Goal: Task Accomplishment & Management: Complete application form

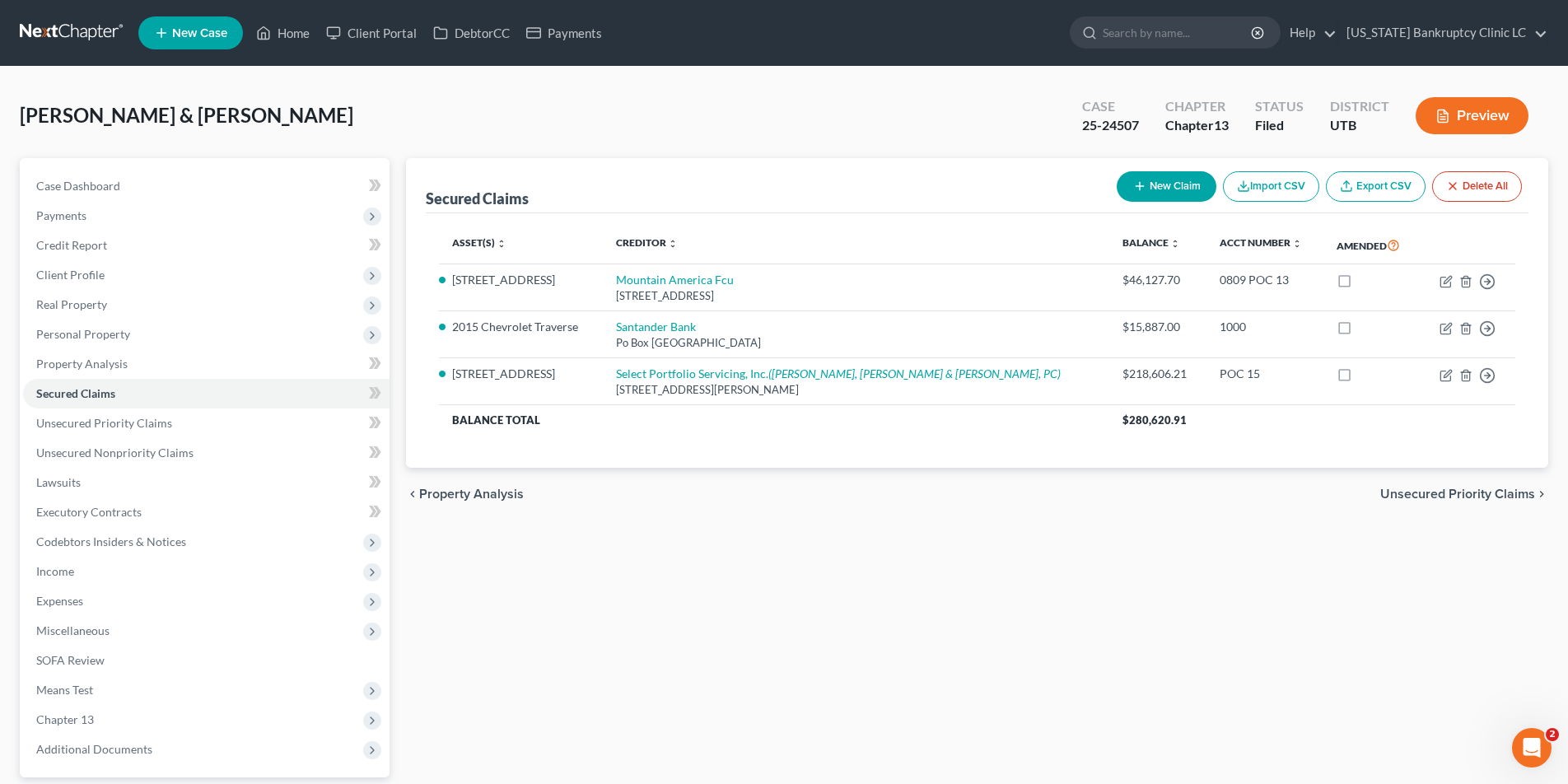
click at [59, 21] on link at bounding box center [72, 32] width 105 height 30
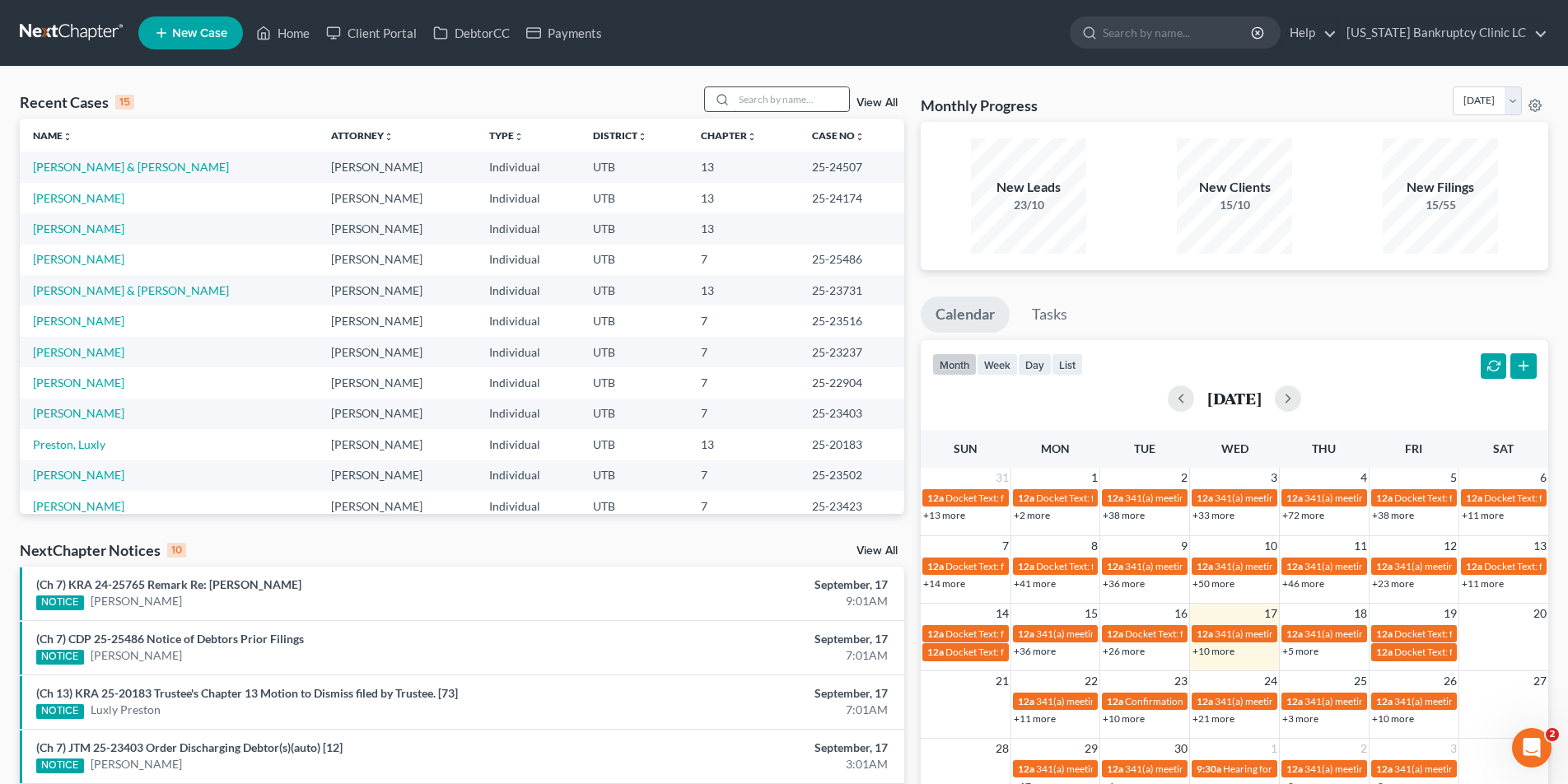
click at [763, 100] on input "search" at bounding box center [791, 99] width 115 height 24
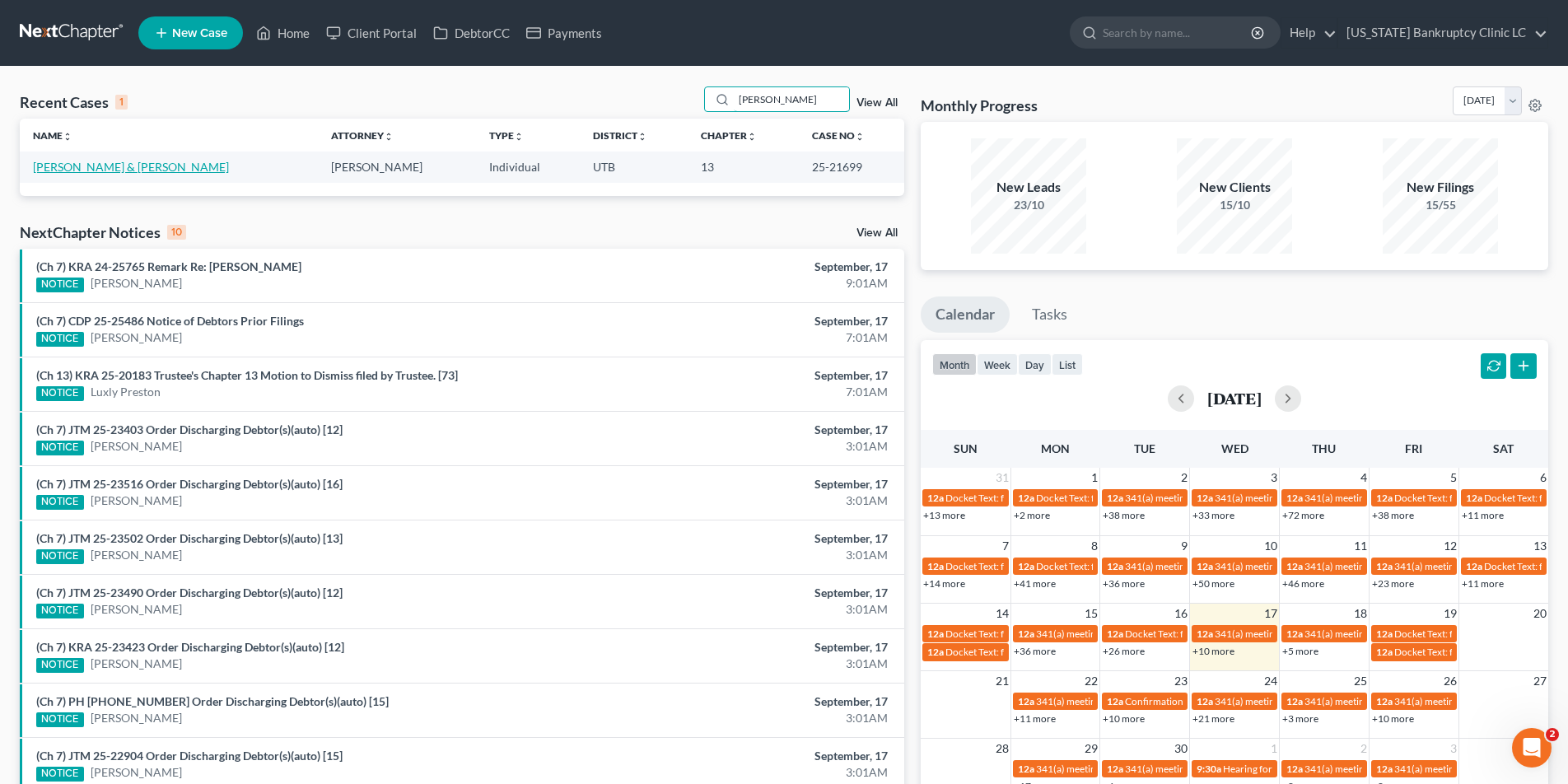
type input "[PERSON_NAME]"
click at [123, 167] on link "[PERSON_NAME] & [PERSON_NAME]" at bounding box center [131, 167] width 196 height 14
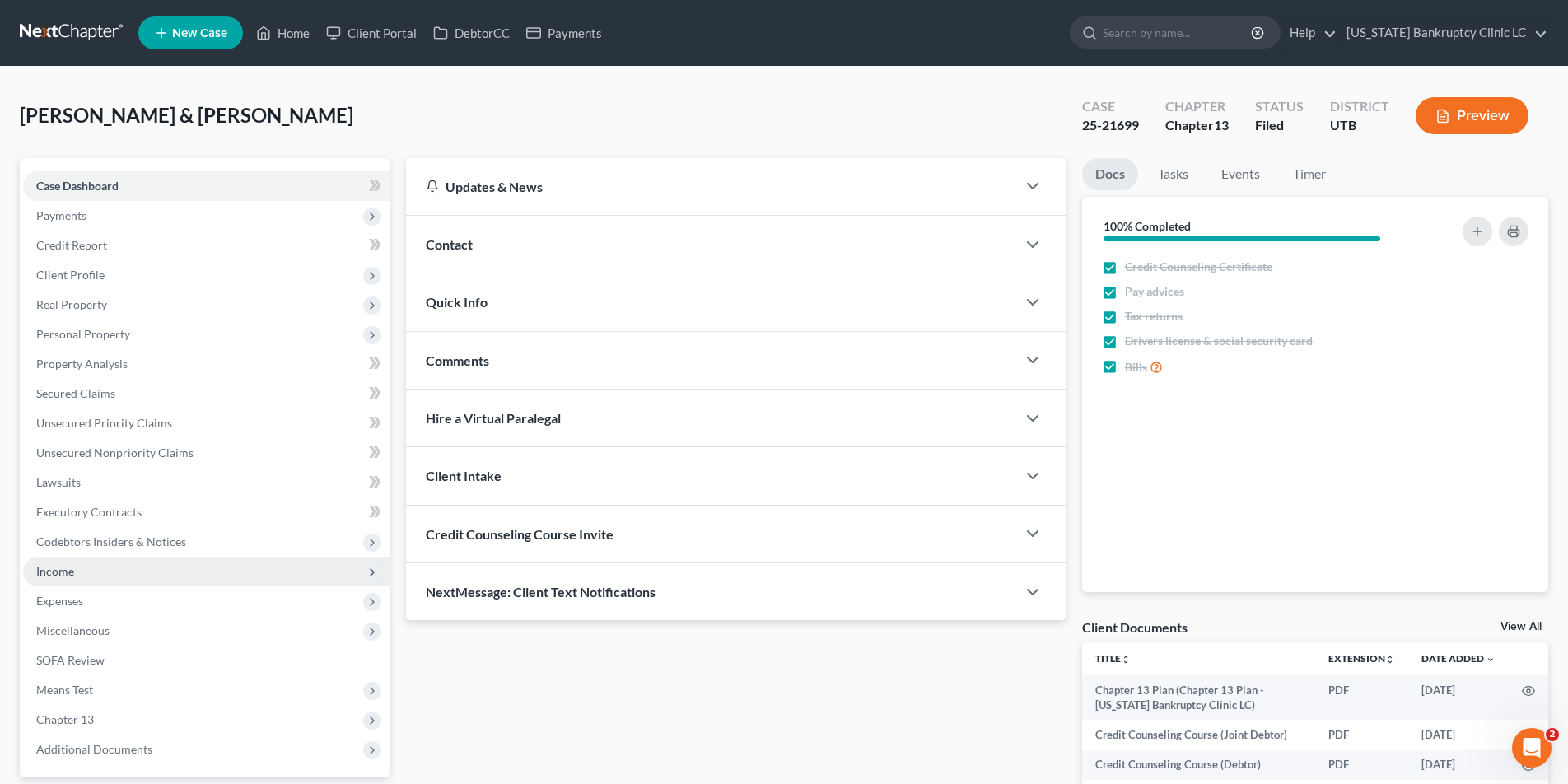
click at [73, 573] on span "Income" at bounding box center [55, 571] width 38 height 14
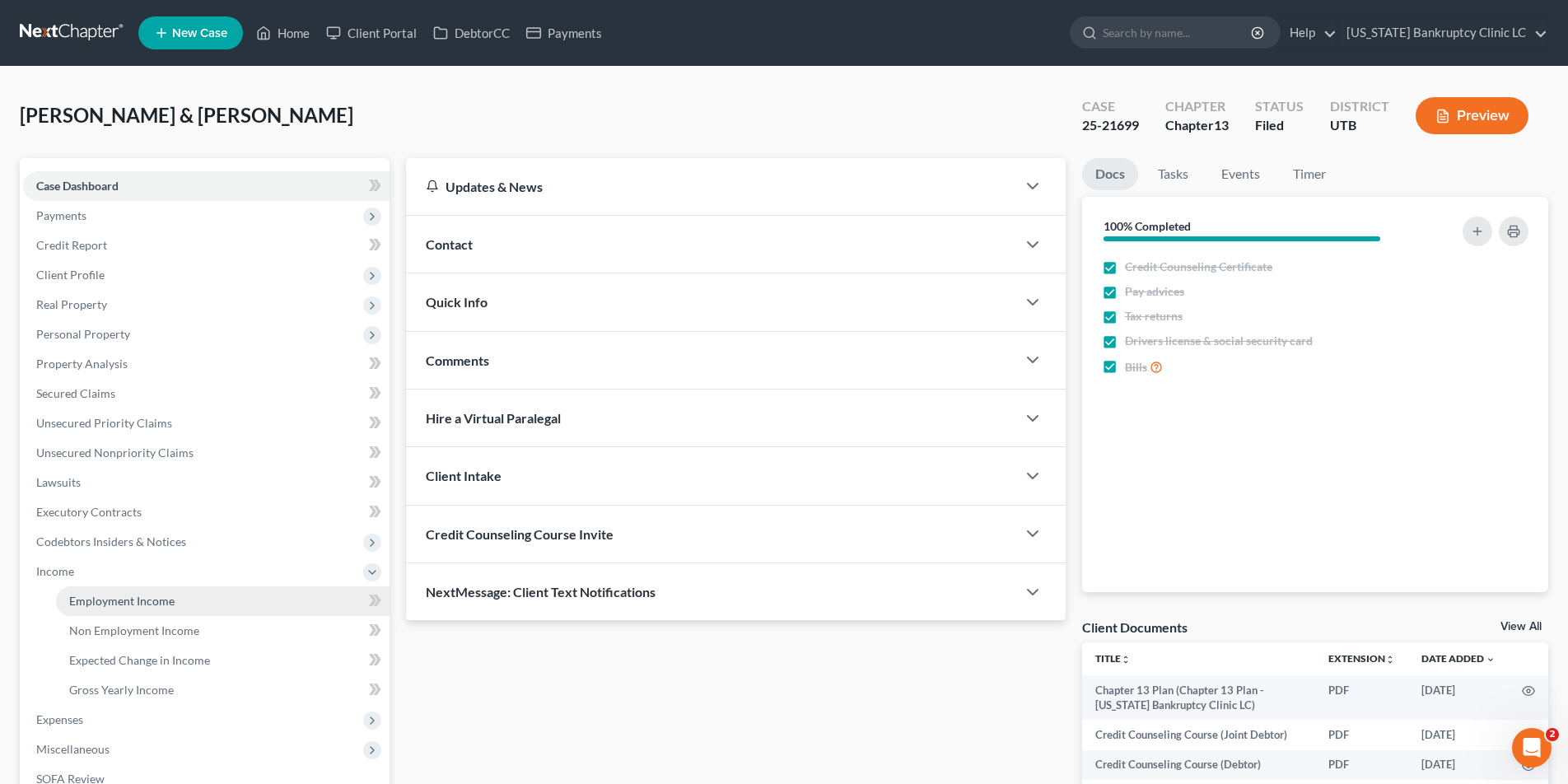
click at [112, 597] on span "Employment Income" at bounding box center [122, 601] width 105 height 14
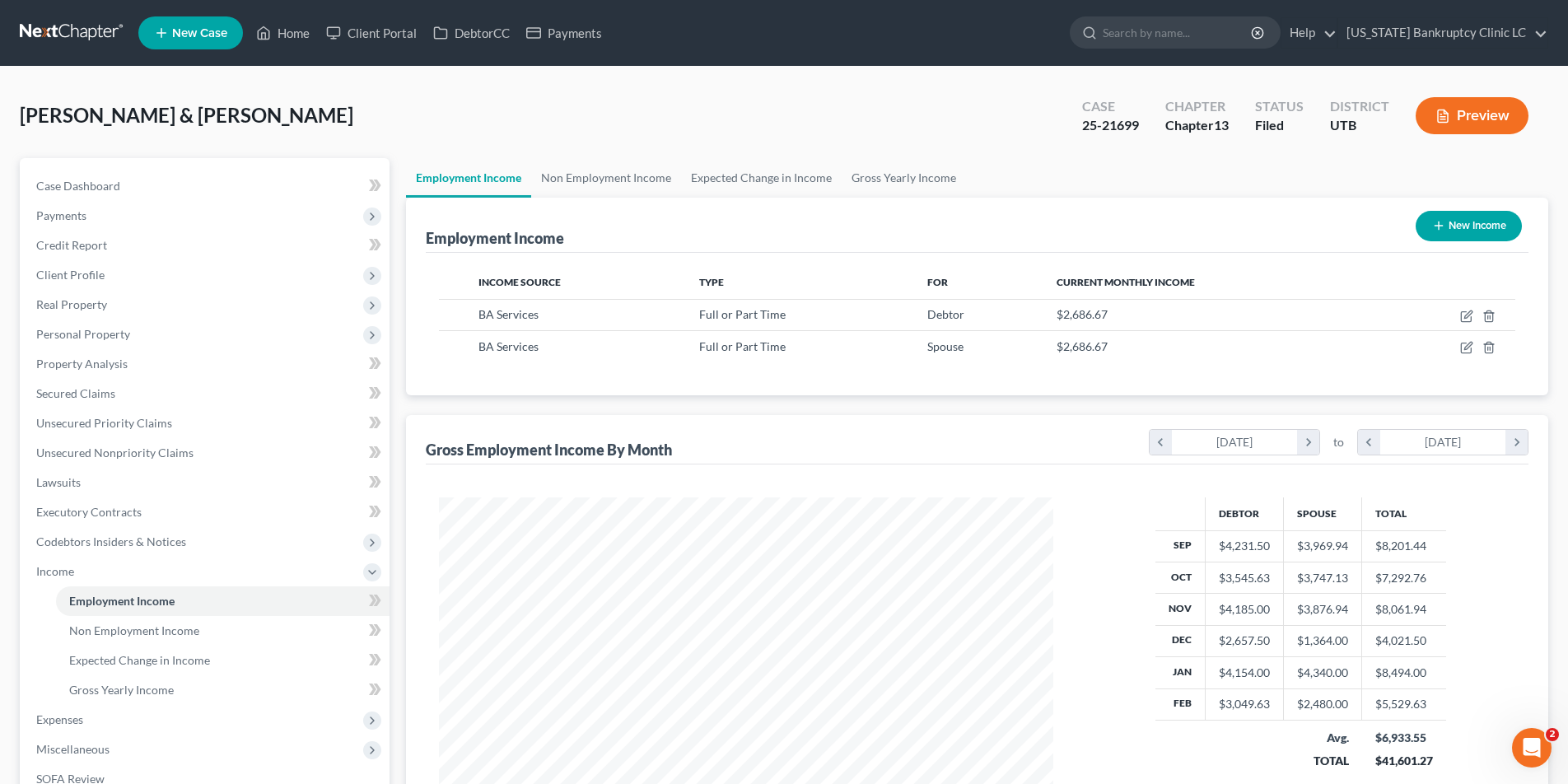
scroll to position [308, 647]
click at [1504, 227] on button "New Income" at bounding box center [1468, 226] width 106 height 30
select select "0"
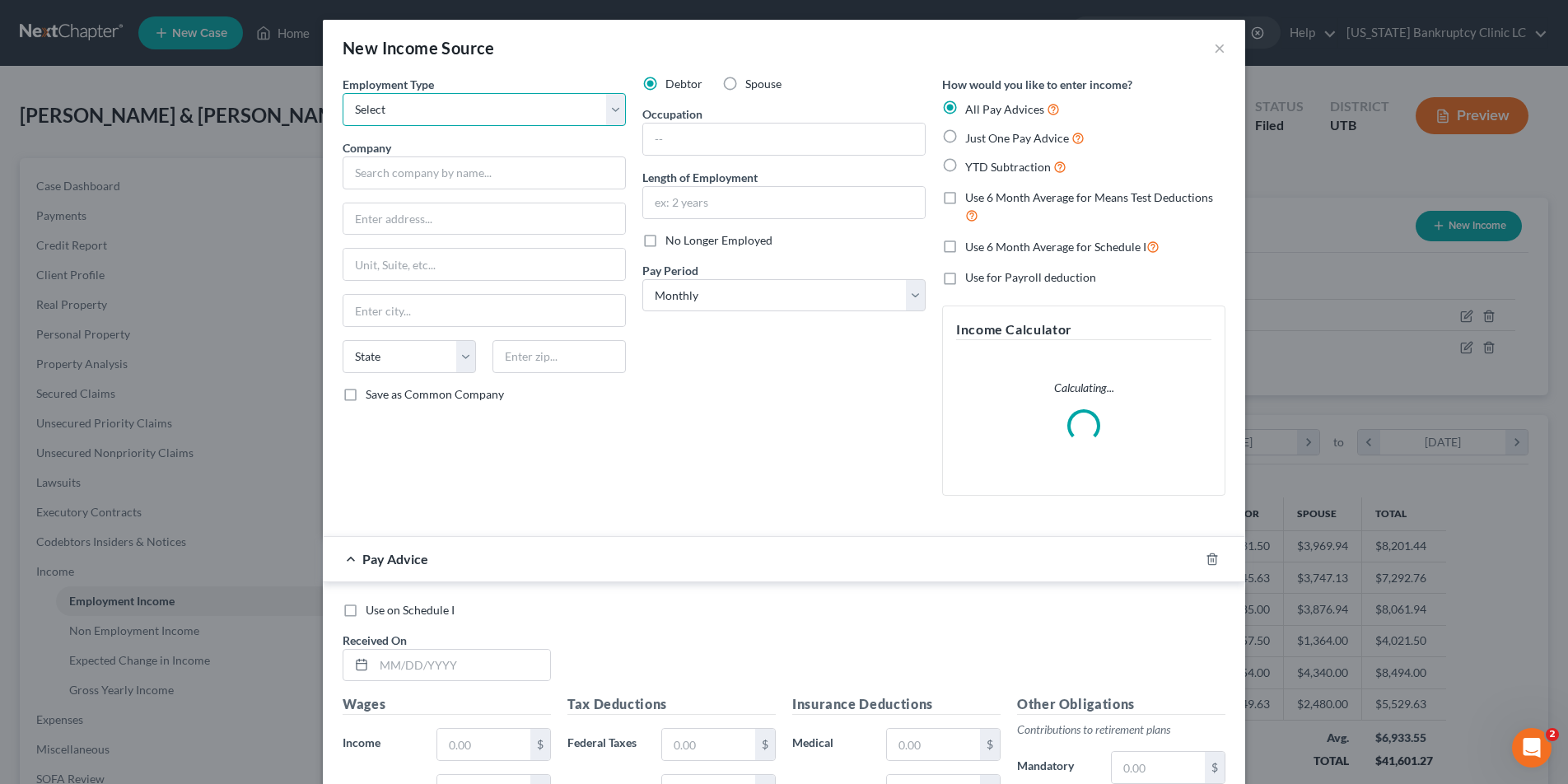
click at [618, 105] on select "Select Full or [DEMOGRAPHIC_DATA] Employment Self Employment" at bounding box center [484, 109] width 283 height 33
select select "0"
click at [342, 93] on select "Select Full or [DEMOGRAPHIC_DATA] Employment Self Employment" at bounding box center [484, 109] width 283 height 33
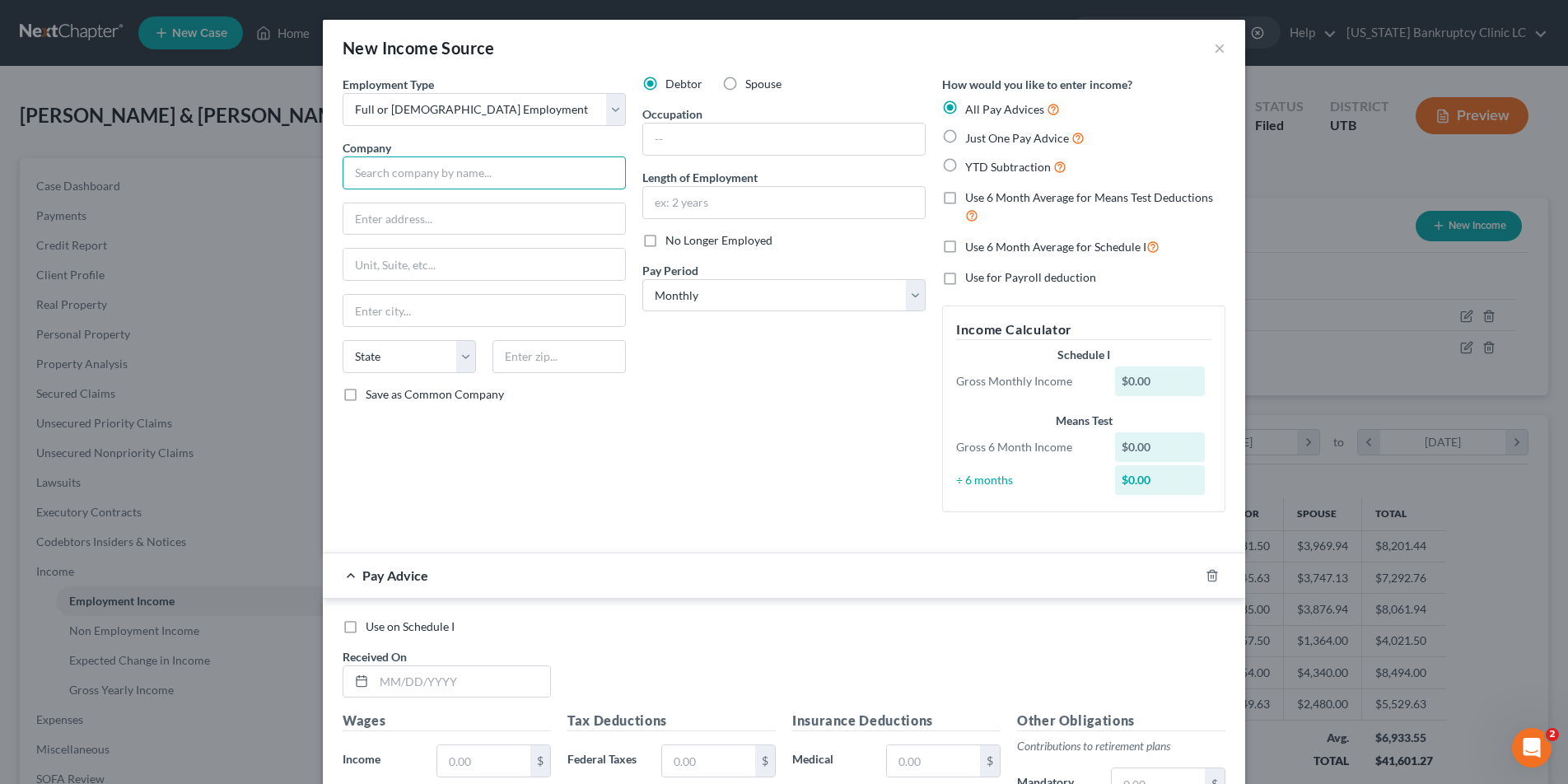
click at [530, 172] on input "text" at bounding box center [484, 173] width 283 height 33
type input "Lagoon"
type input "PO Box 696"
click at [431, 308] on input "text" at bounding box center [484, 310] width 282 height 31
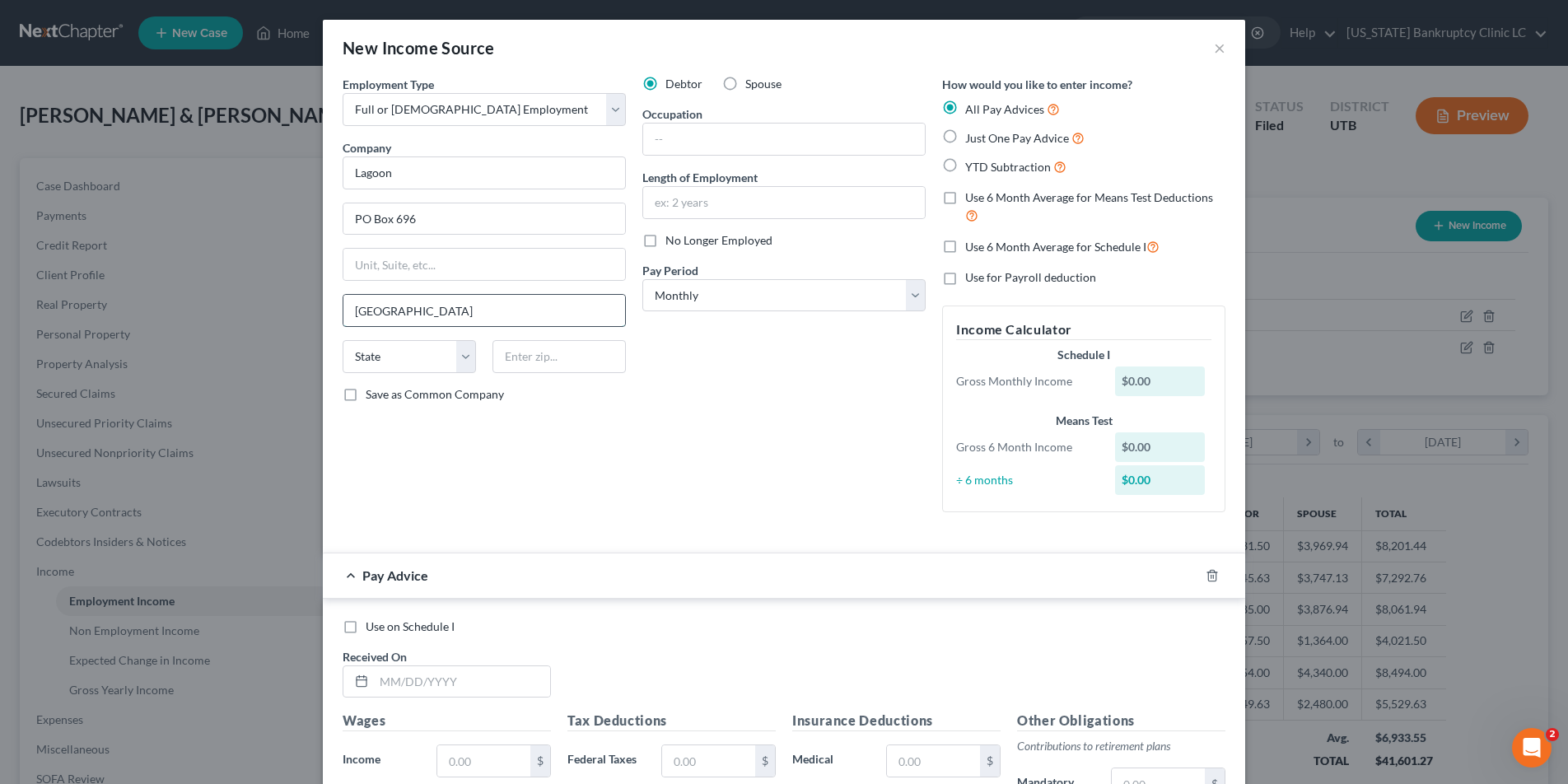
type input "[GEOGRAPHIC_DATA]"
select select "46"
type input "84025"
type input "Kitchen Staff"
type input "9 months"
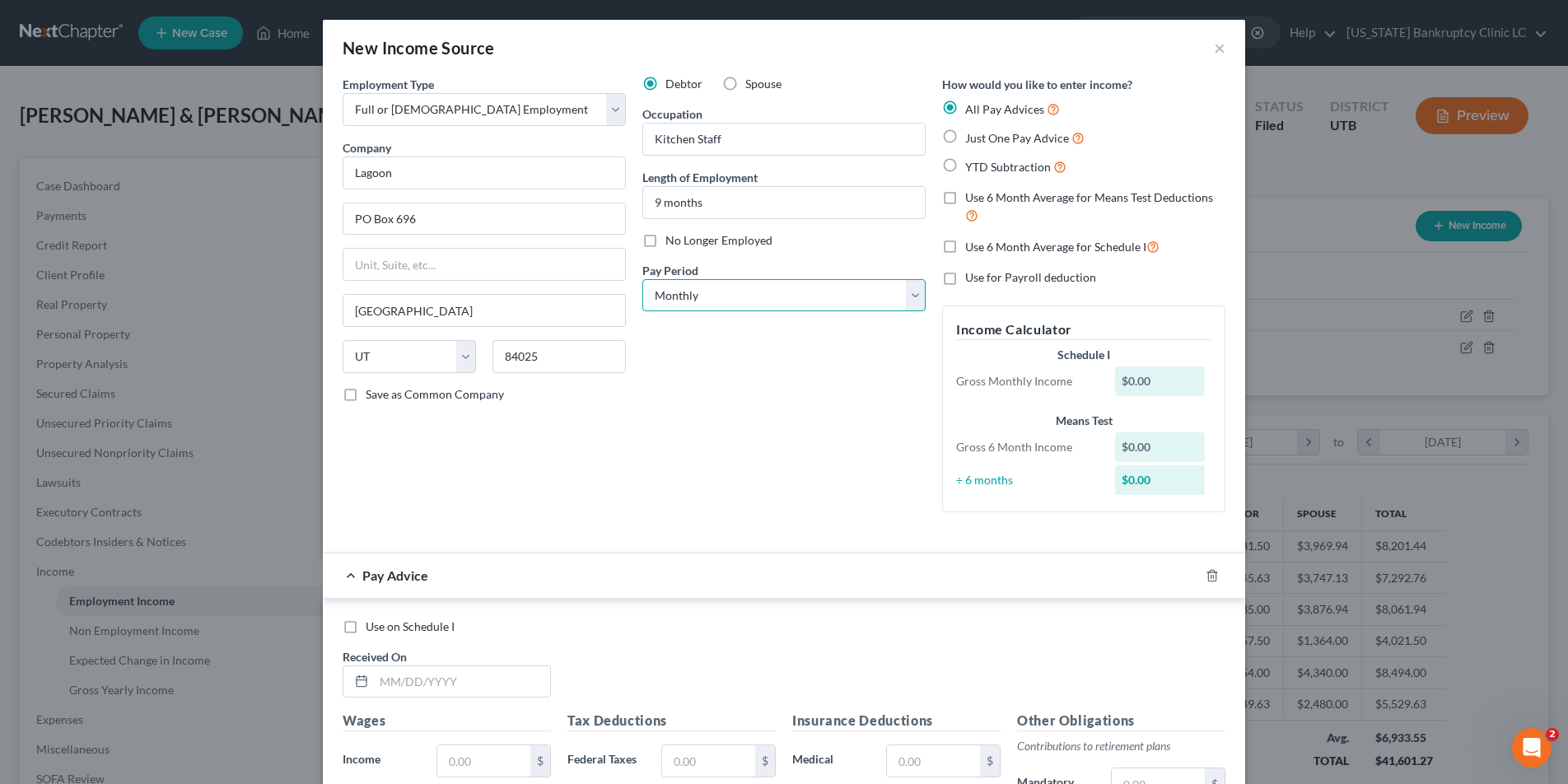
click at [915, 293] on select "Select Monthly Twice Monthly Every Other Week Weekly" at bounding box center [783, 295] width 283 height 33
select select "1"
click at [642, 279] on select "Select Monthly Twice Monthly Every Other Week Weekly" at bounding box center [783, 295] width 283 height 33
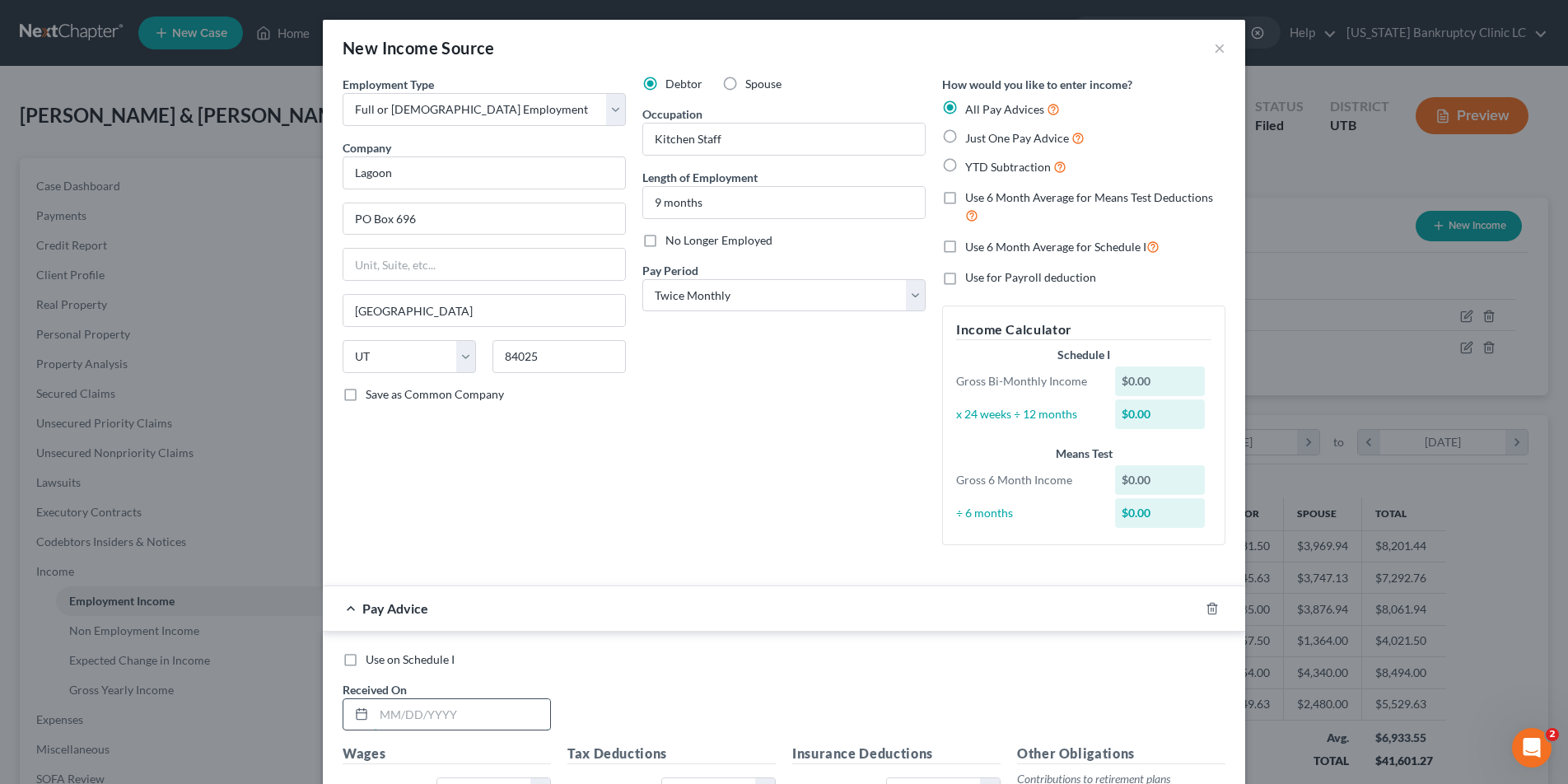
click at [485, 713] on input "text" at bounding box center [461, 714] width 176 height 31
type input "[DATE]"
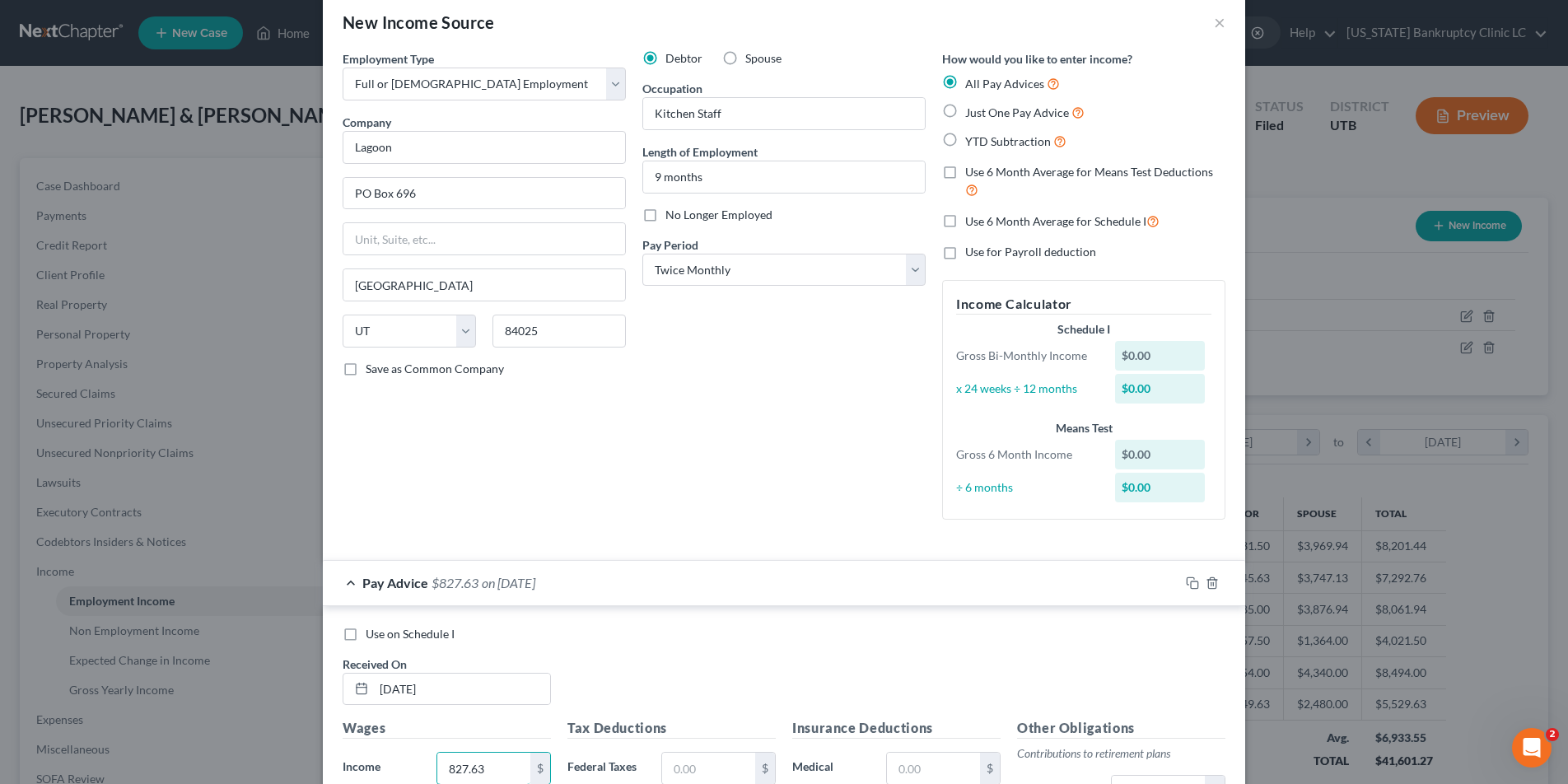
type input "827.63"
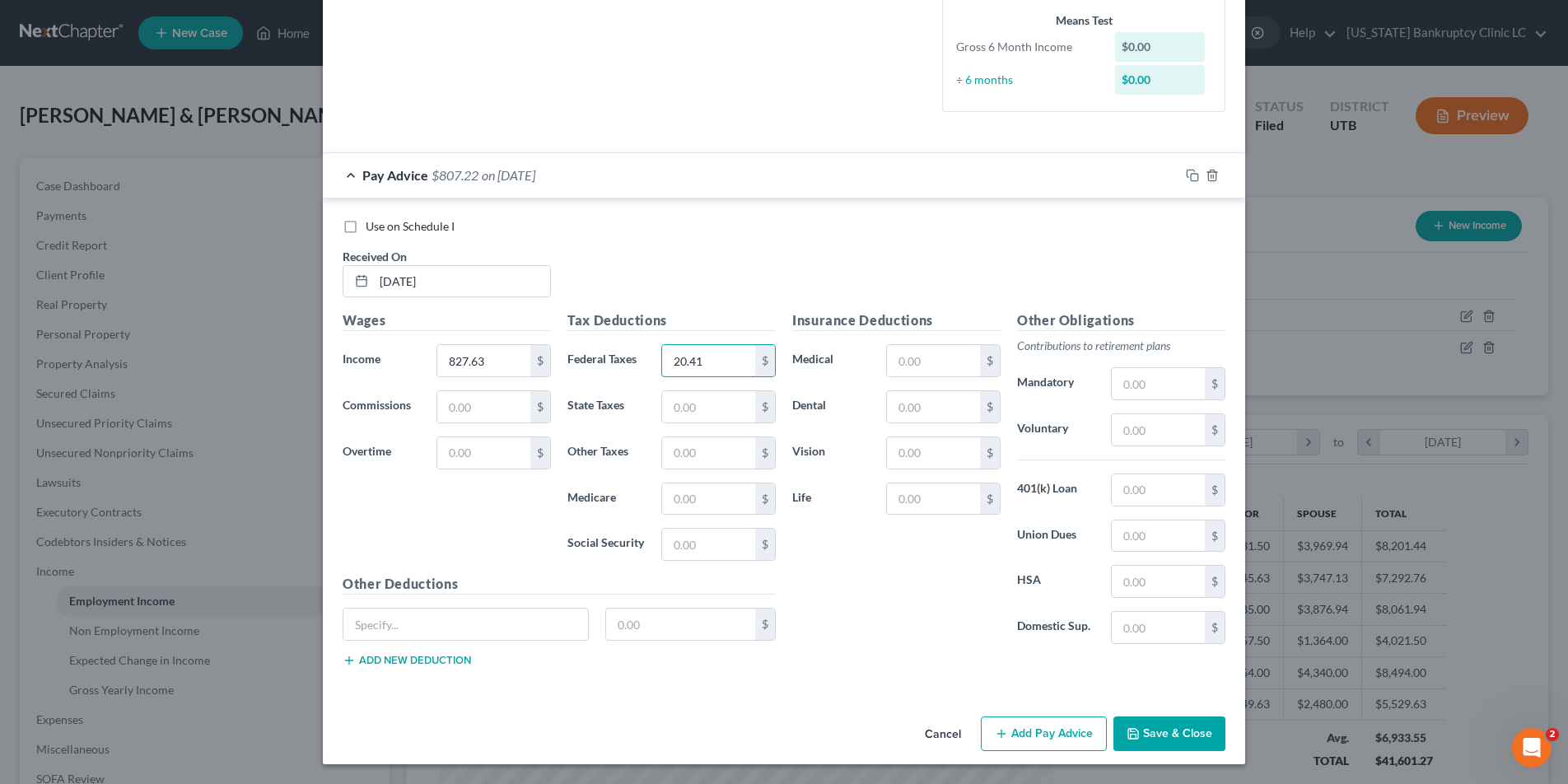
type input "20.41"
type input "49.32"
type input "12"
type input "51.31"
click at [1193, 175] on icon "button" at bounding box center [1192, 175] width 13 height 13
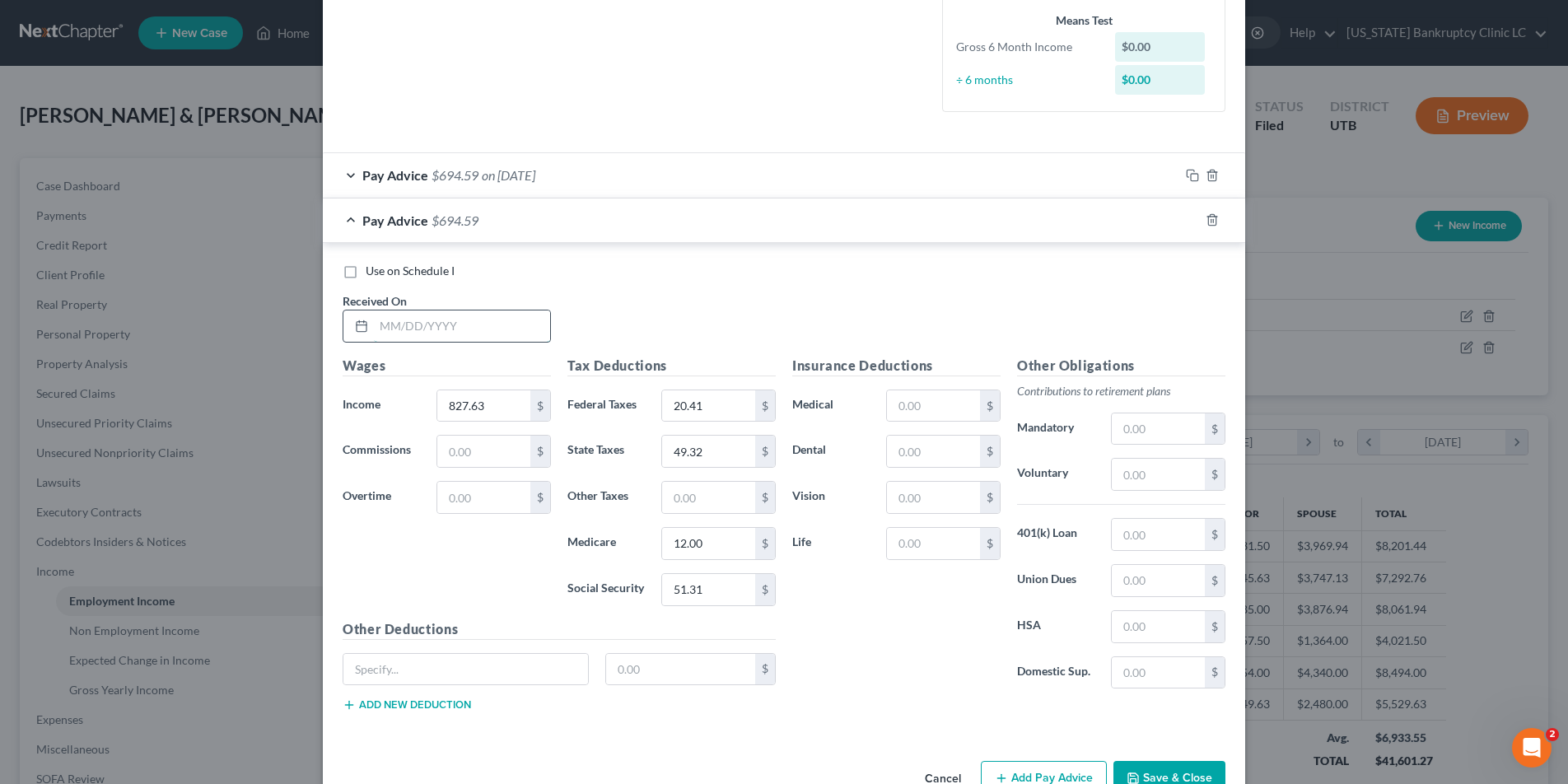
click at [476, 324] on input "text" at bounding box center [461, 325] width 176 height 31
type input "[DATE]"
type input "1,110.38"
type input "48.68"
type input "65.72"
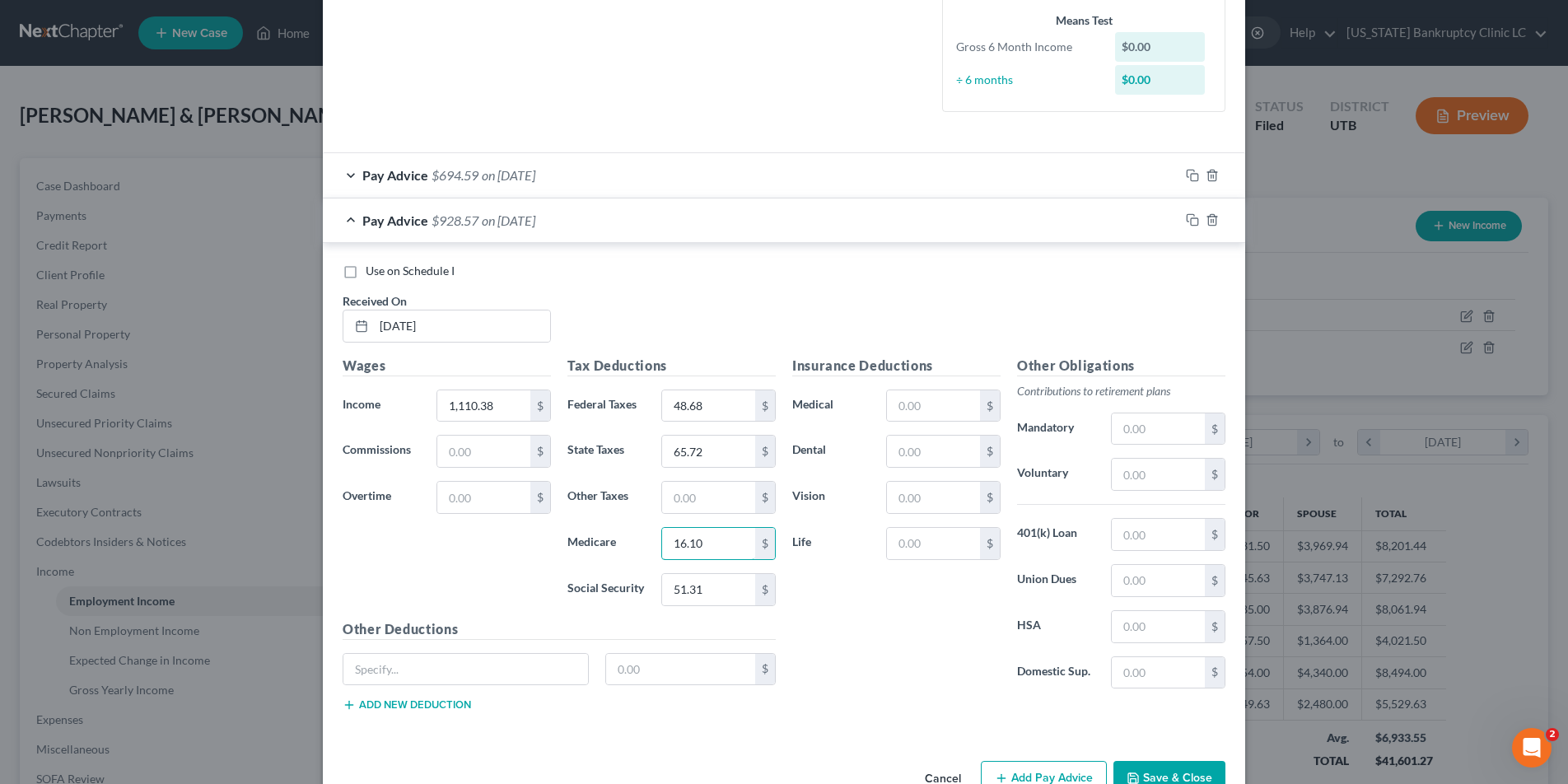
type input "16.10"
type input "68.84"
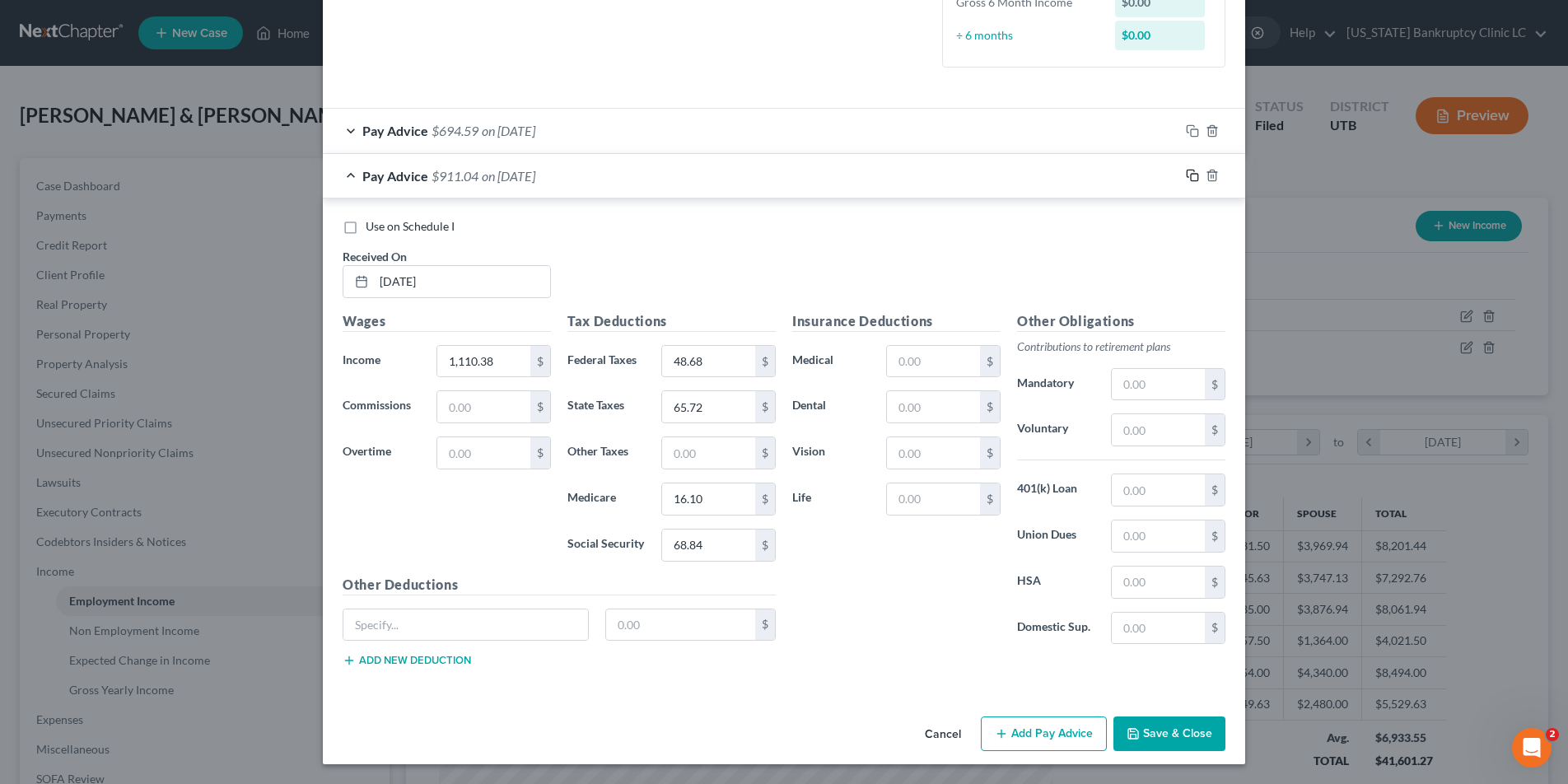
click at [1193, 174] on icon "button" at bounding box center [1192, 175] width 13 height 13
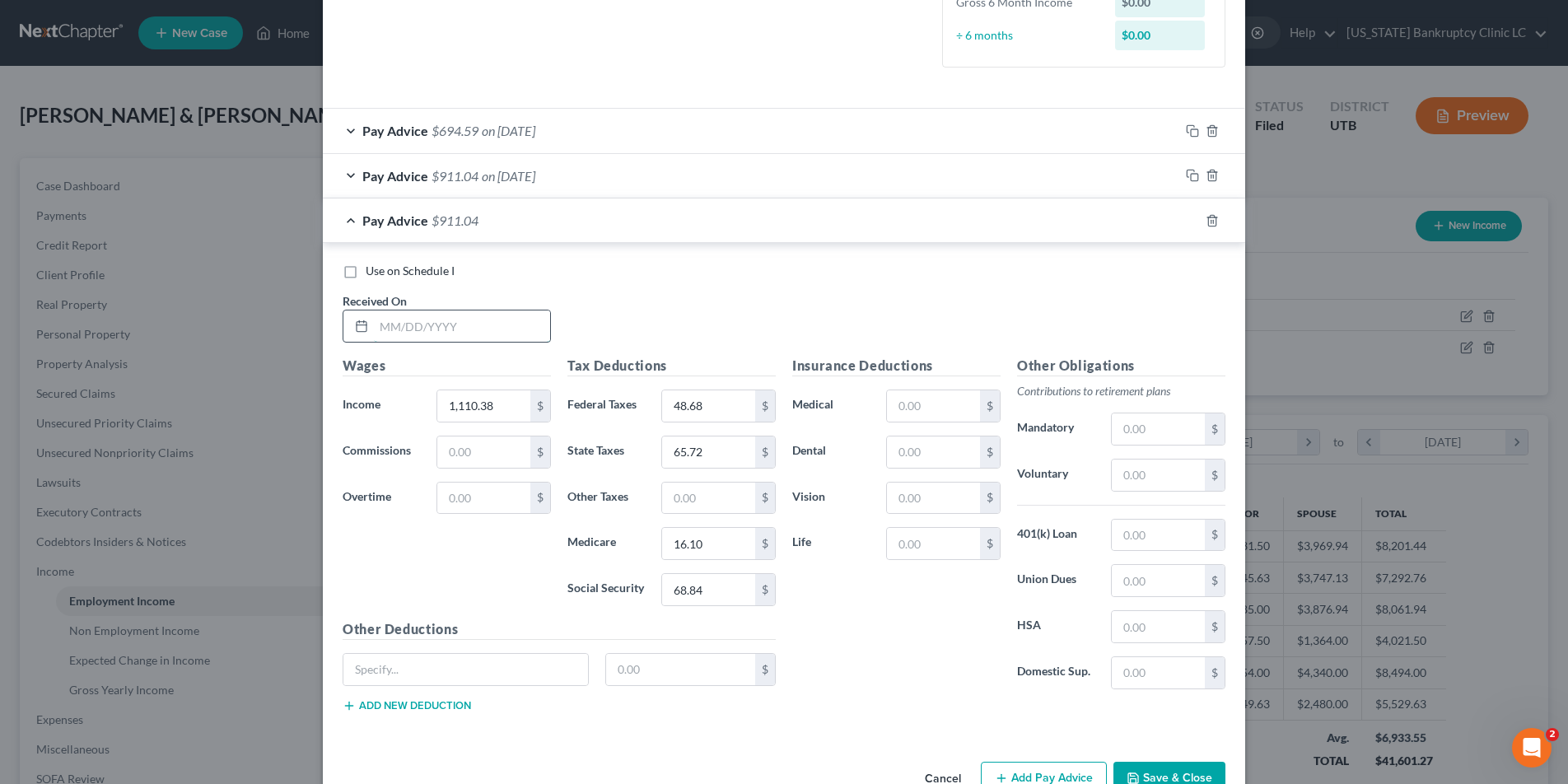
click at [446, 328] on input "text" at bounding box center [461, 325] width 176 height 31
type input "[DATE]"
type input "1,470.38"
type input "991.68"
type input "86.60"
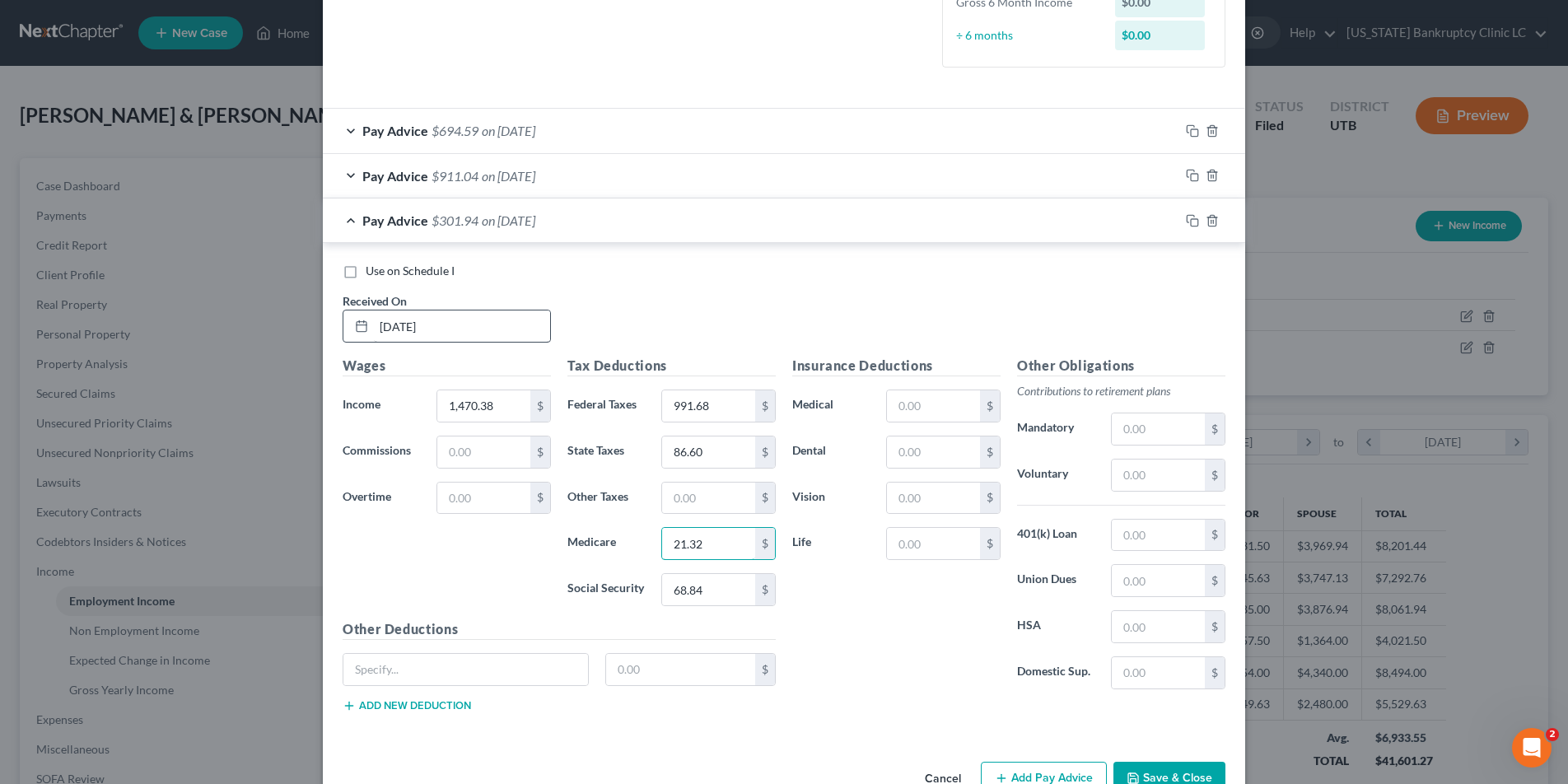
type input "21.32"
type input "91.16"
click at [732, 409] on input "991.68" at bounding box center [708, 406] width 93 height 31
click at [710, 402] on input "81.68" at bounding box center [708, 406] width 93 height 31
type input "91.68"
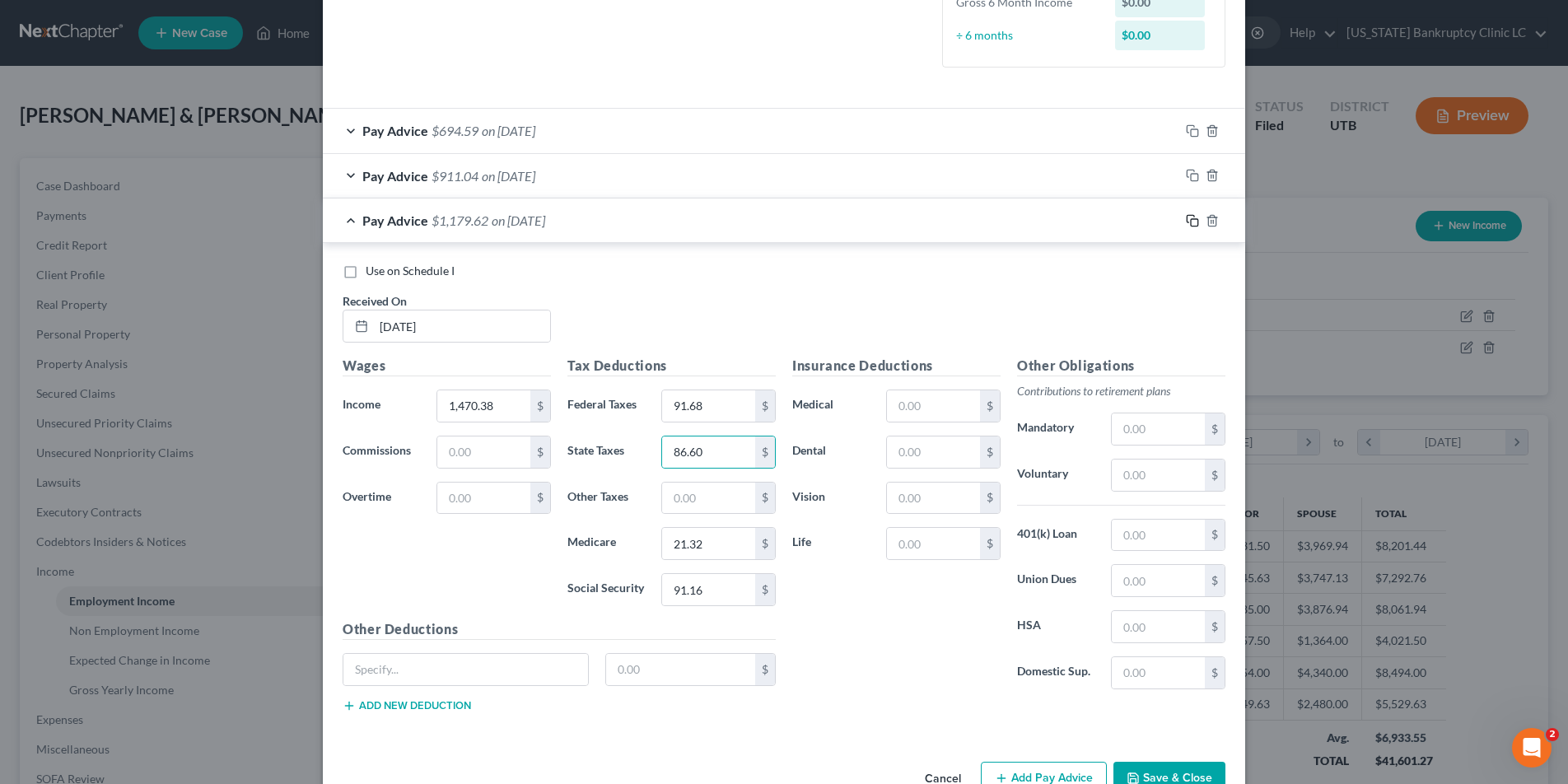
click at [1194, 216] on icon "button" at bounding box center [1192, 220] width 13 height 13
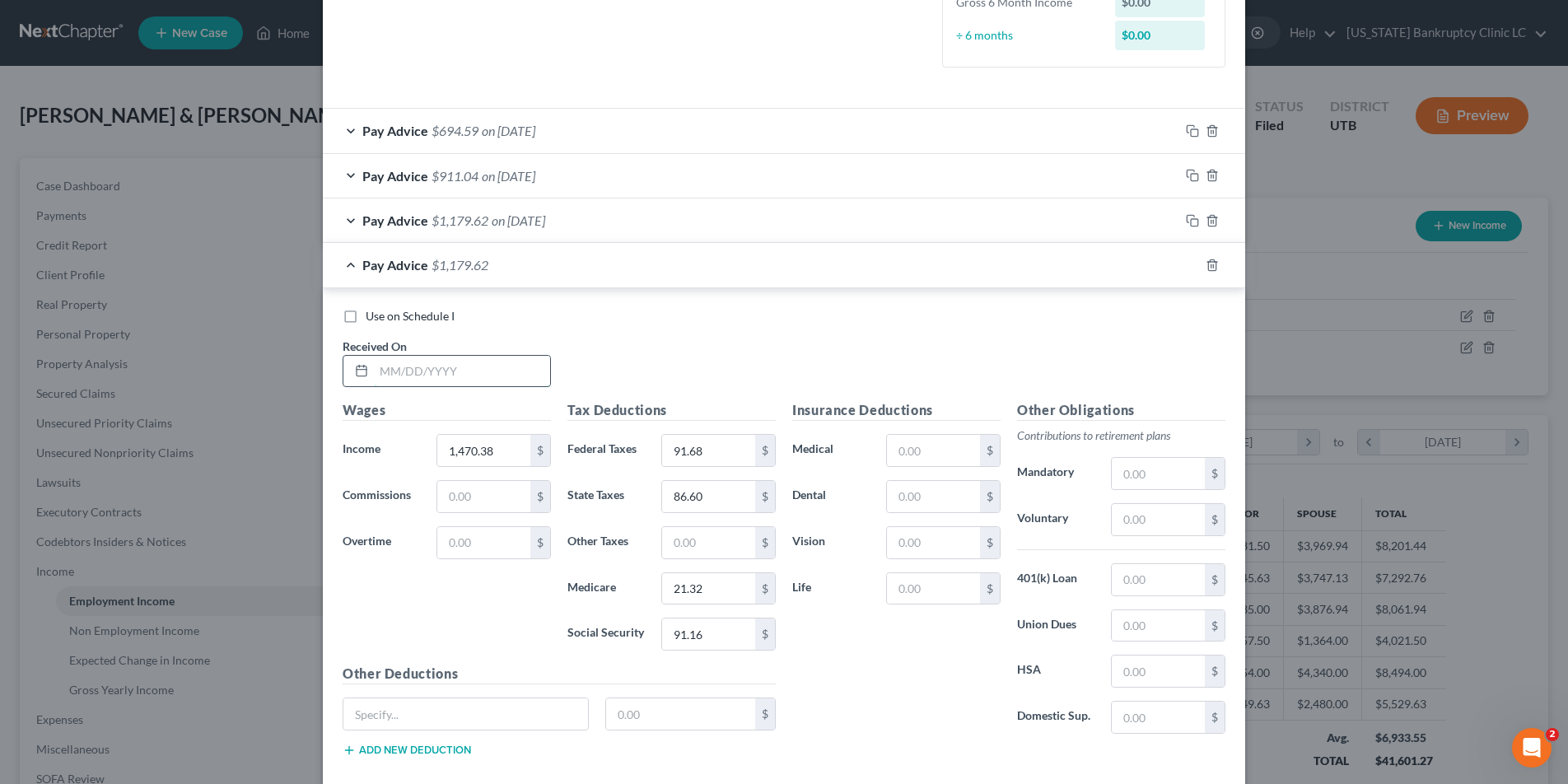
click at [445, 378] on input "text" at bounding box center [461, 371] width 176 height 31
type input "[DATE]"
type input "902.63"
type input "27.91"
type input "53.67"
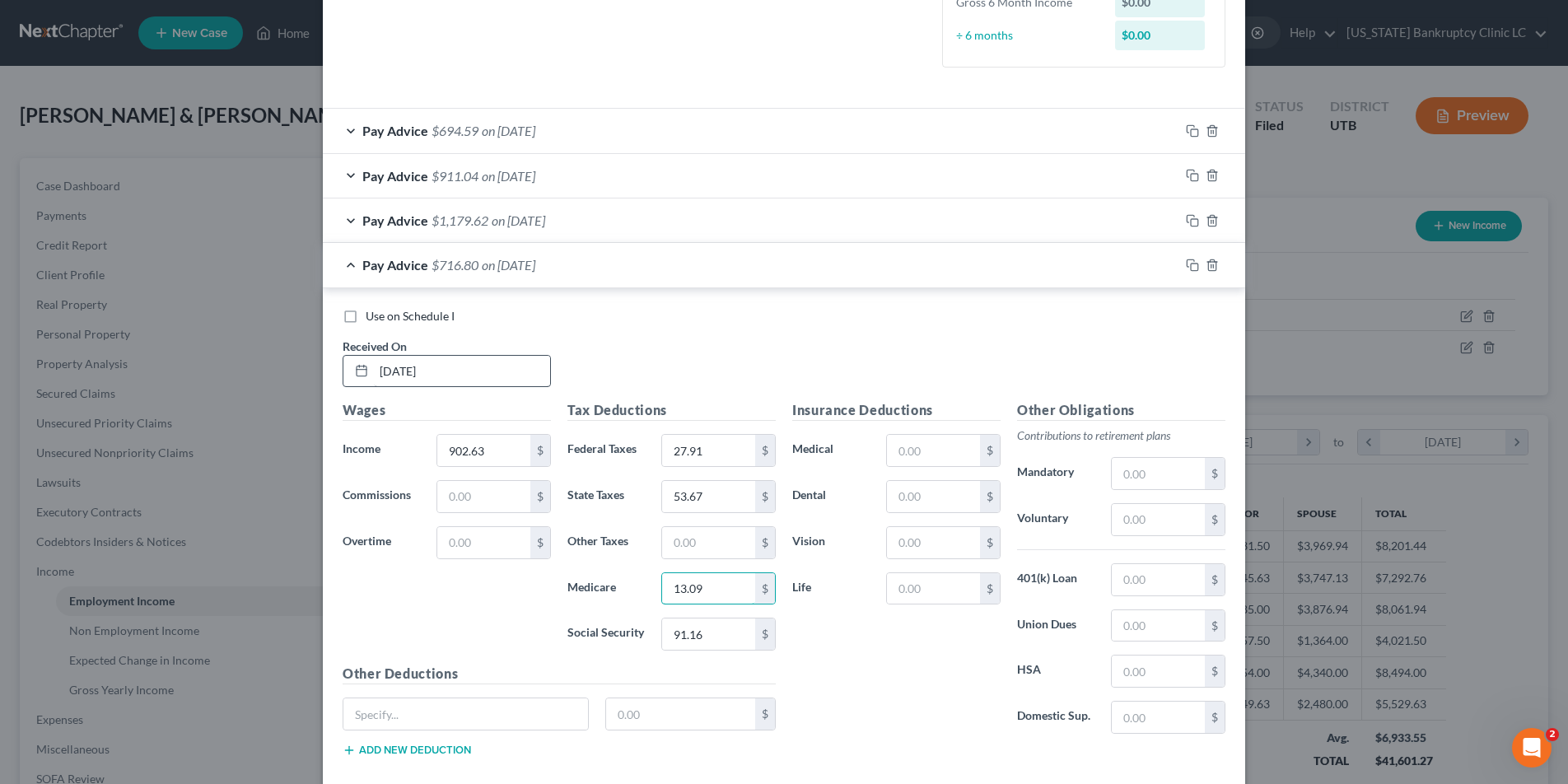
type input "13.09"
type input "55.96"
click at [1191, 264] on rect "button" at bounding box center [1194, 267] width 7 height 7
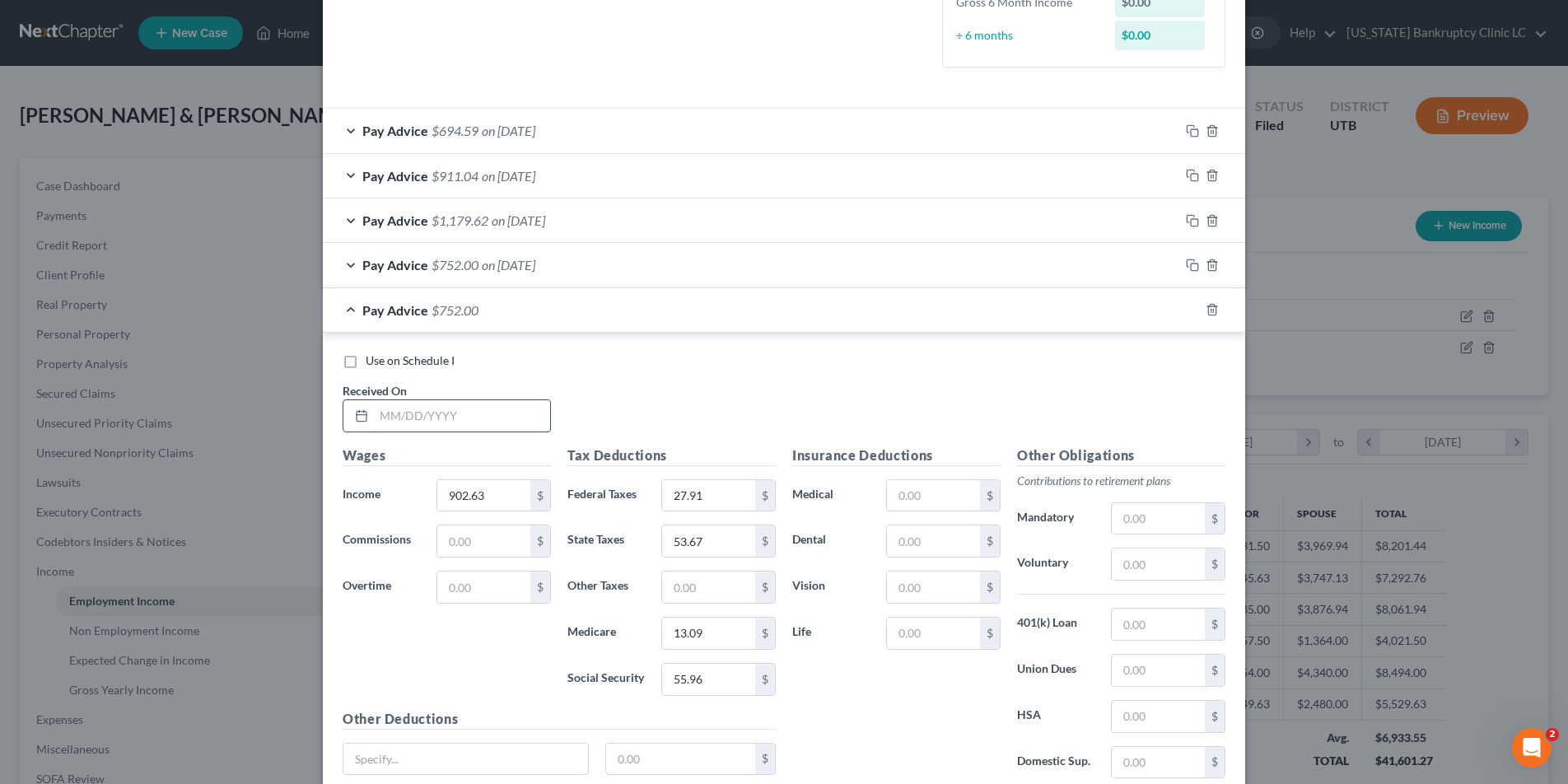
click at [466, 400] on input "text" at bounding box center [461, 416] width 176 height 31
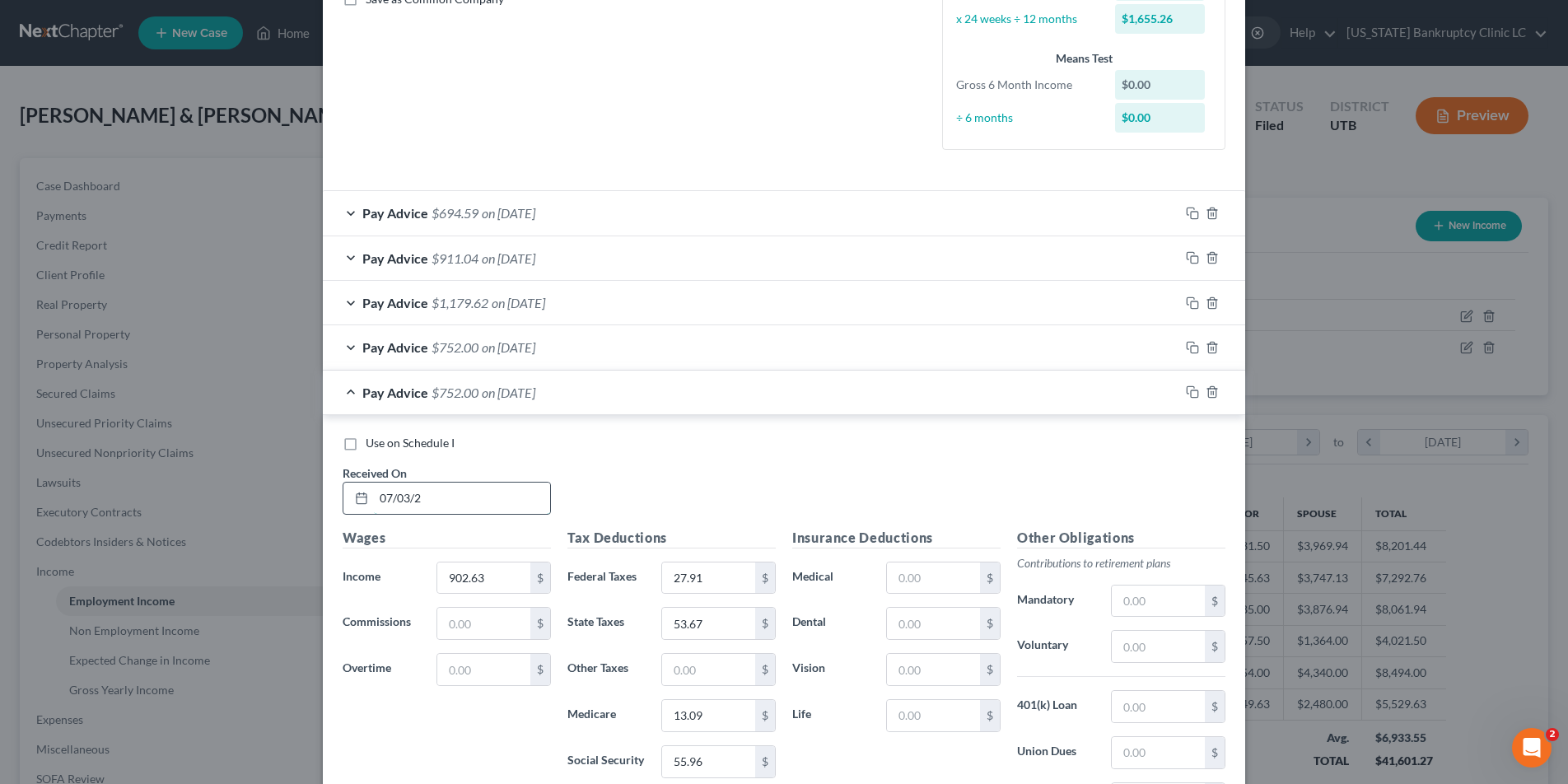
scroll to position [392, 0]
type input "[DATE]"
type input "1,251.38"
type input "65.40"
type input "73.90"
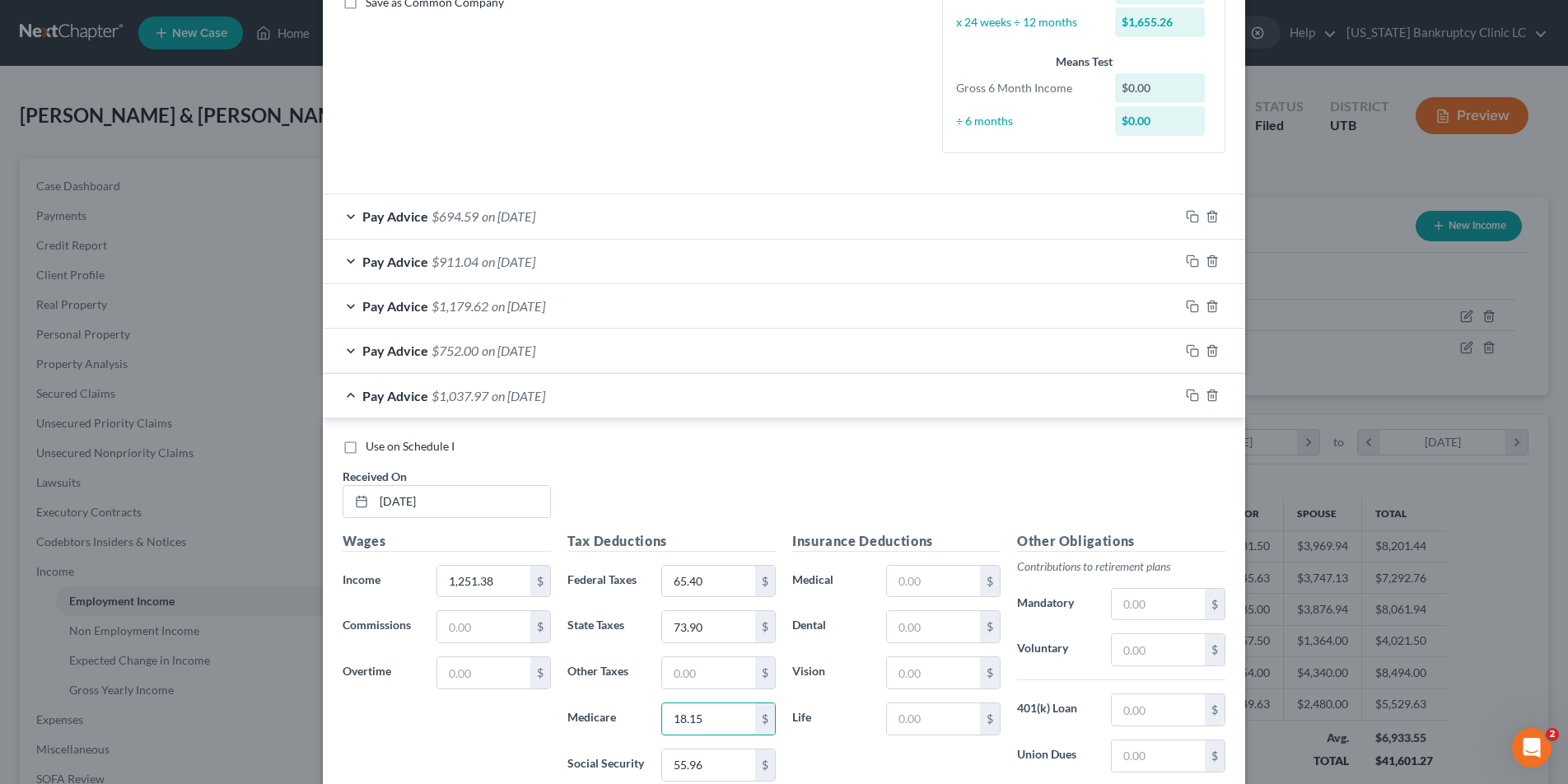
type input "18.15"
type input "77.59"
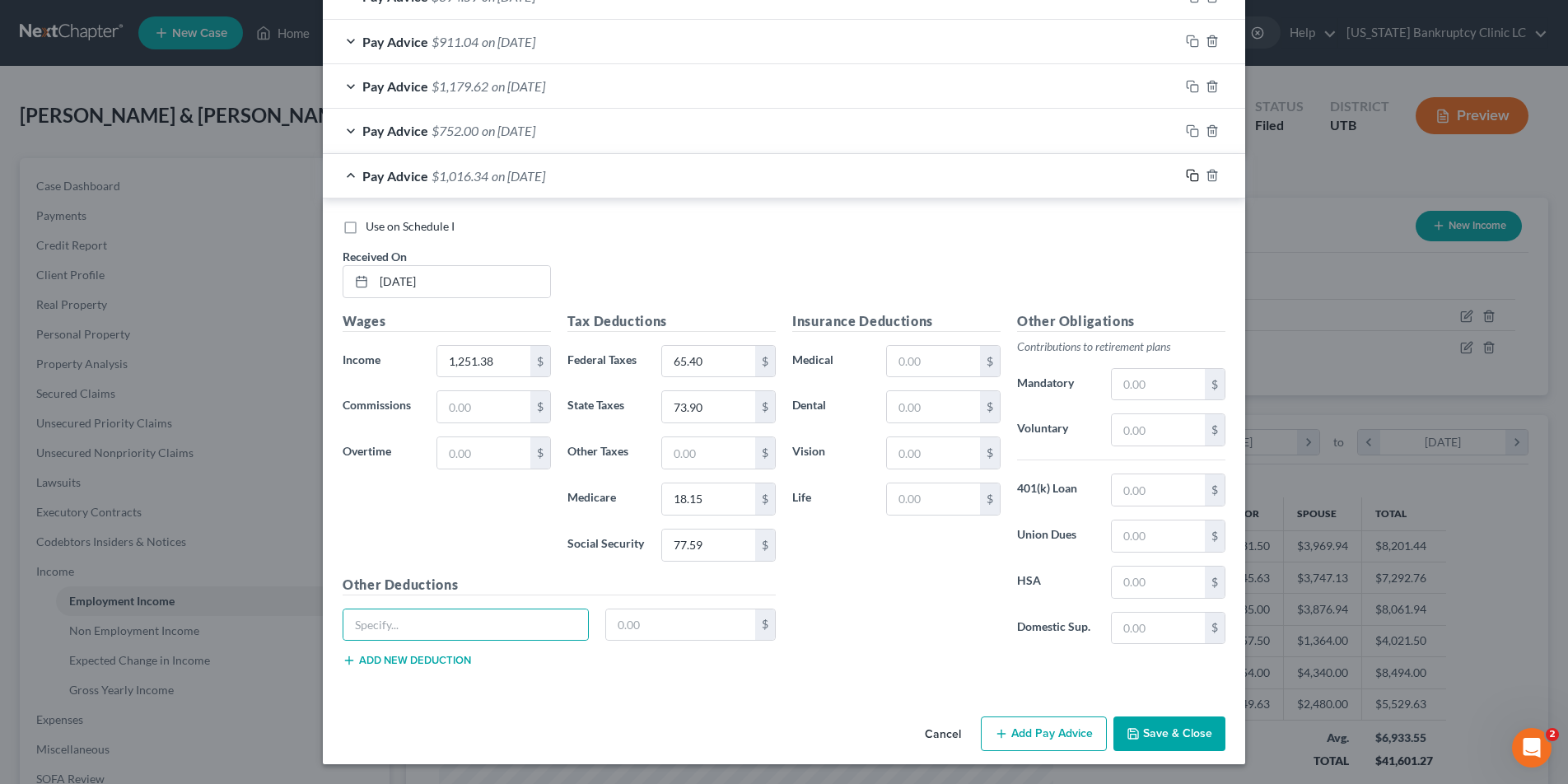
click at [1195, 178] on icon "button" at bounding box center [1192, 175] width 13 height 13
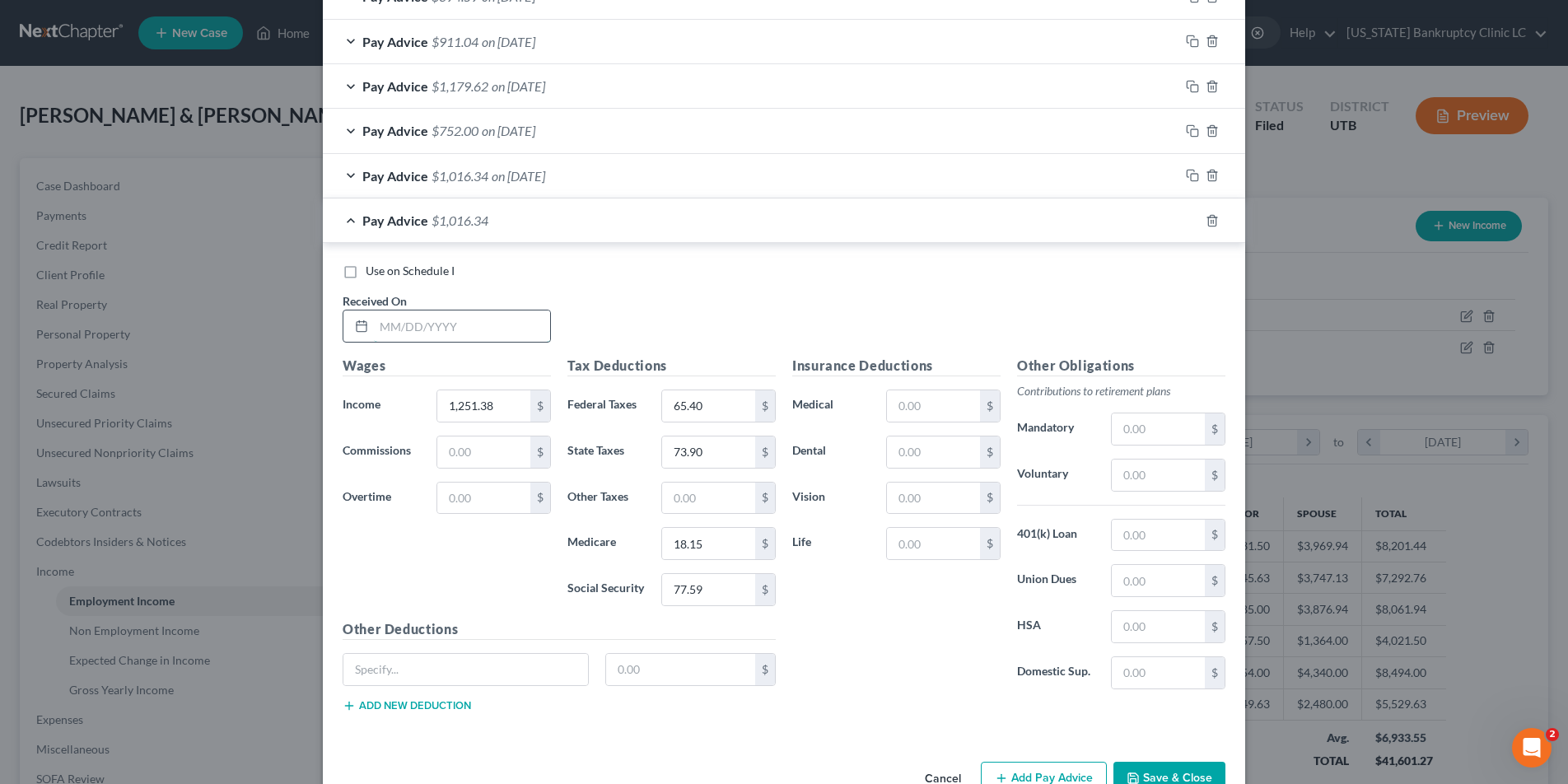
click at [404, 322] on input "text" at bounding box center [461, 325] width 176 height 31
type input "[DATE]"
type input "941.63"
type input "31.81"
type input "55.93"
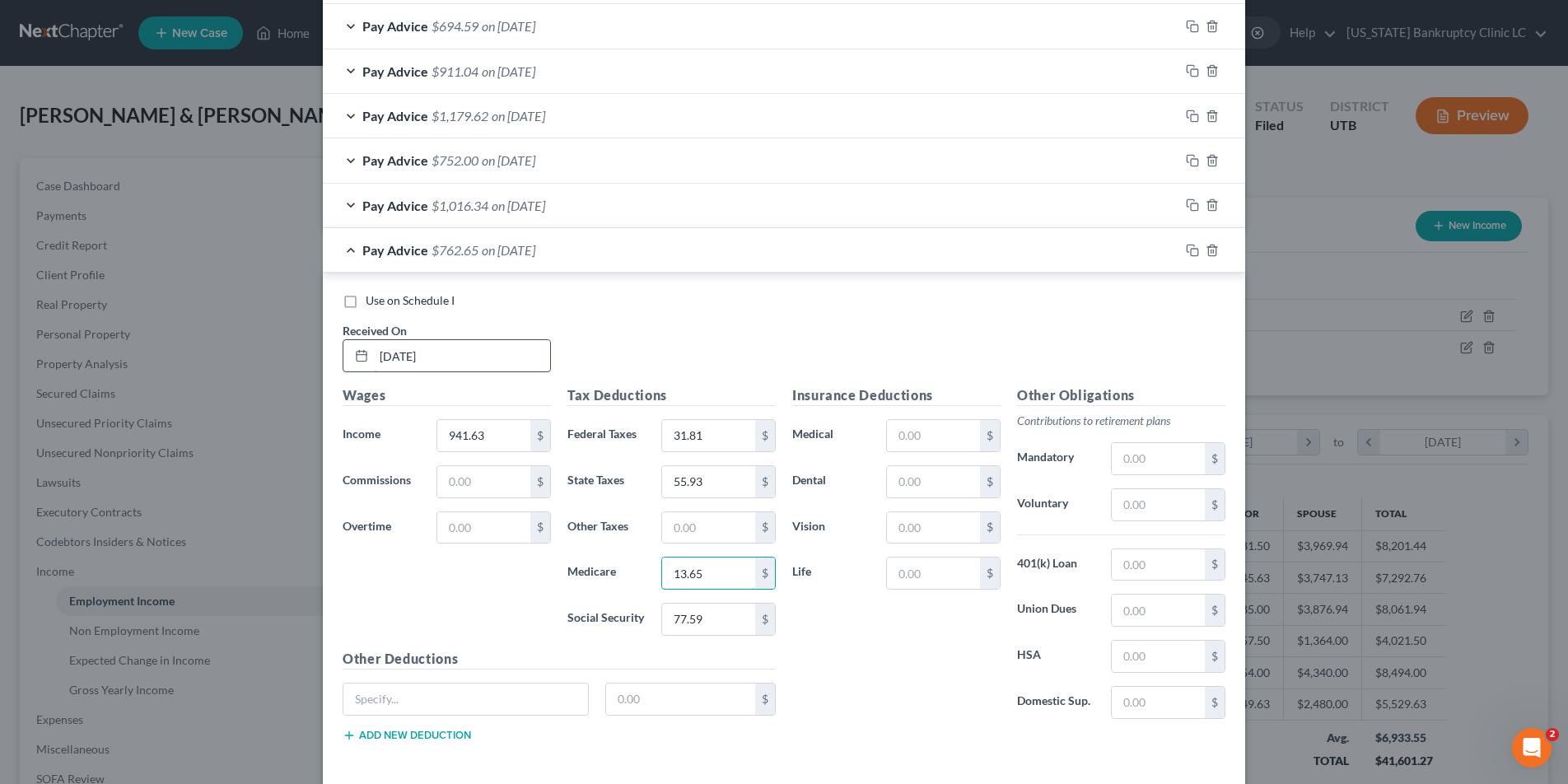
scroll to position [579, 0]
type input "13.65"
type input "58.38"
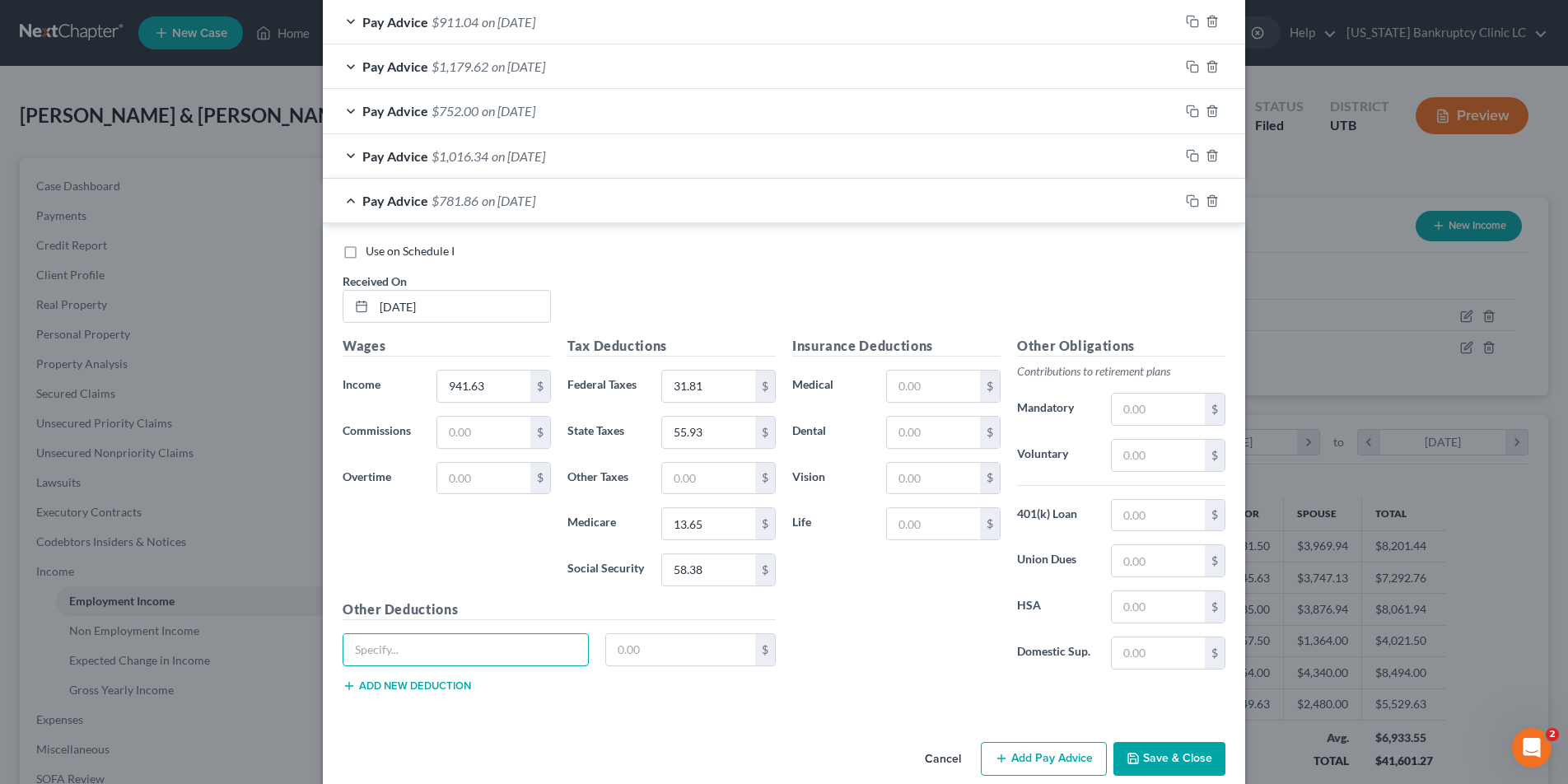
scroll to position [656, 0]
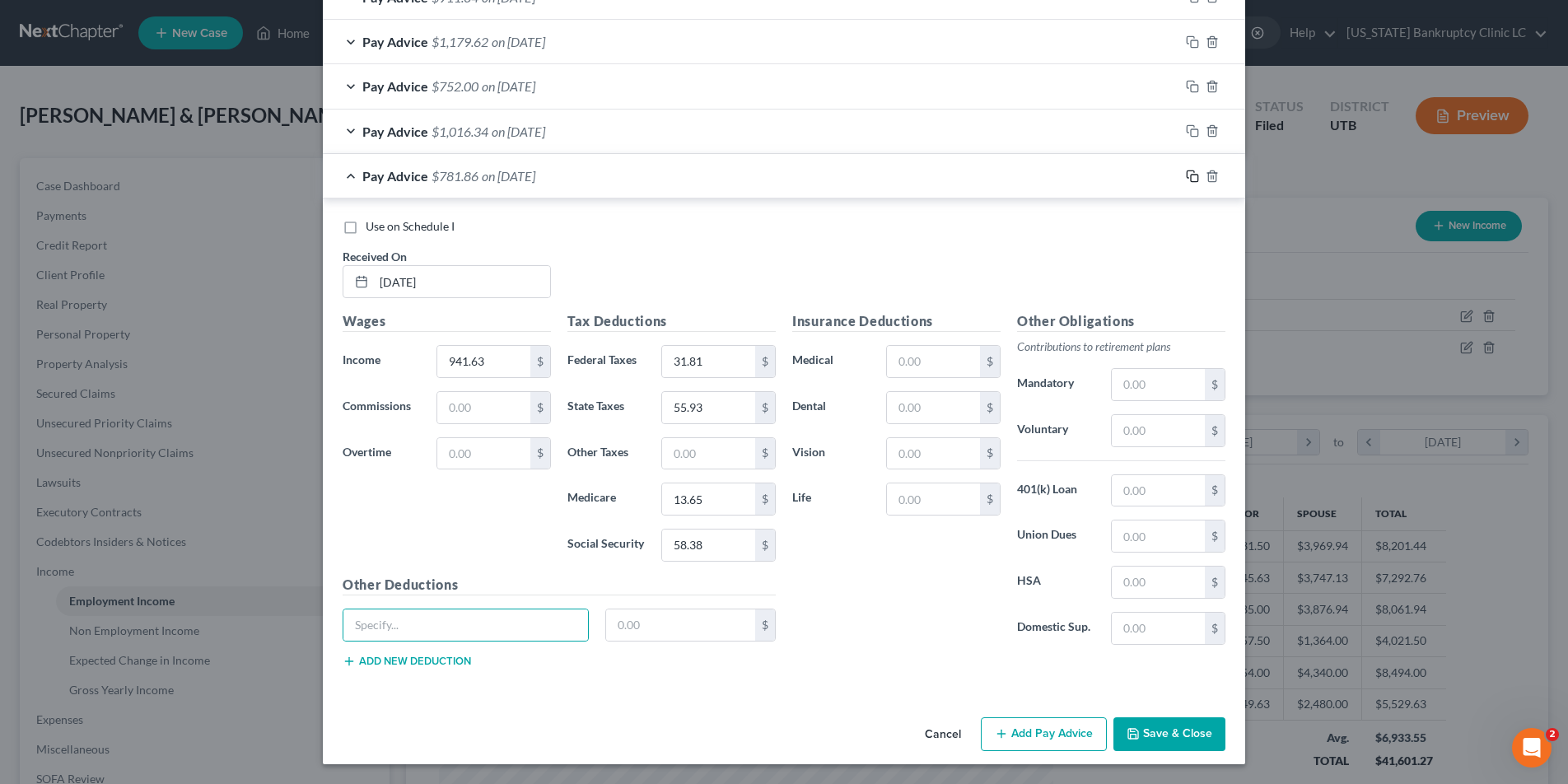
drag, startPoint x: 1193, startPoint y: 177, endPoint x: 1159, endPoint y: 177, distance: 34.0
click at [1193, 177] on icon "button" at bounding box center [1192, 176] width 13 height 13
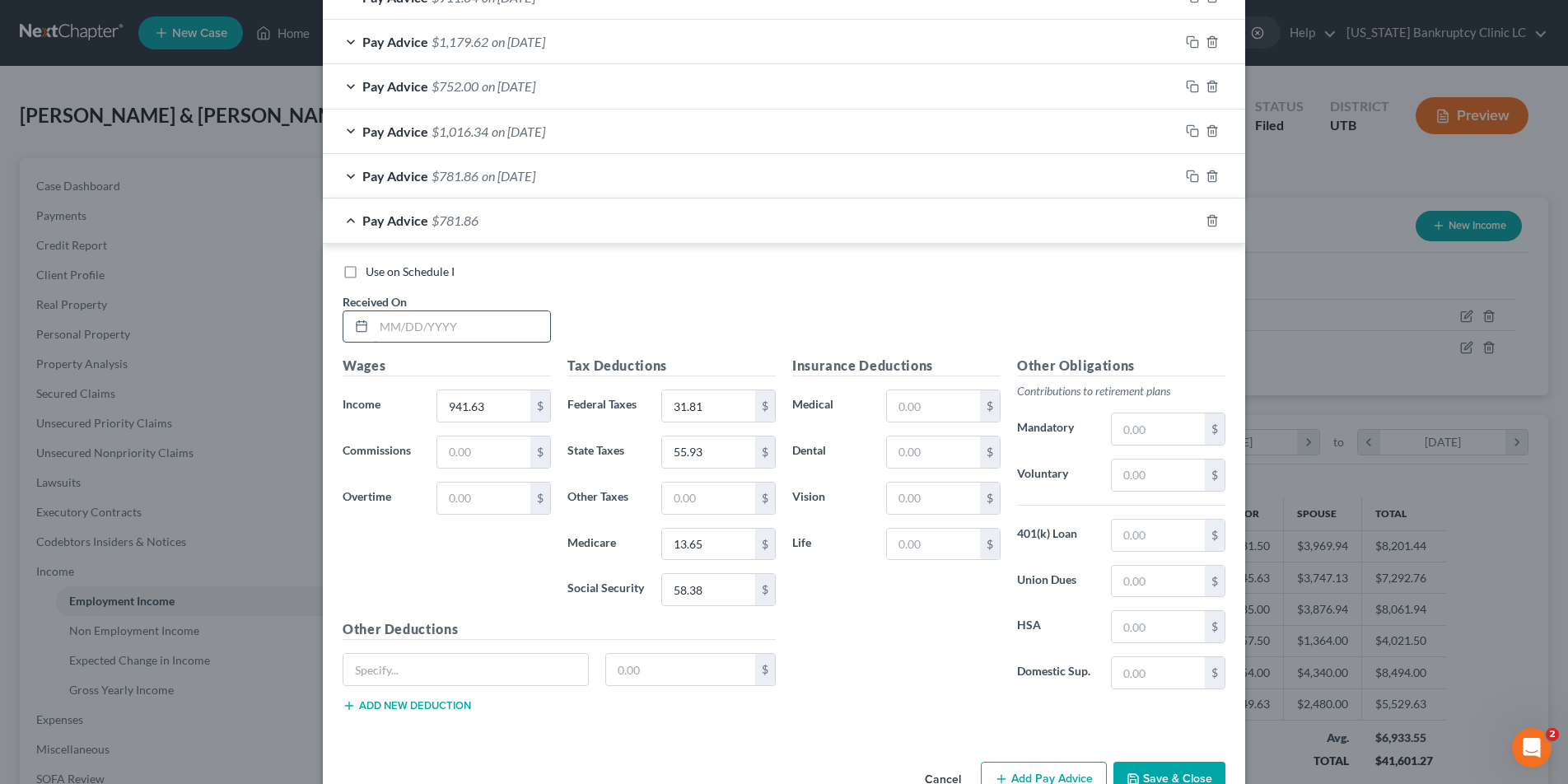
click at [409, 332] on input "text" at bounding box center [461, 326] width 176 height 31
type input "[DATE]"
type input "1,392.75"
type input "82.37"
type input "82.10"
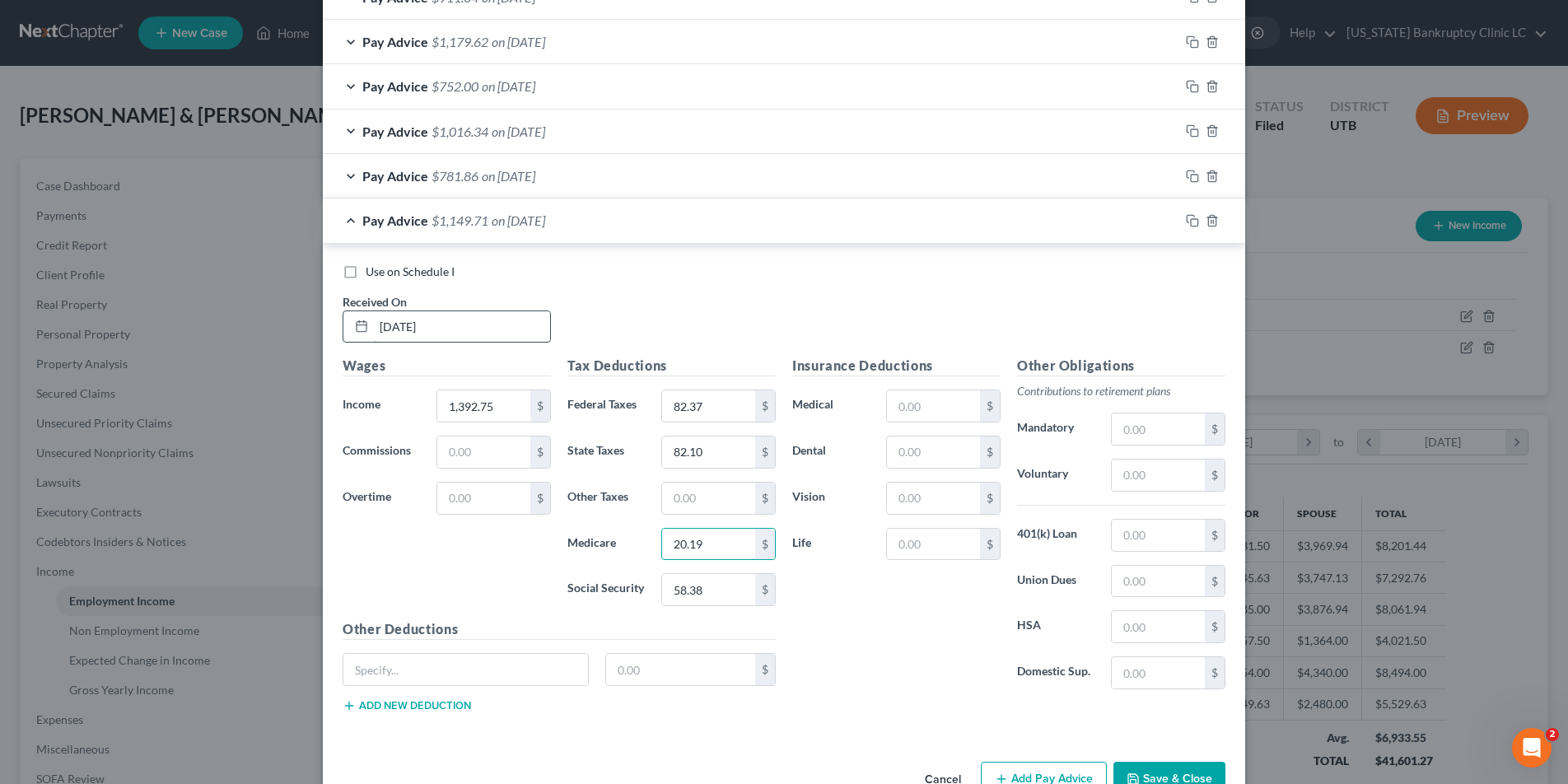
type input "20.19"
type input "86.35"
drag, startPoint x: 1191, startPoint y: 222, endPoint x: 1163, endPoint y: 217, distance: 28.4
click at [1173, 218] on div "Pay Advice $1,121.74 on [DATE]" at bounding box center [784, 221] width 923 height 45
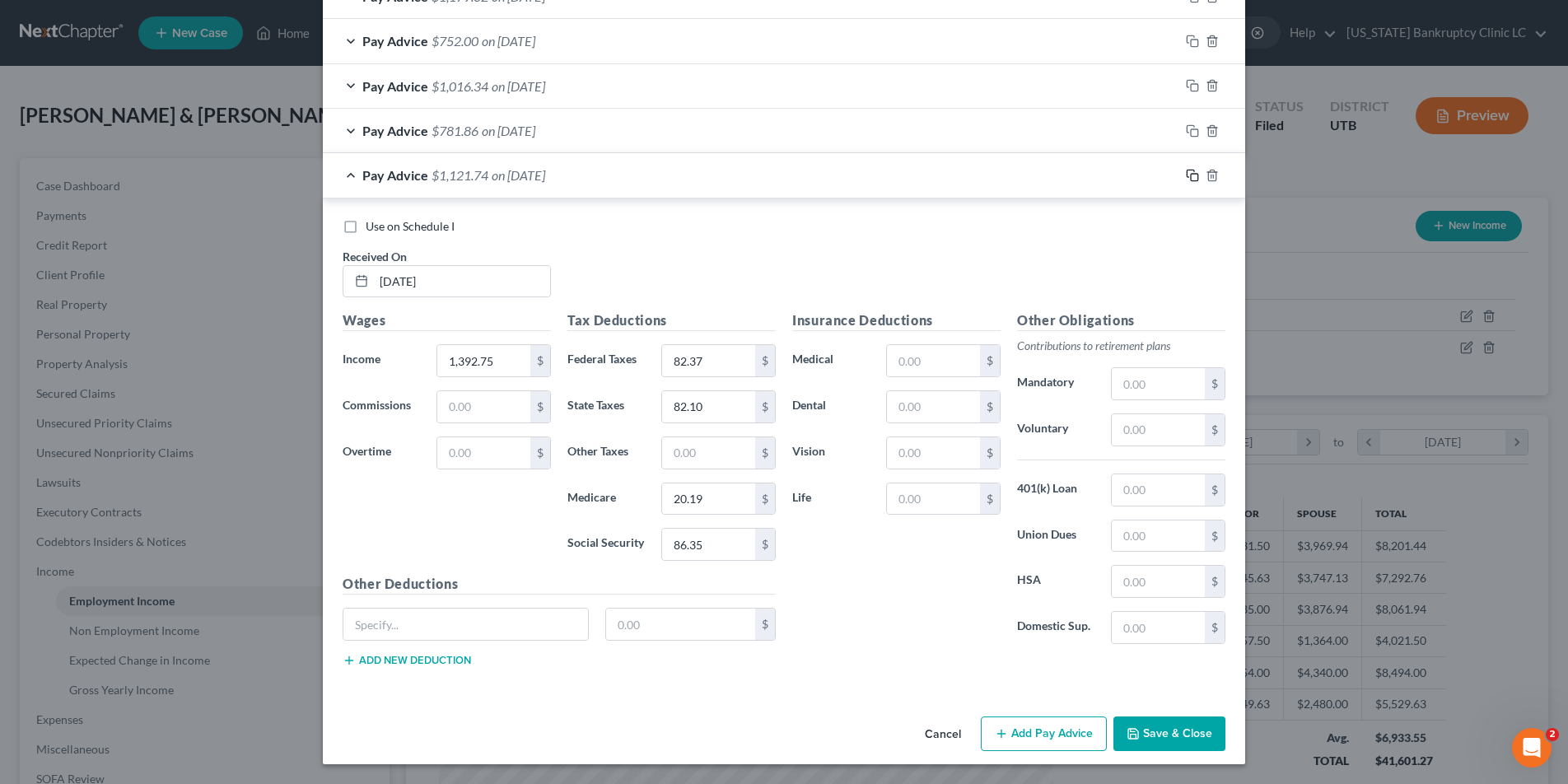
click at [1193, 173] on icon "button" at bounding box center [1192, 175] width 13 height 13
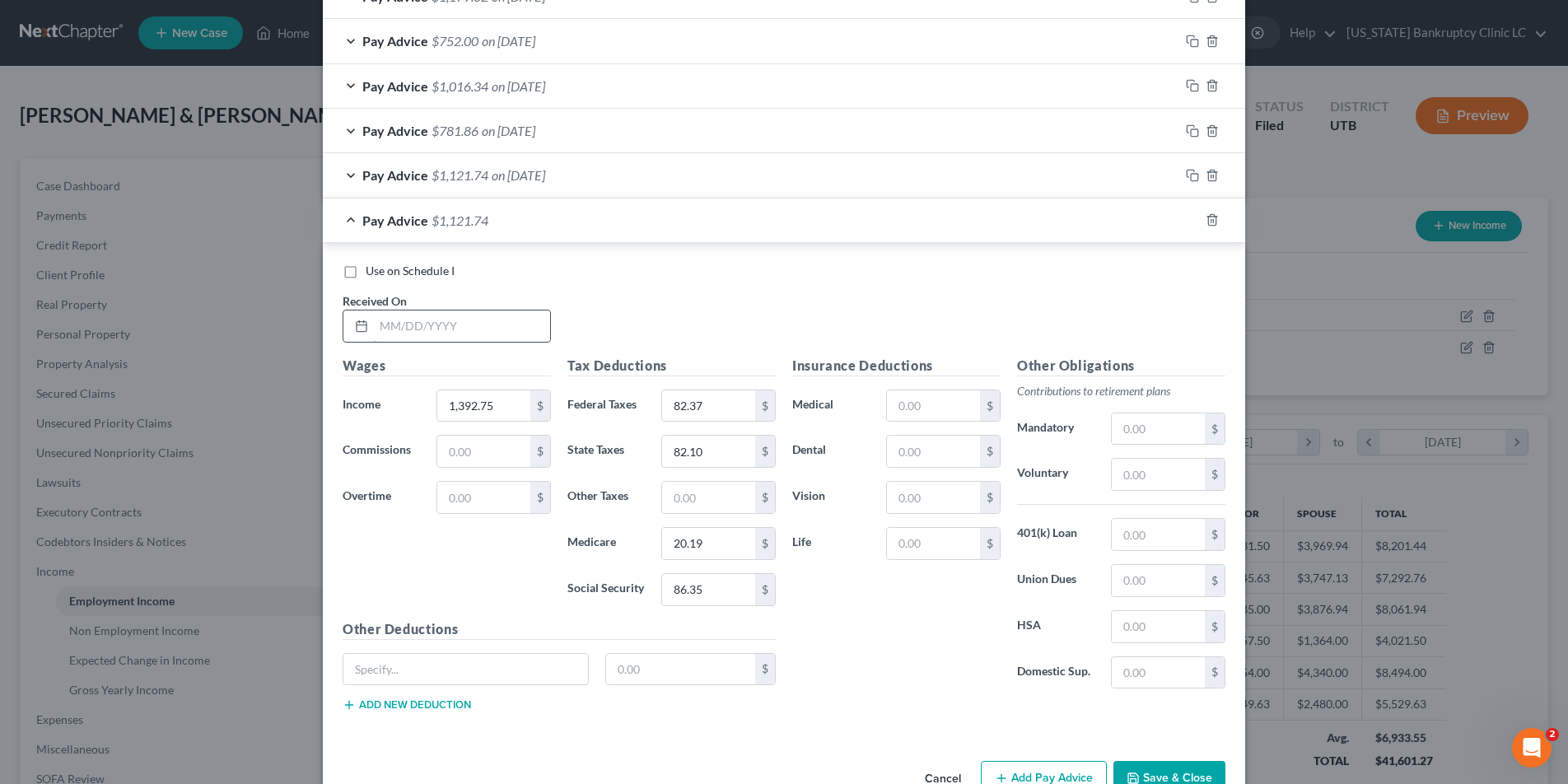
click at [433, 318] on input "text" at bounding box center [461, 325] width 176 height 31
type input "[DATE]"
type input "586.50"
type input "0"
type input "36.20"
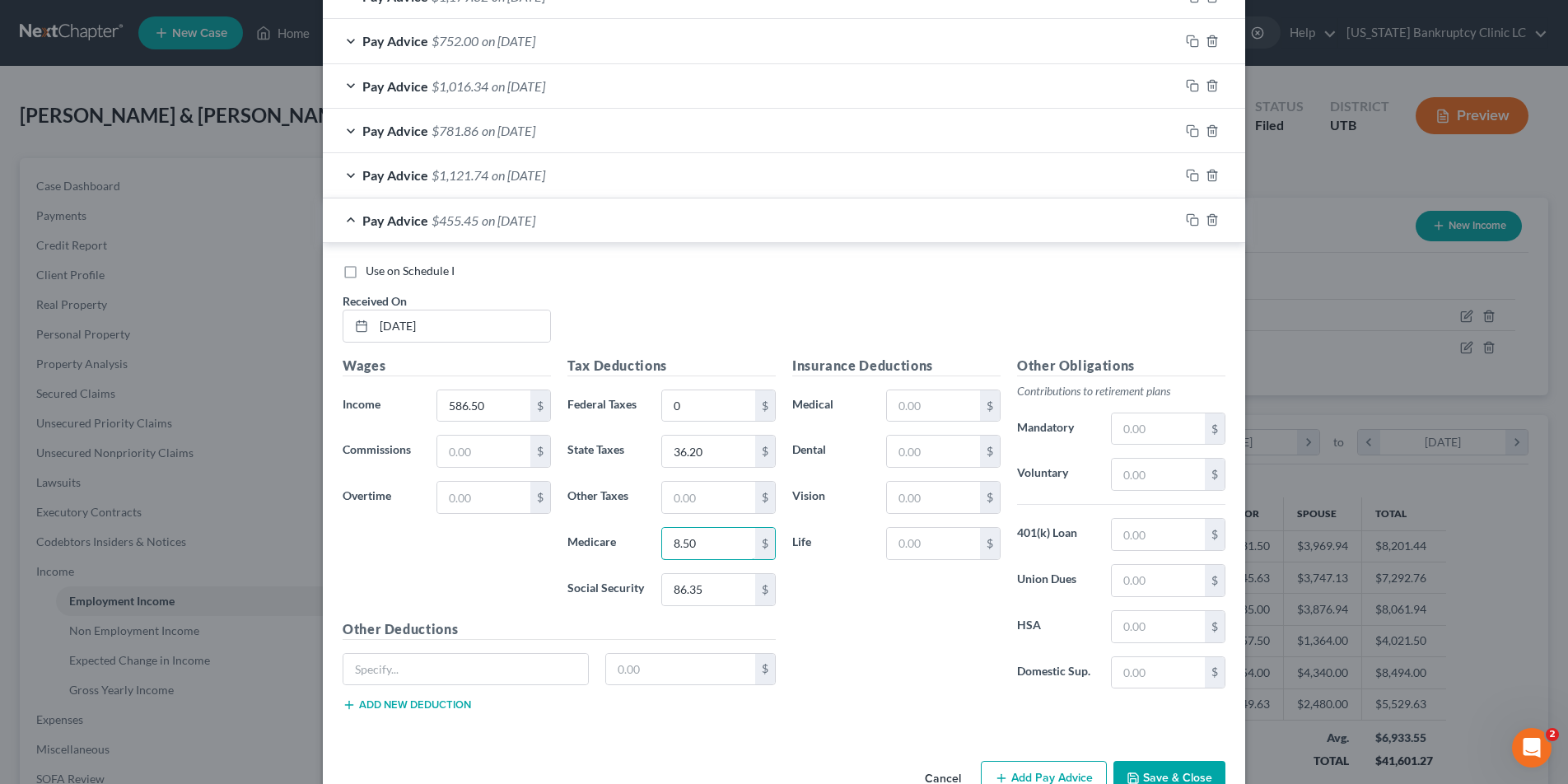
type input "8.50"
type input "36.36"
click at [1193, 220] on icon "button" at bounding box center [1192, 220] width 13 height 13
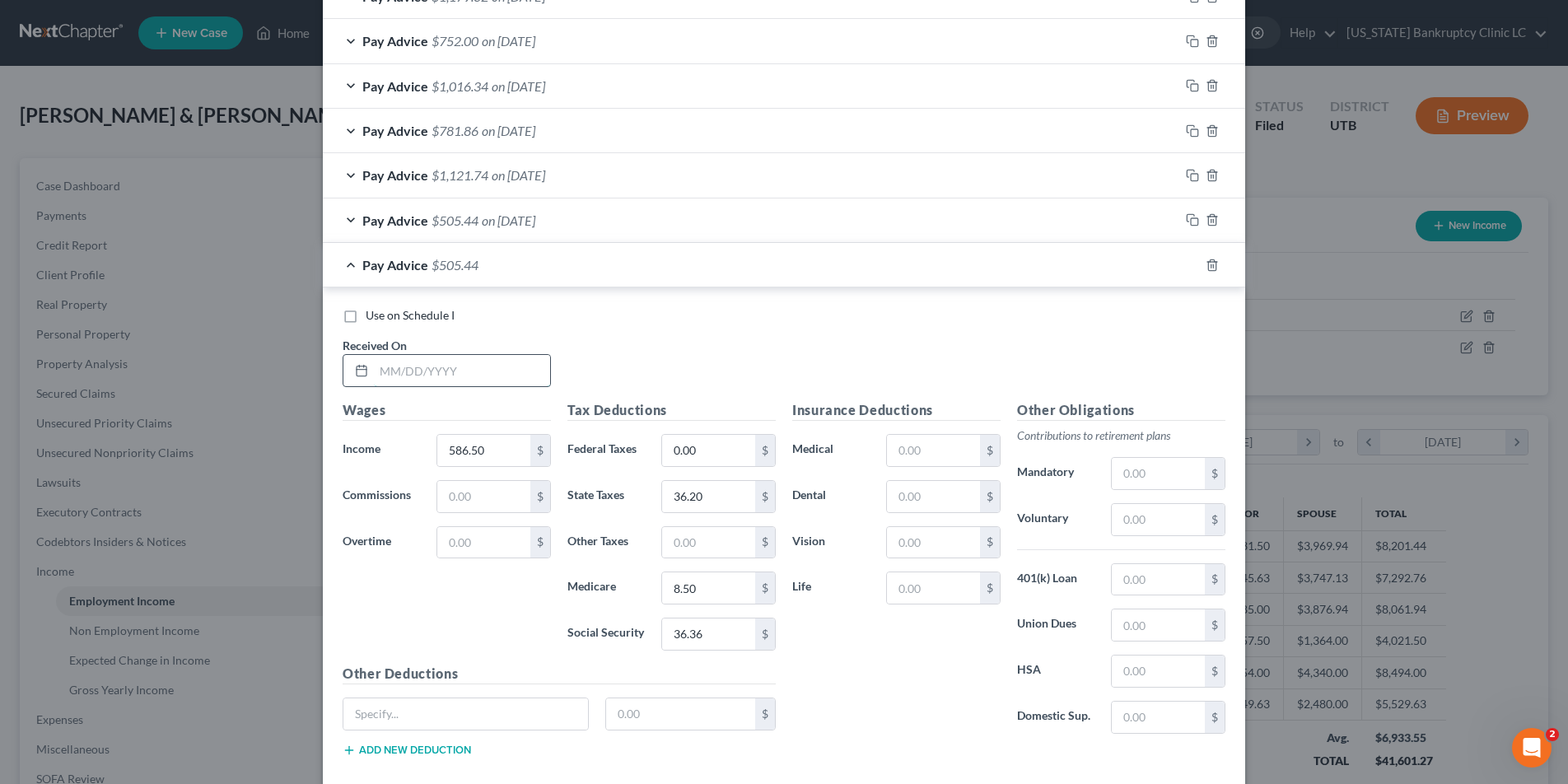
click at [466, 373] on input "text" at bounding box center [461, 370] width 176 height 31
type input "[DATE]"
type input "812.63"
type input "18.91"
type input "48.45"
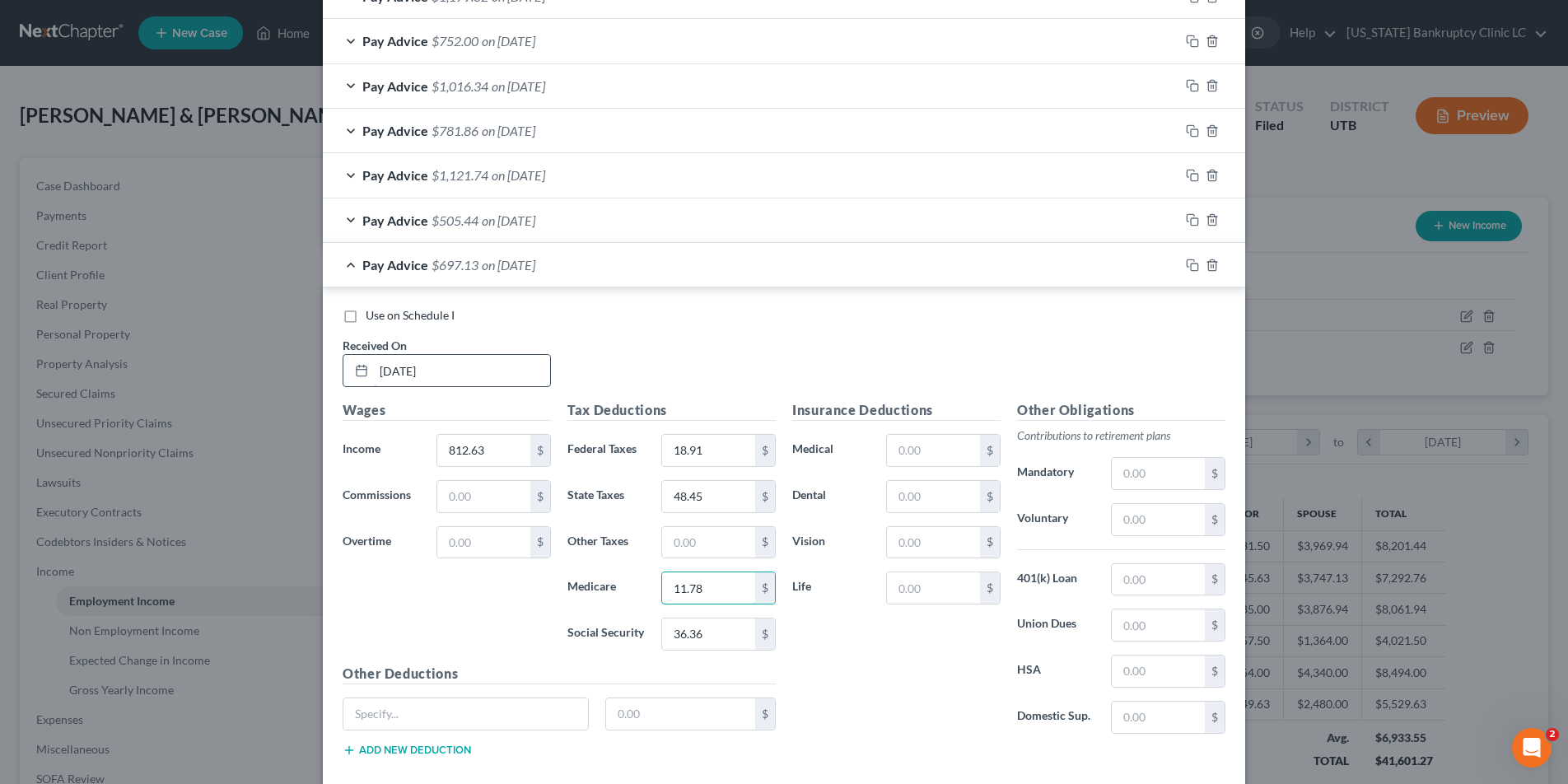
type input "11.78"
type input "50.38"
click at [1196, 266] on icon "button" at bounding box center [1192, 265] width 13 height 13
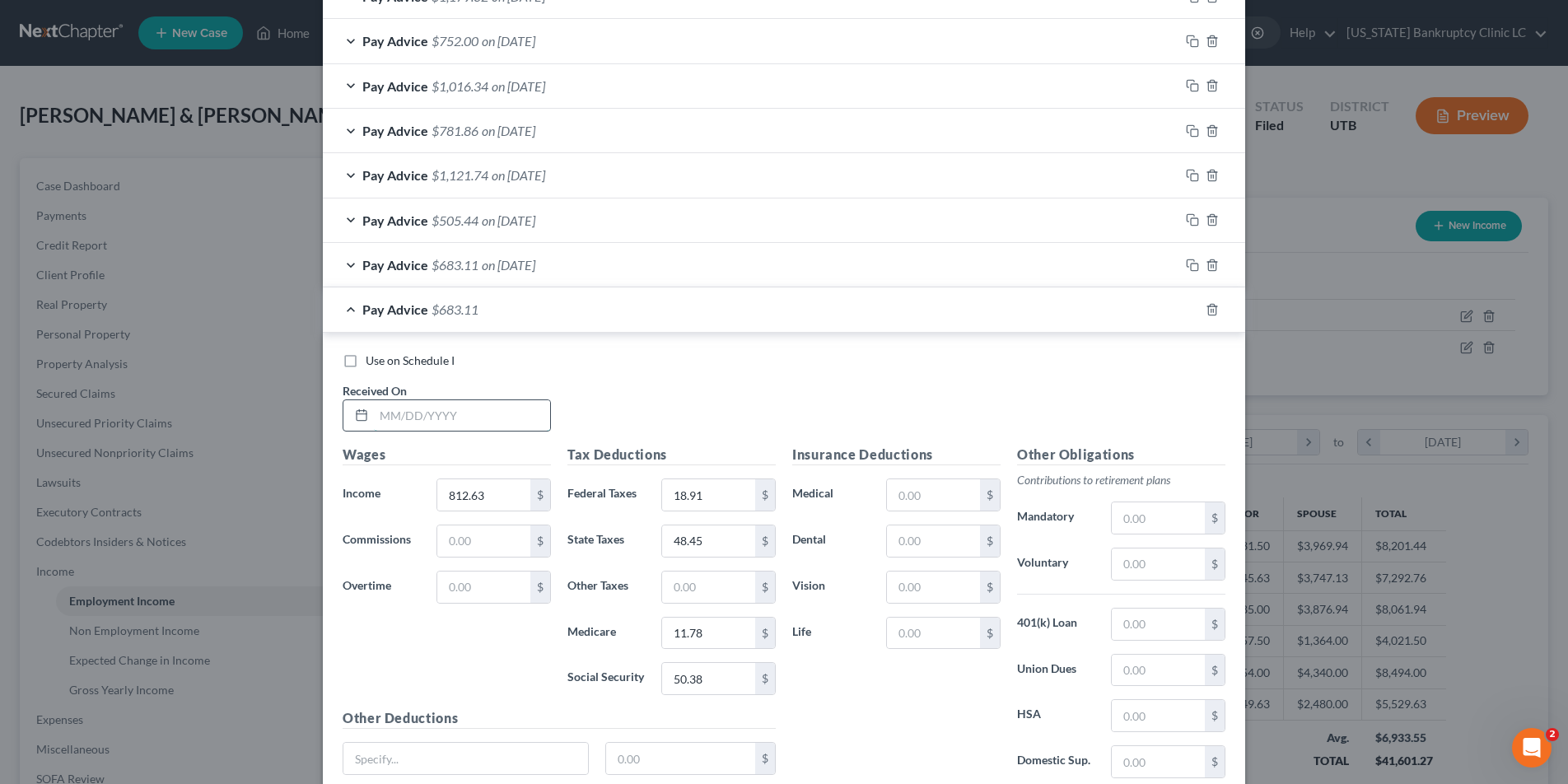
click at [404, 418] on input "text" at bounding box center [461, 416] width 176 height 31
type input "[DATE]"
type input "225.00"
type input "0"
type input "25"
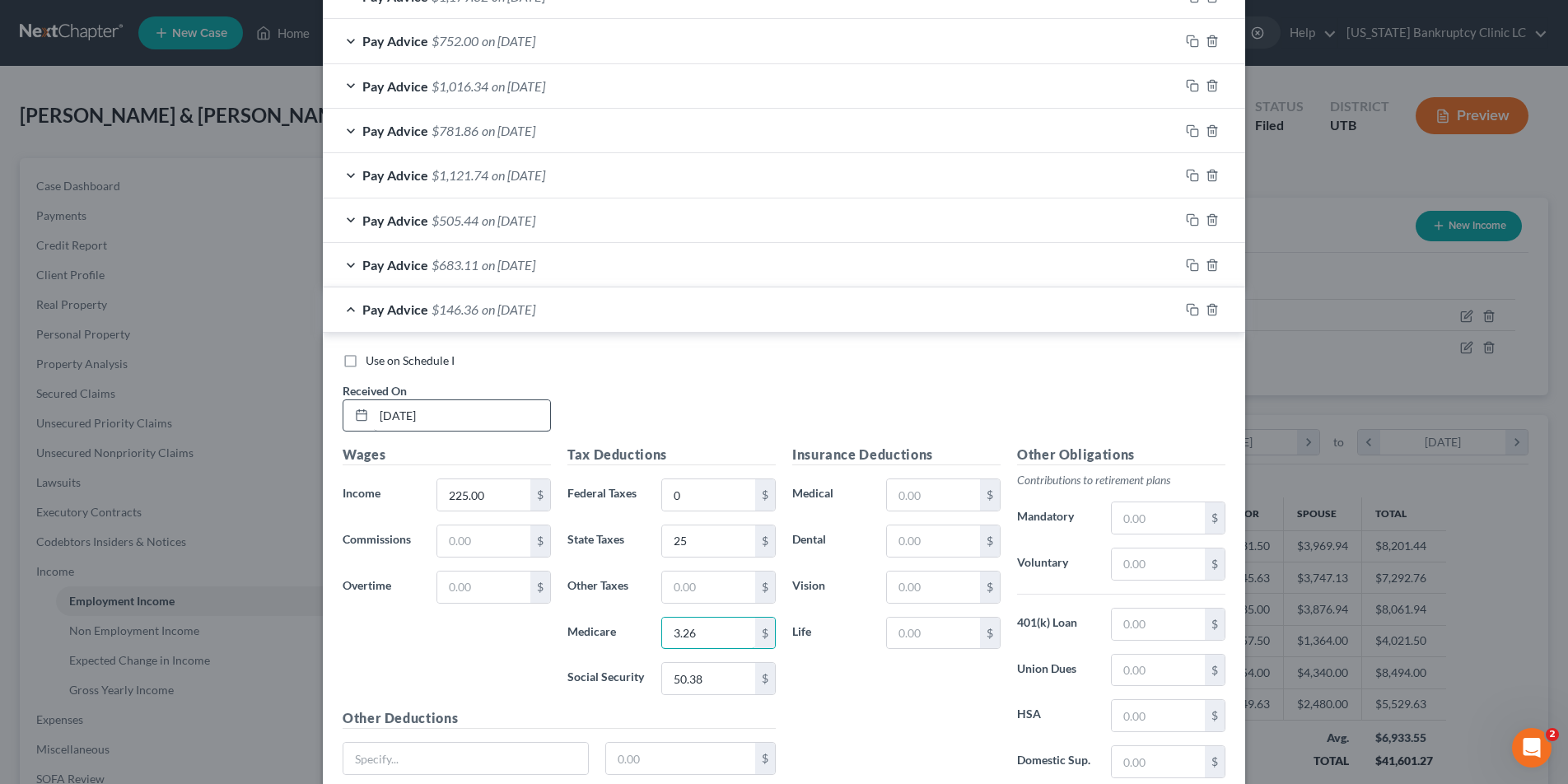
type input "3.26"
type input "13.95"
click at [1193, 310] on icon "button" at bounding box center [1192, 309] width 13 height 13
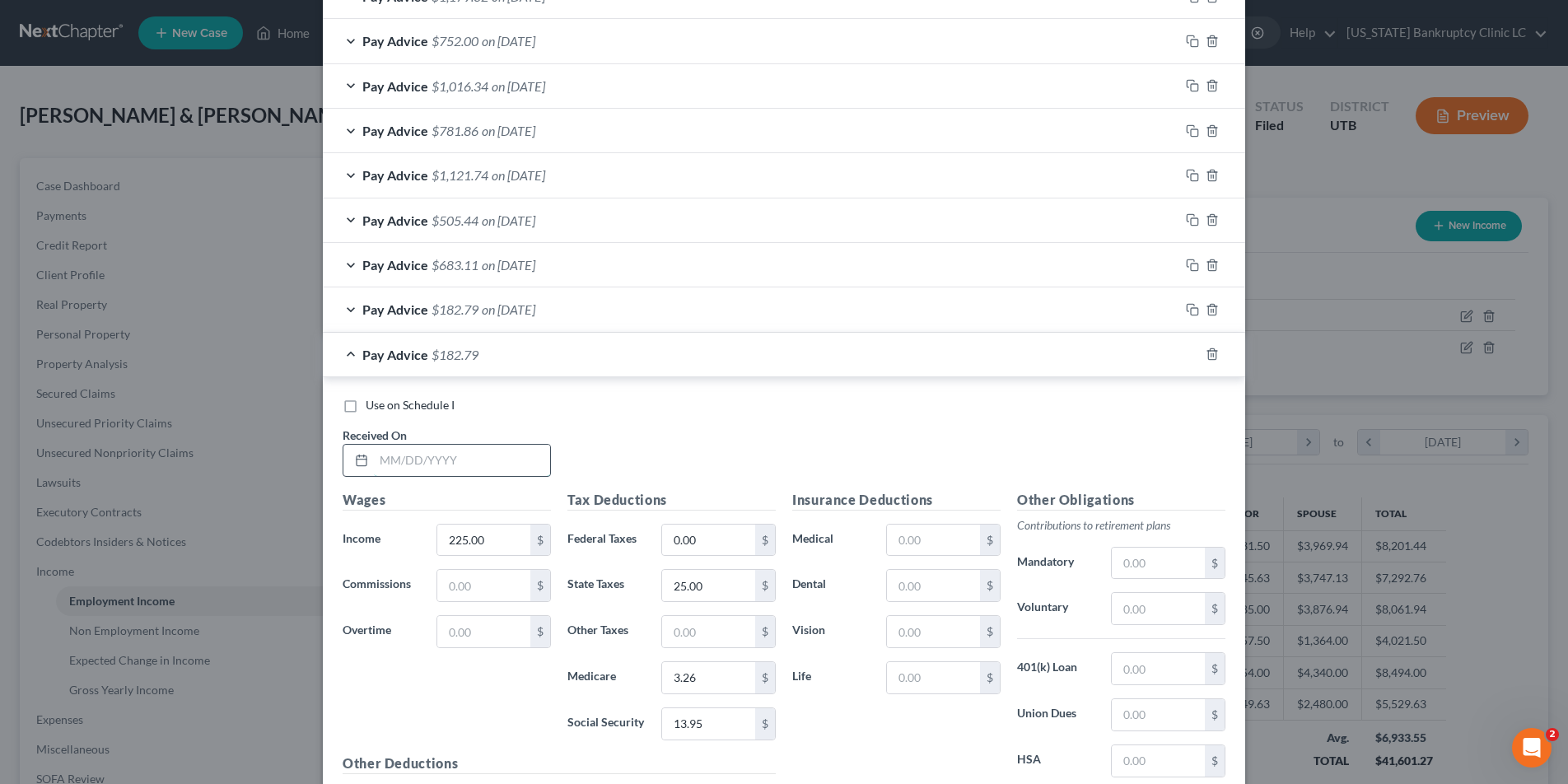
click at [437, 468] on input "text" at bounding box center [461, 459] width 176 height 31
type input "[DATE]"
type input "197.37"
type input "2.86"
type input "12.24"
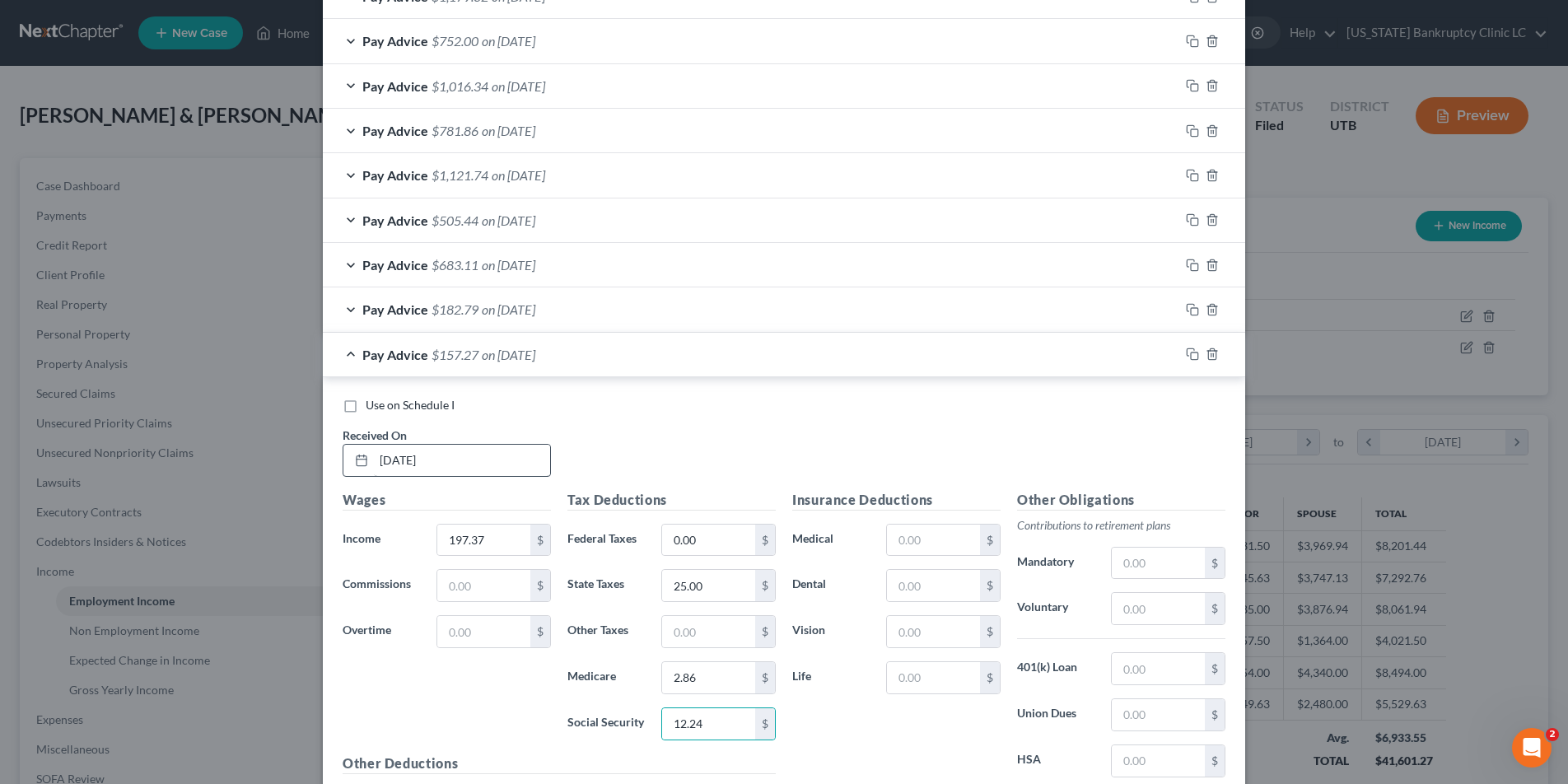
scroll to position [881, 0]
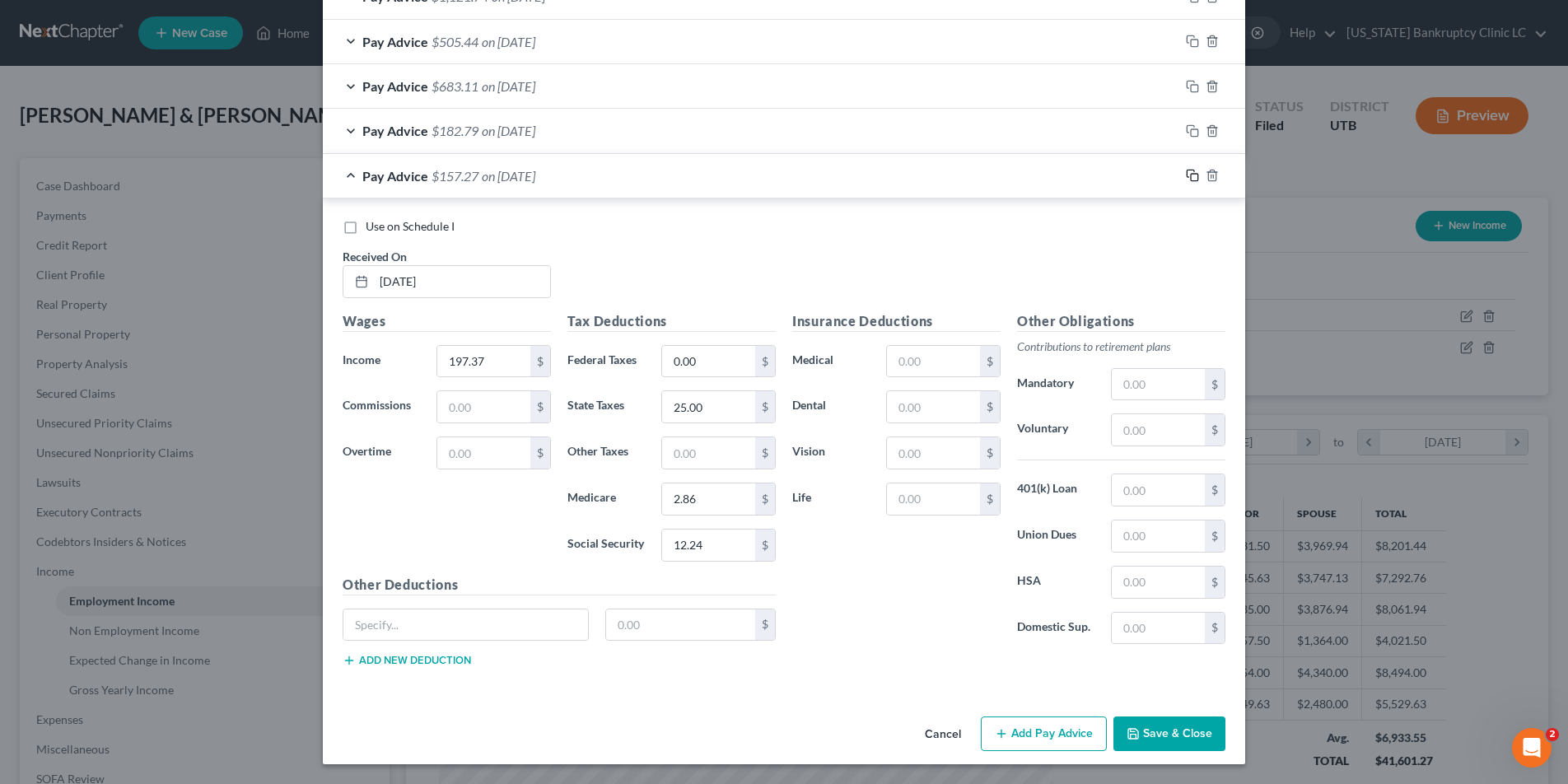
drag, startPoint x: 1193, startPoint y: 180, endPoint x: 1169, endPoint y: 181, distance: 24.0
click at [1193, 180] on icon "button" at bounding box center [1192, 175] width 13 height 13
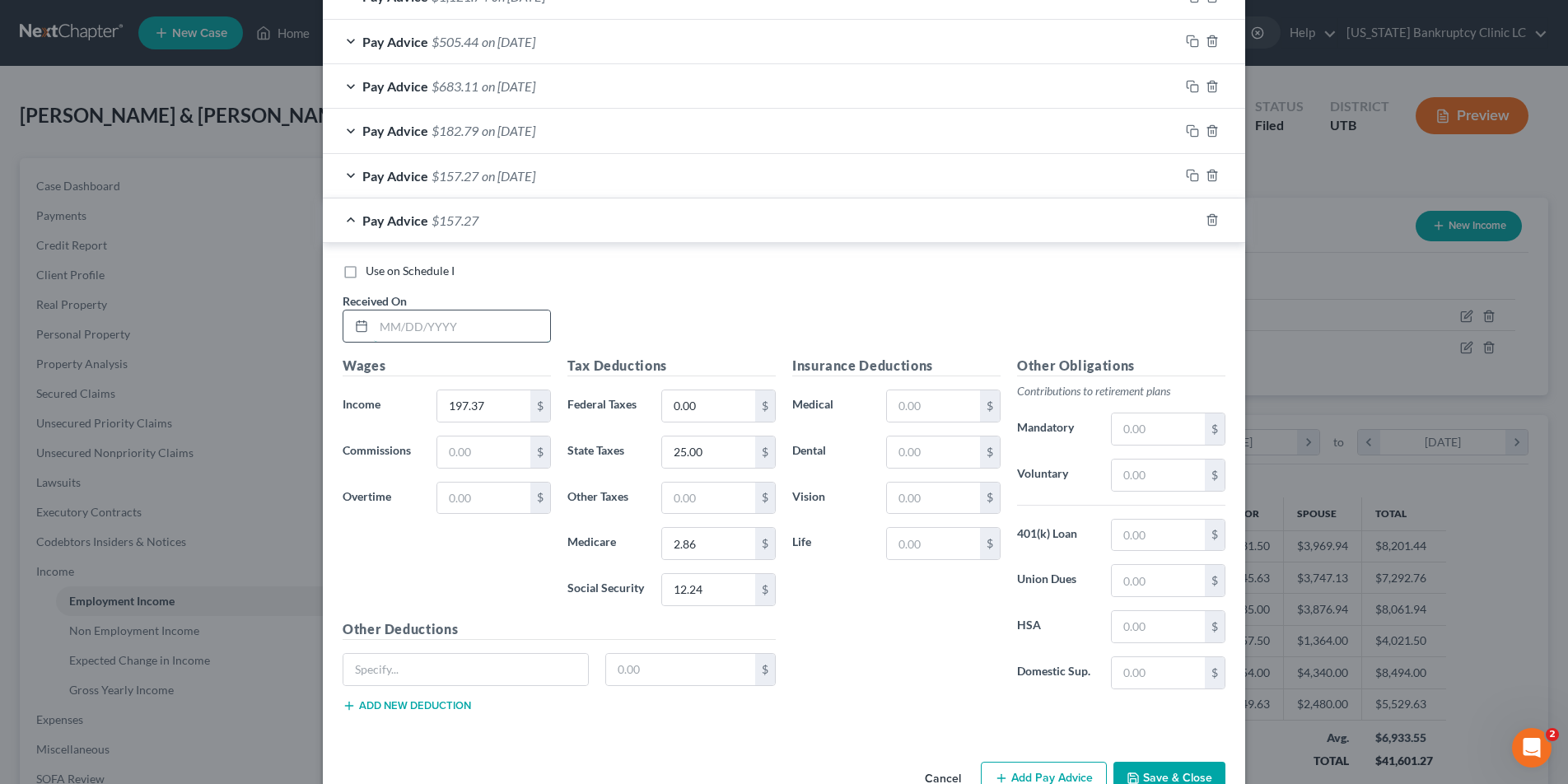
click at [473, 318] on input "text" at bounding box center [461, 325] width 176 height 31
type input "[DATE]"
type input "114.37"
type input "1.66"
type input "7.09"
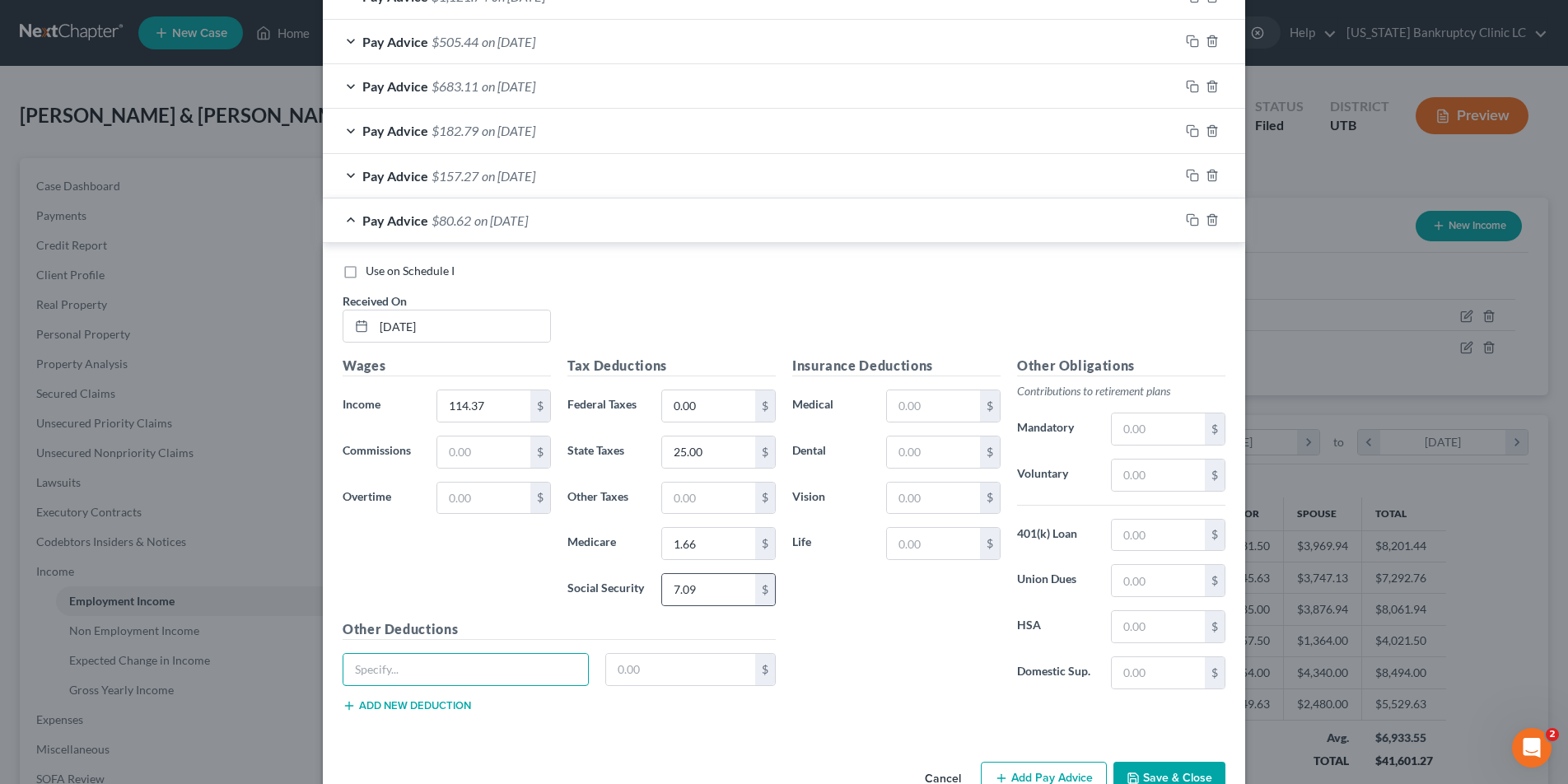
scroll to position [924, 0]
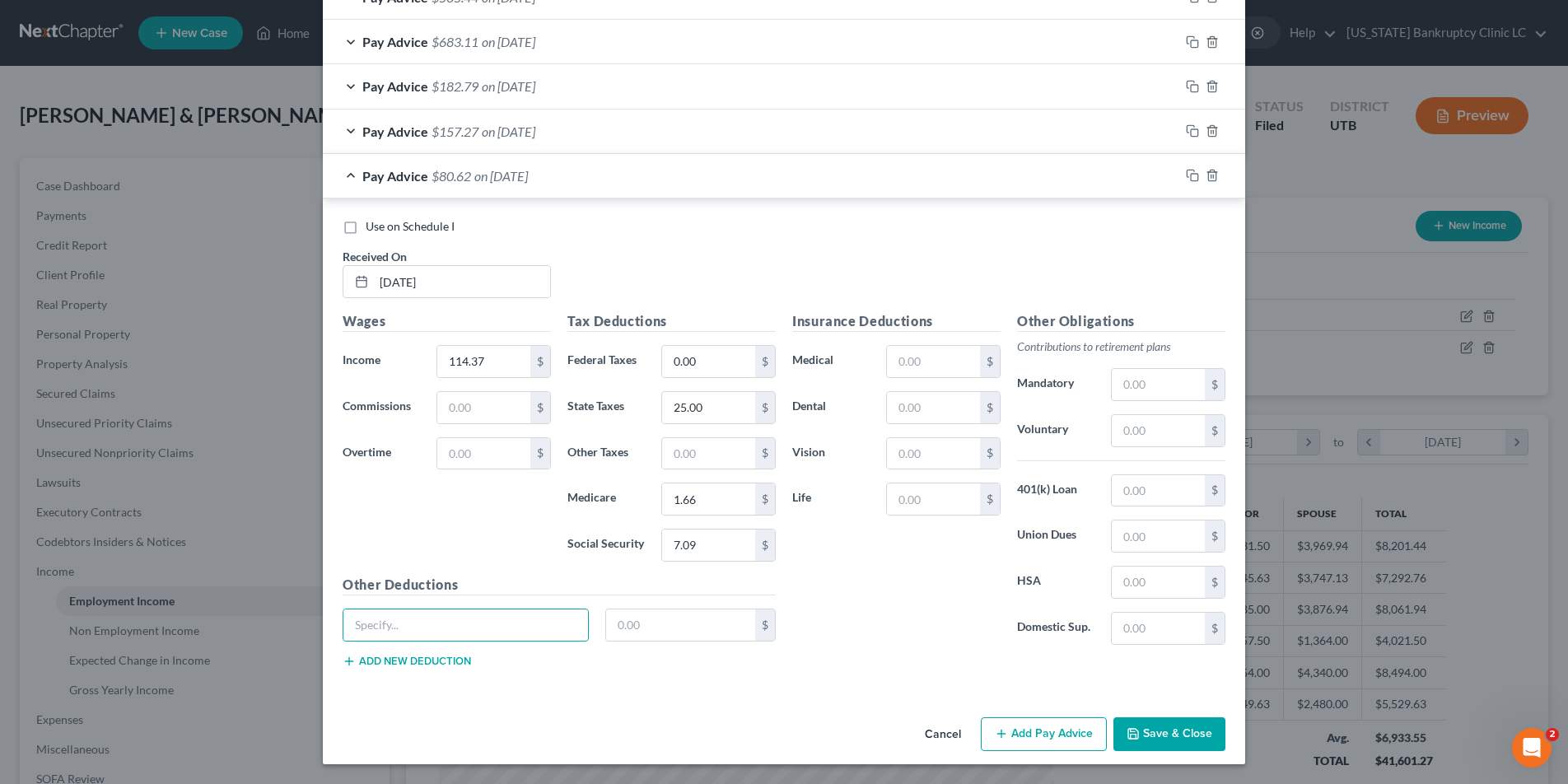
click at [1184, 730] on button "Save & Close" at bounding box center [1168, 734] width 112 height 35
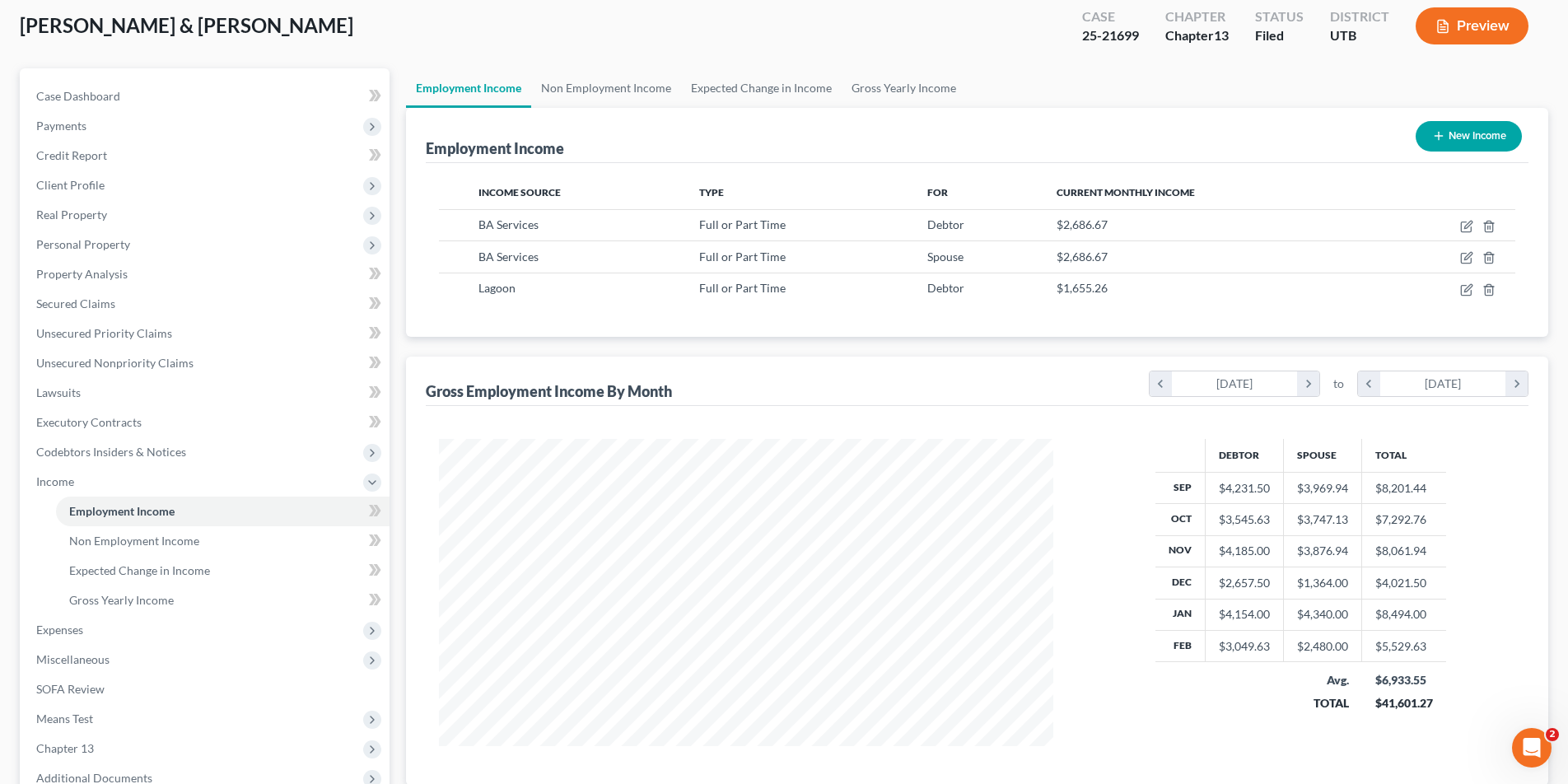
scroll to position [269, 0]
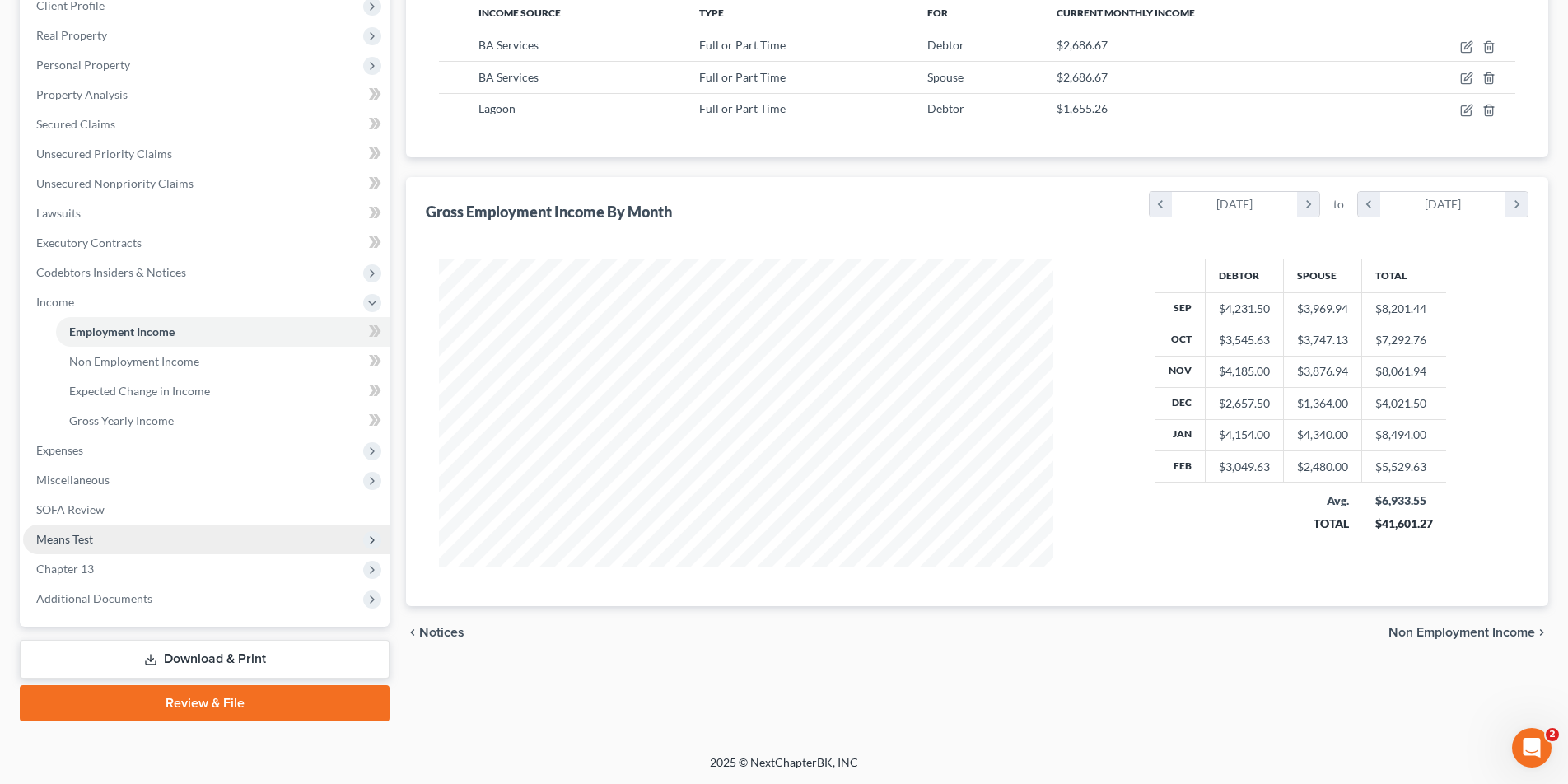
click at [60, 540] on span "Means Test" at bounding box center [65, 539] width 57 height 14
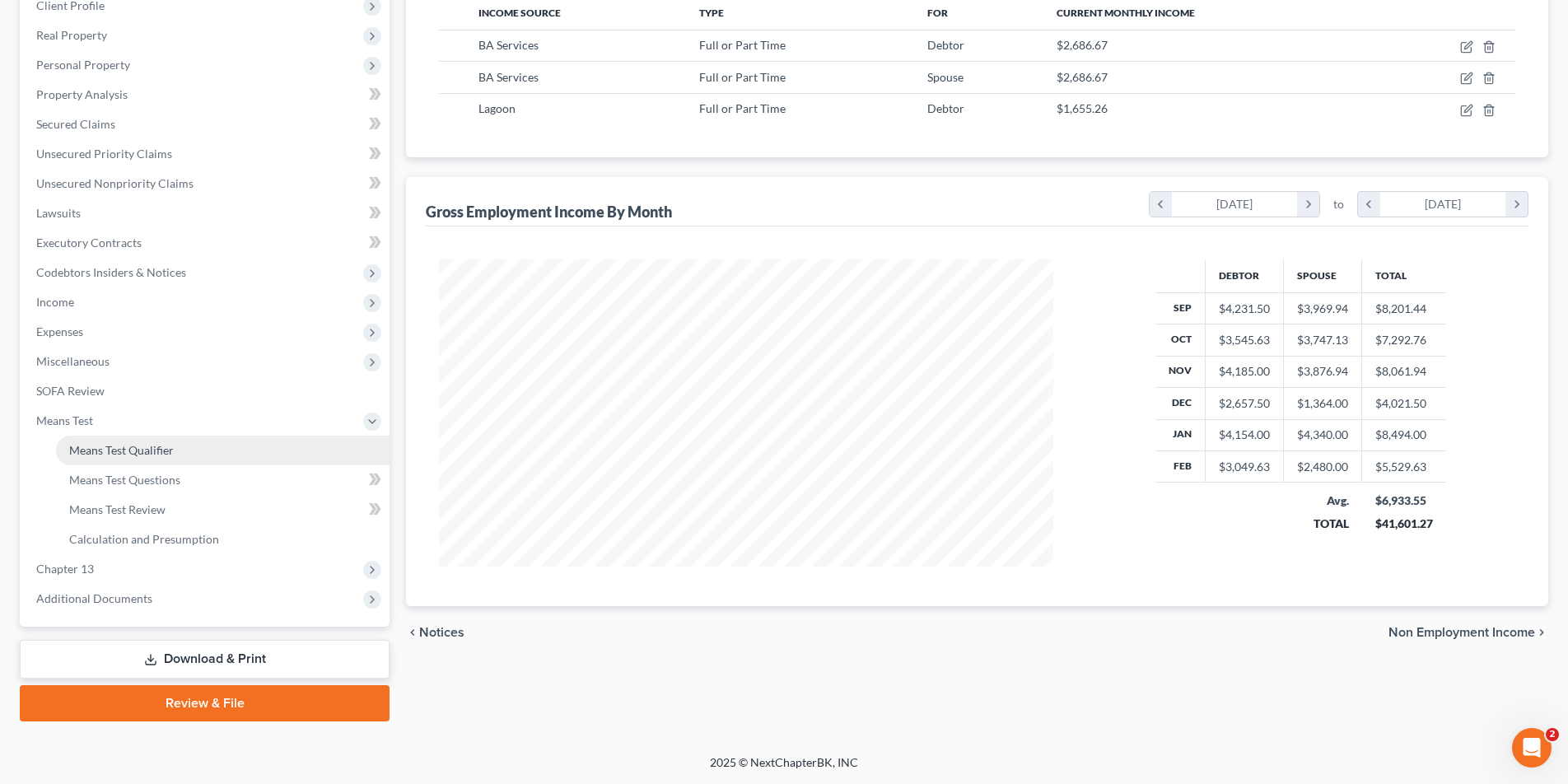
click at [158, 451] on span "Means Test Qualifier" at bounding box center [121, 450] width 105 height 14
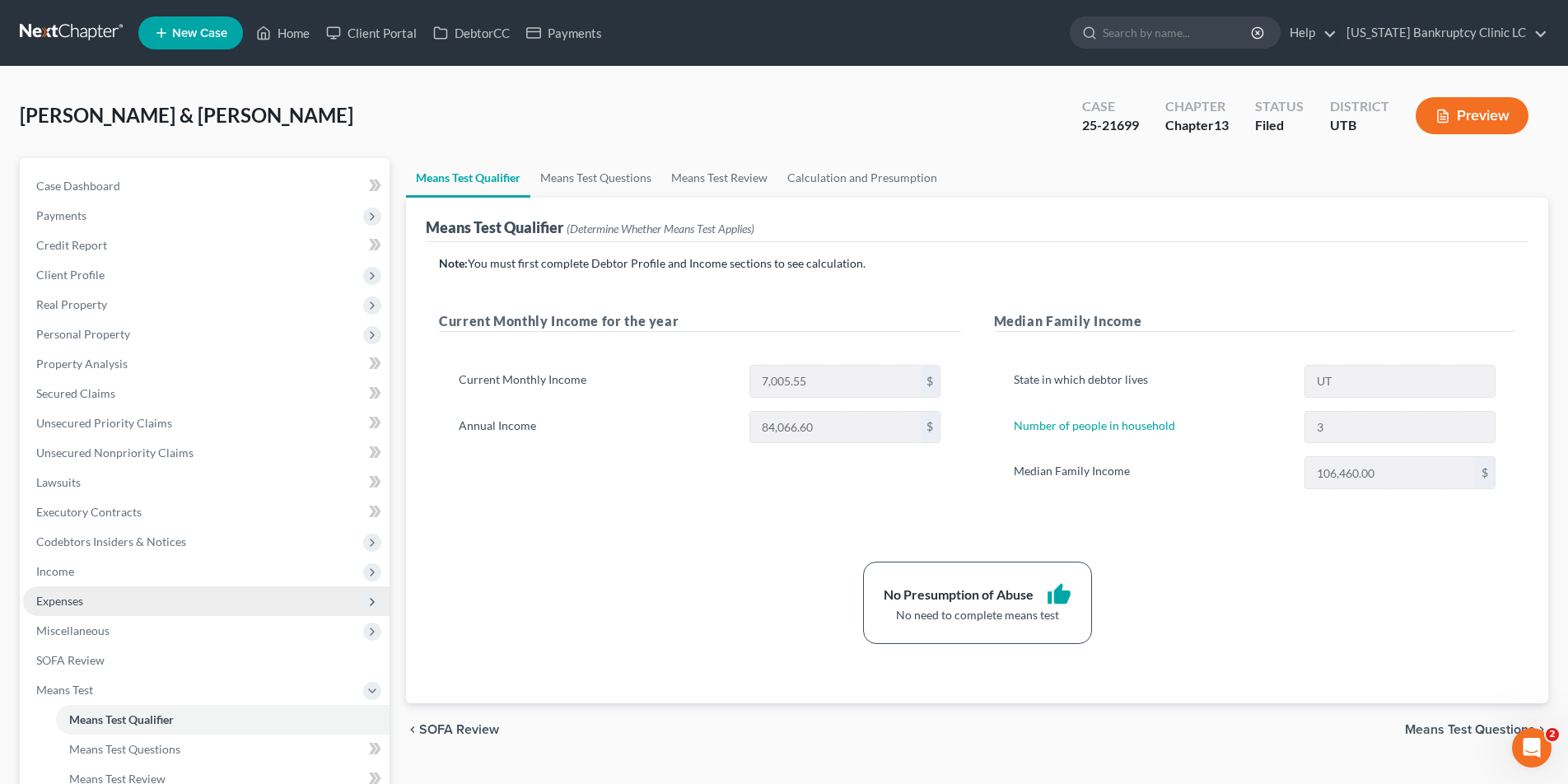
click at [54, 603] on span "Expenses" at bounding box center [60, 601] width 46 height 14
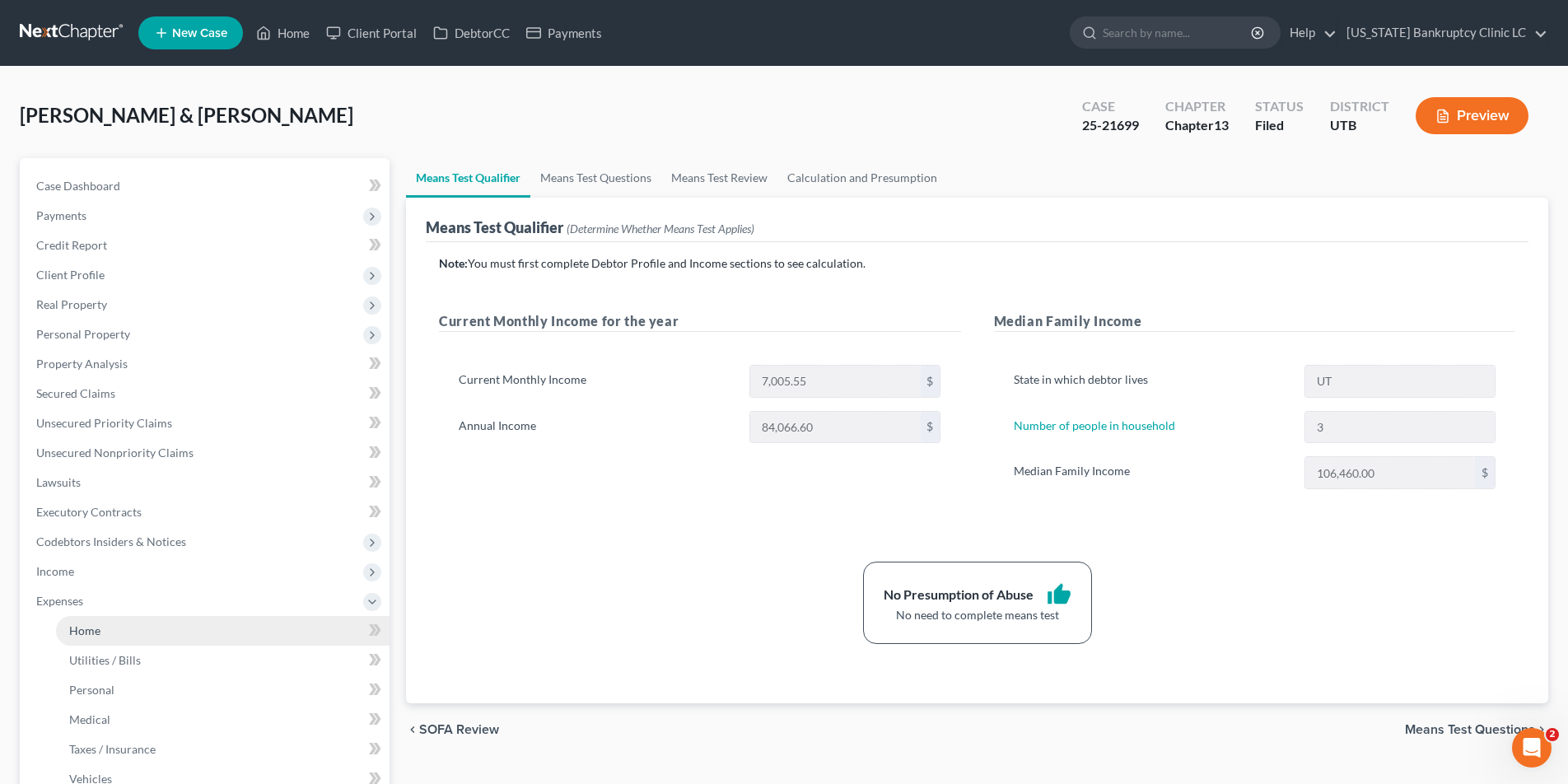
click at [86, 630] on span "Home" at bounding box center [84, 630] width 31 height 14
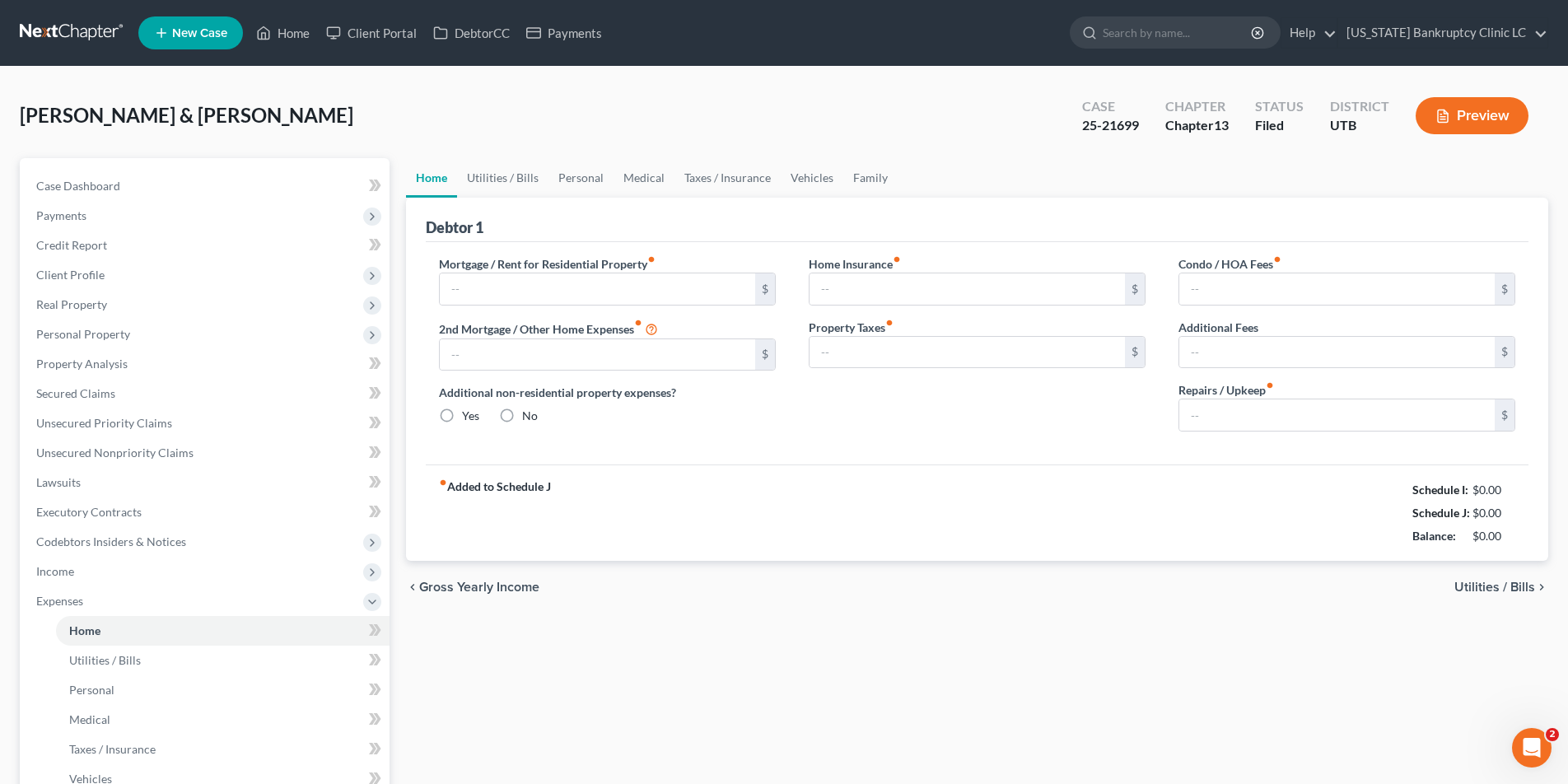
type input "500.00"
type input "0.00"
radio input "true"
type input "0.00"
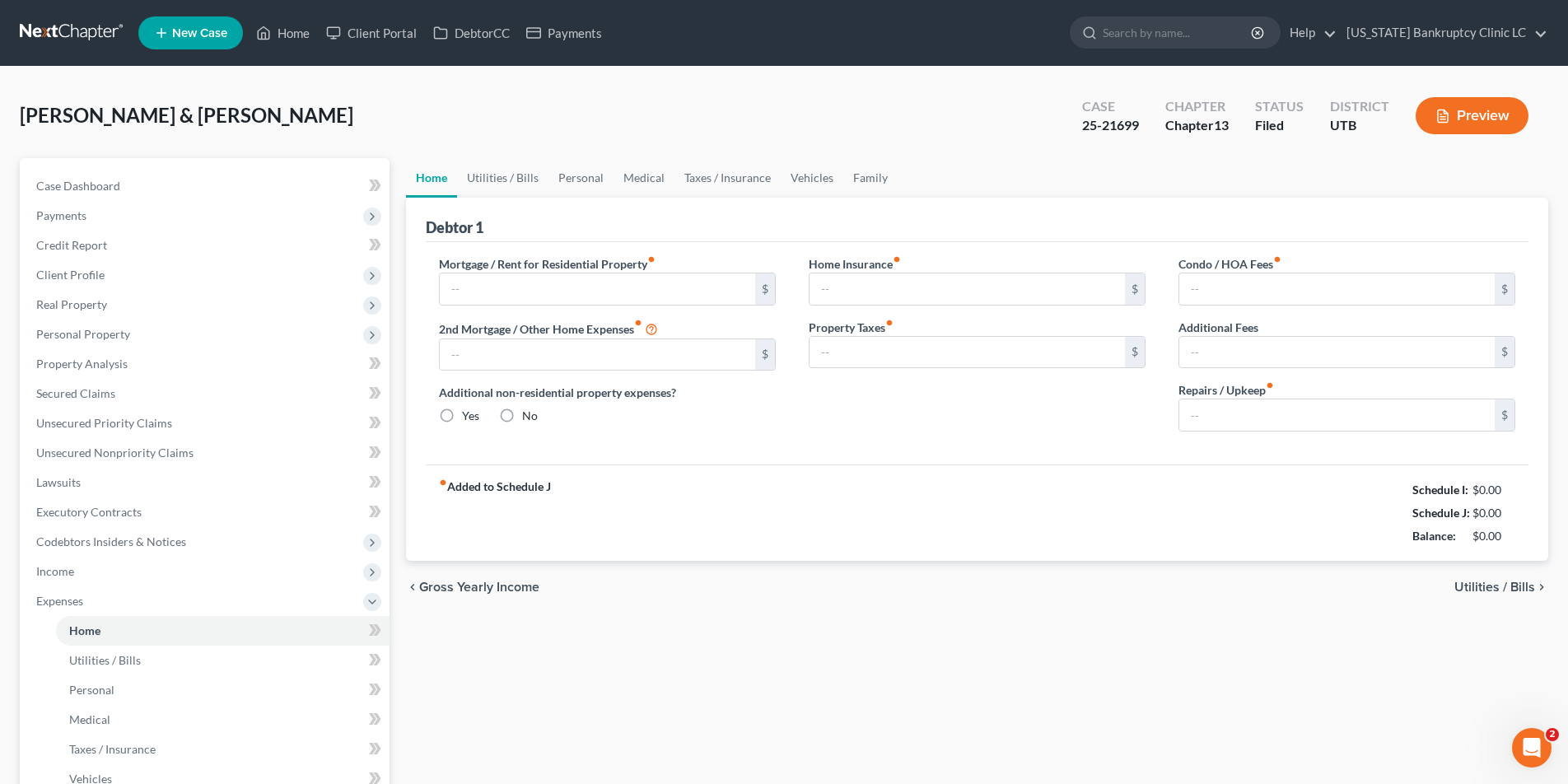
type input "0.00"
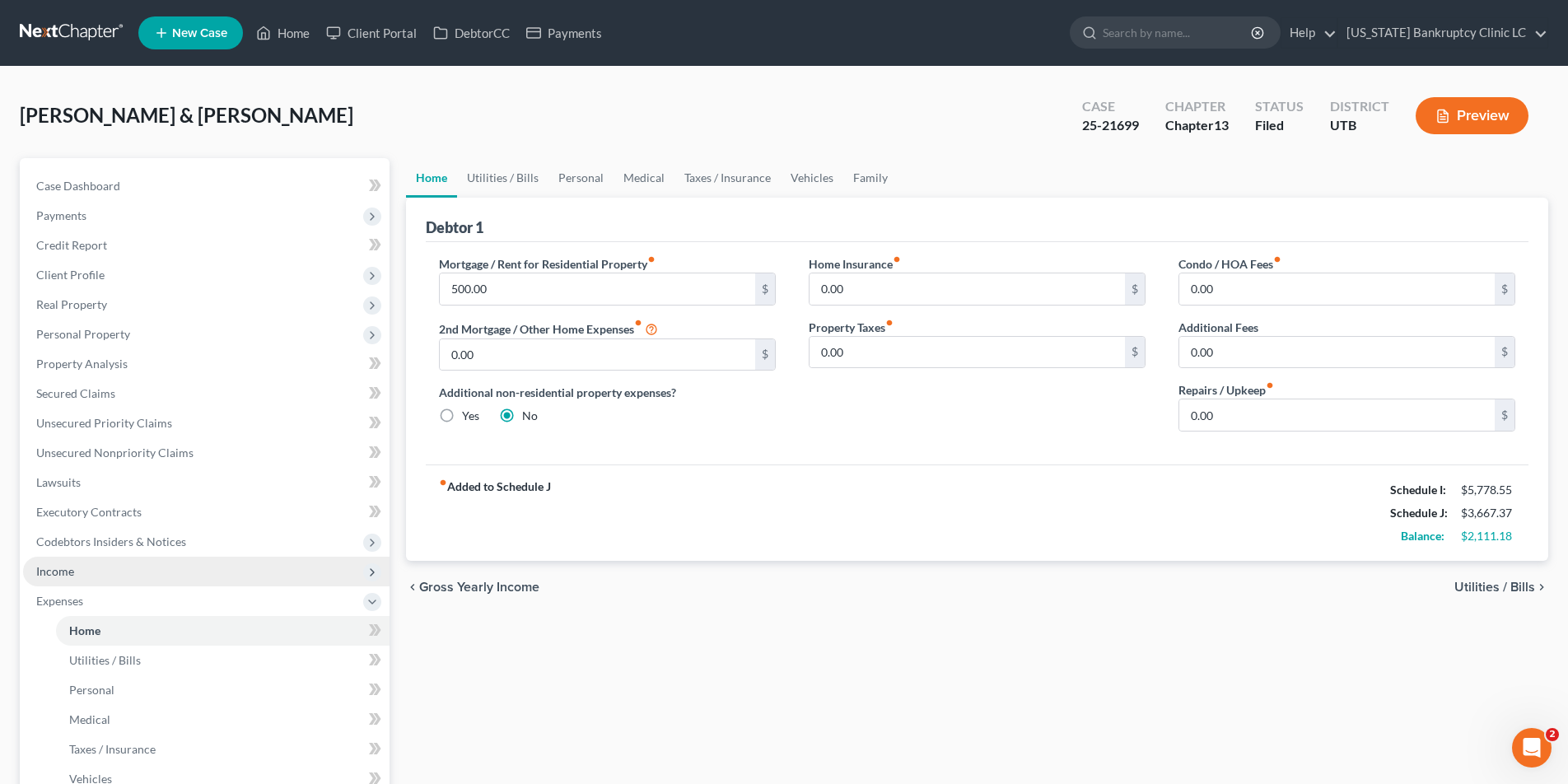
click at [62, 571] on span "Income" at bounding box center [55, 571] width 38 height 14
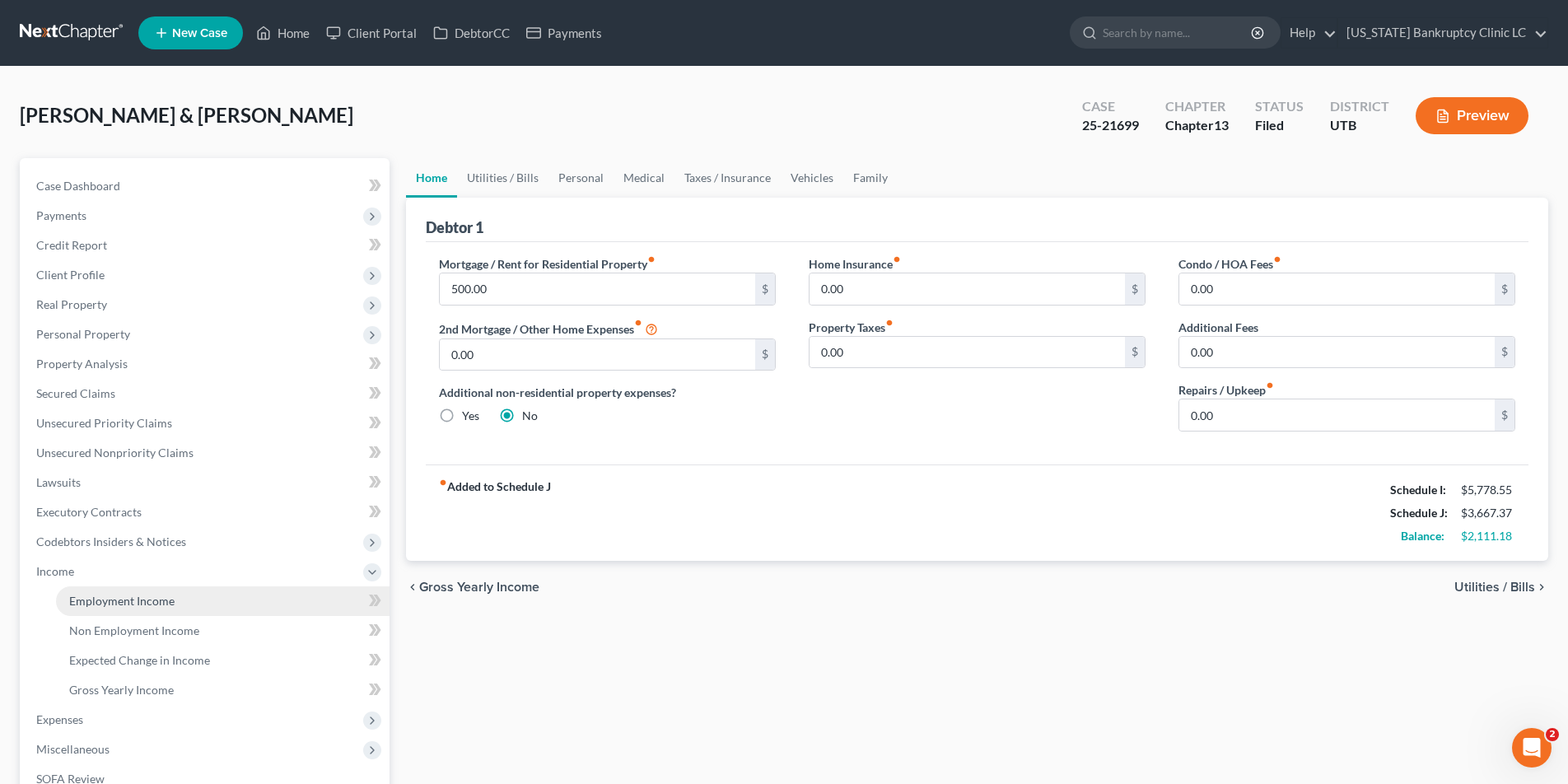
click at [90, 602] on span "Employment Income" at bounding box center [122, 601] width 105 height 14
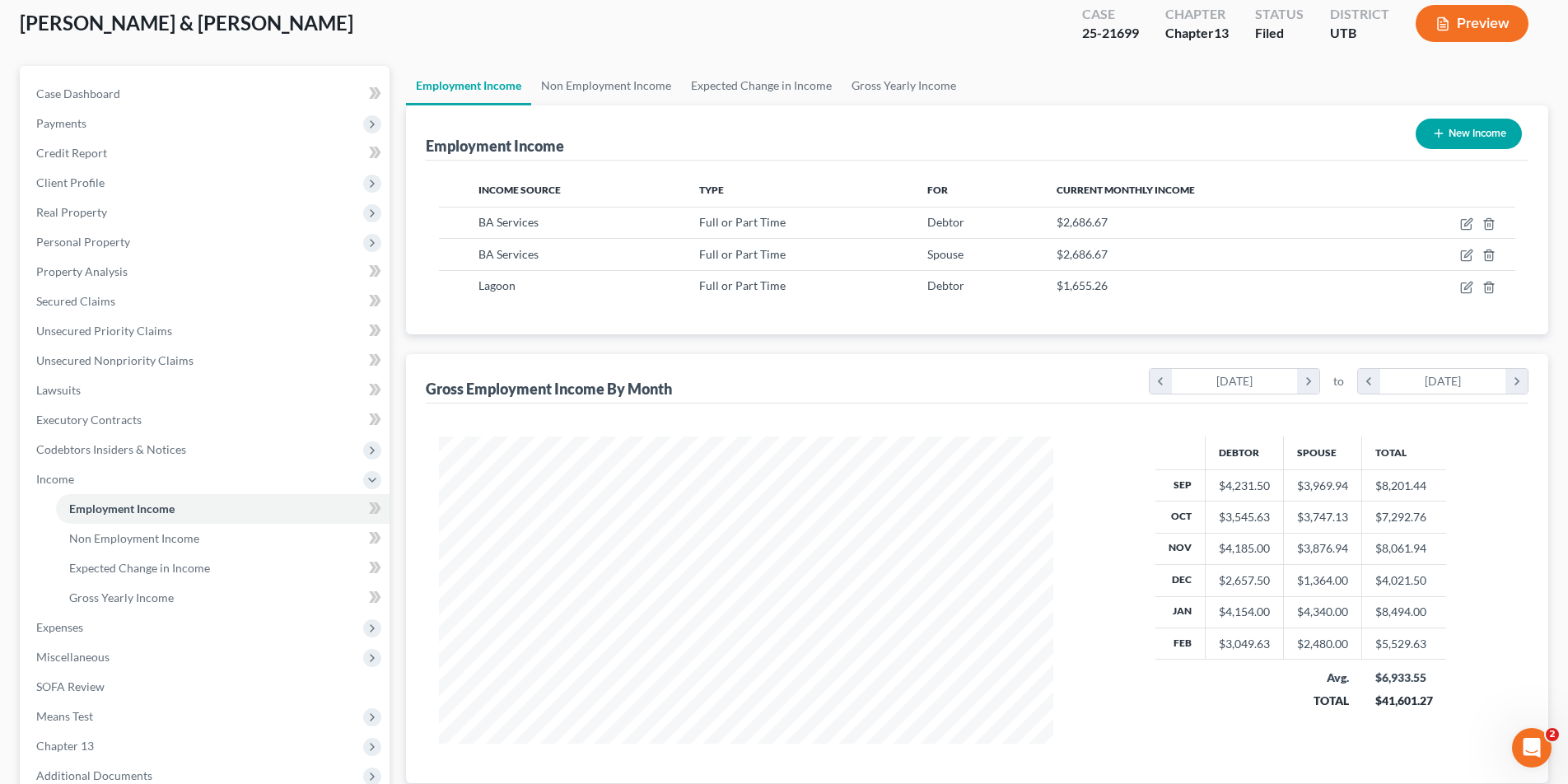
scroll to position [89, 0]
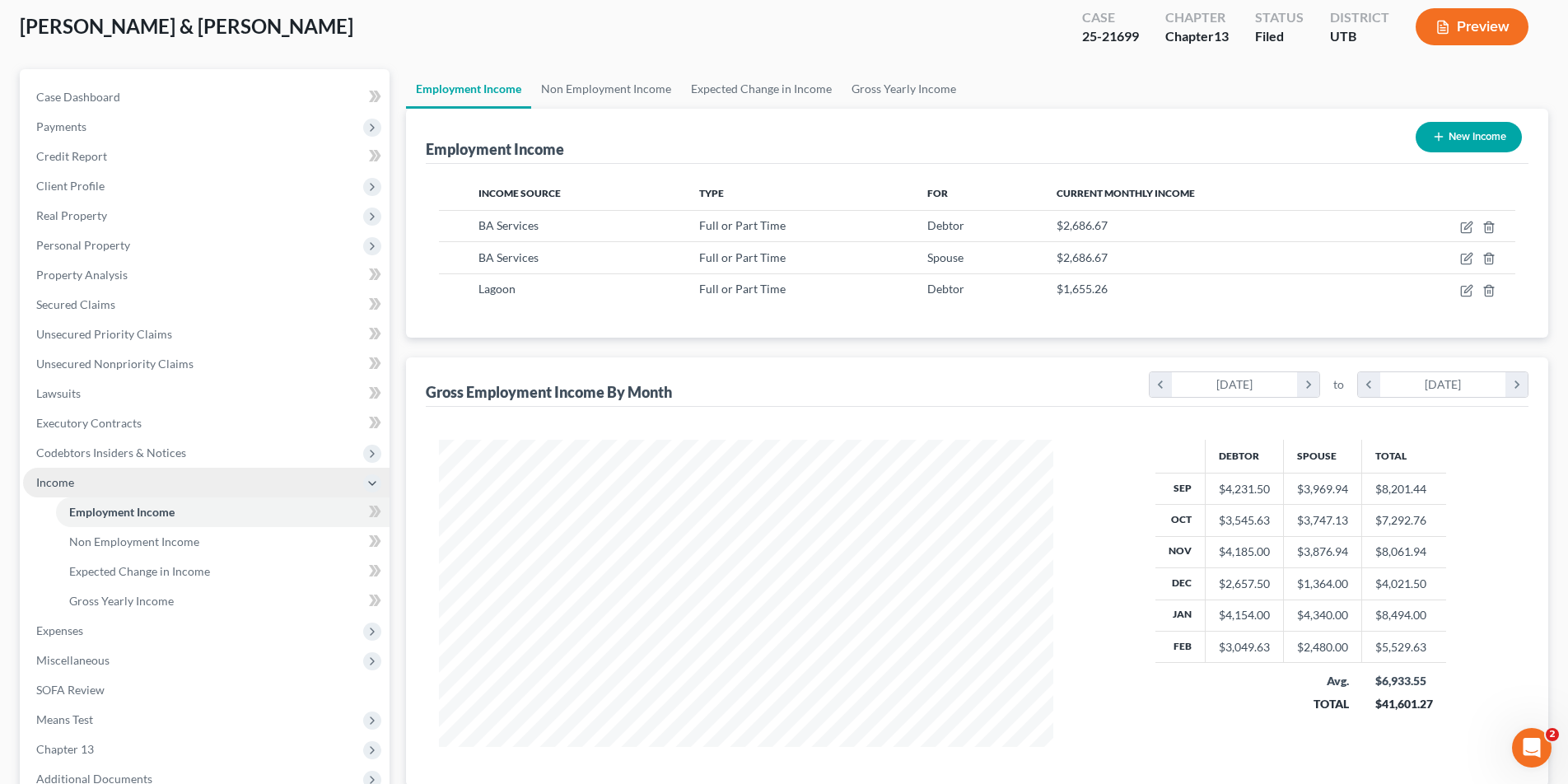
click at [372, 482] on icon at bounding box center [372, 483] width 13 height 13
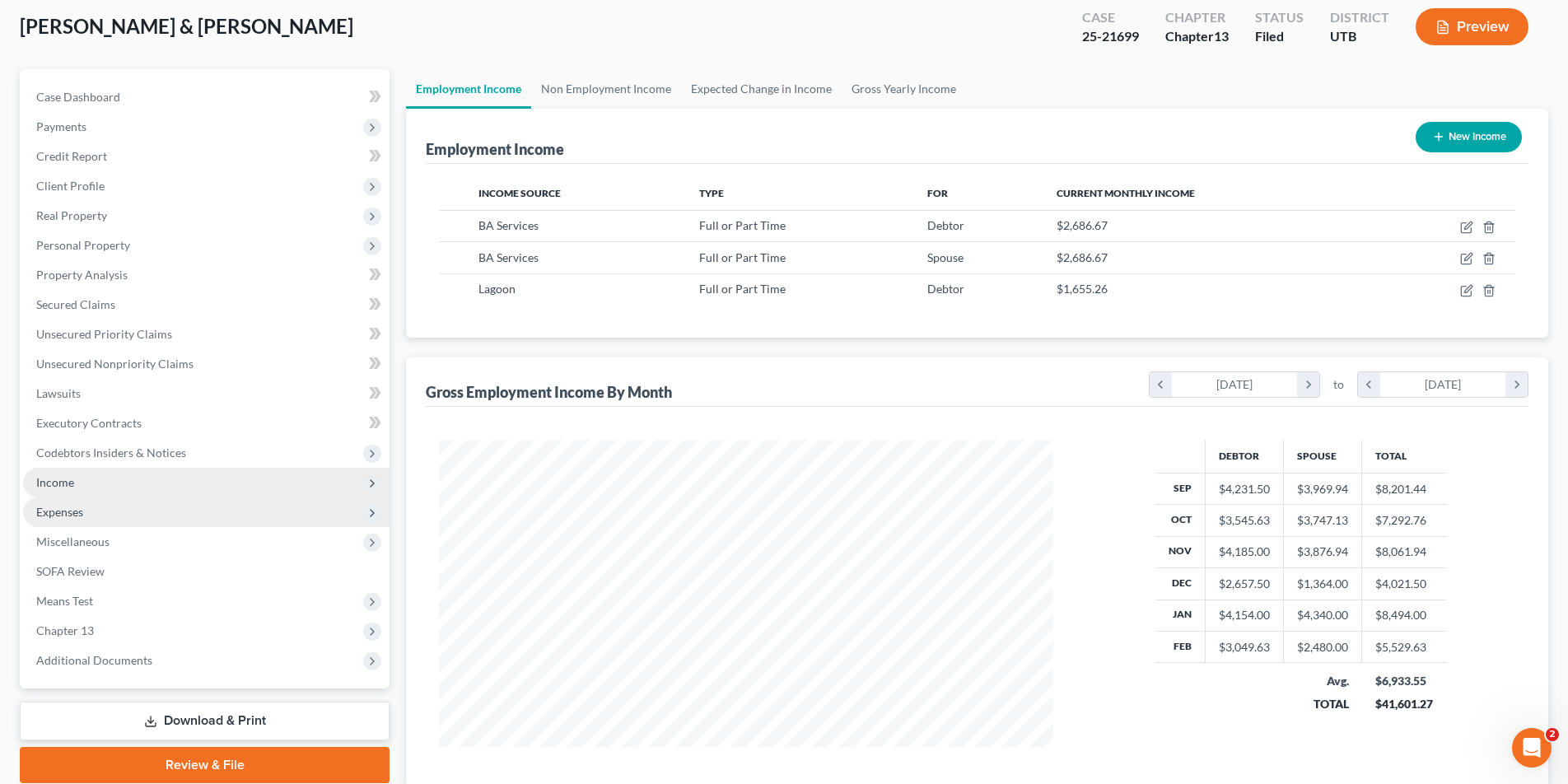
click at [70, 511] on span "Expenses" at bounding box center [60, 512] width 46 height 14
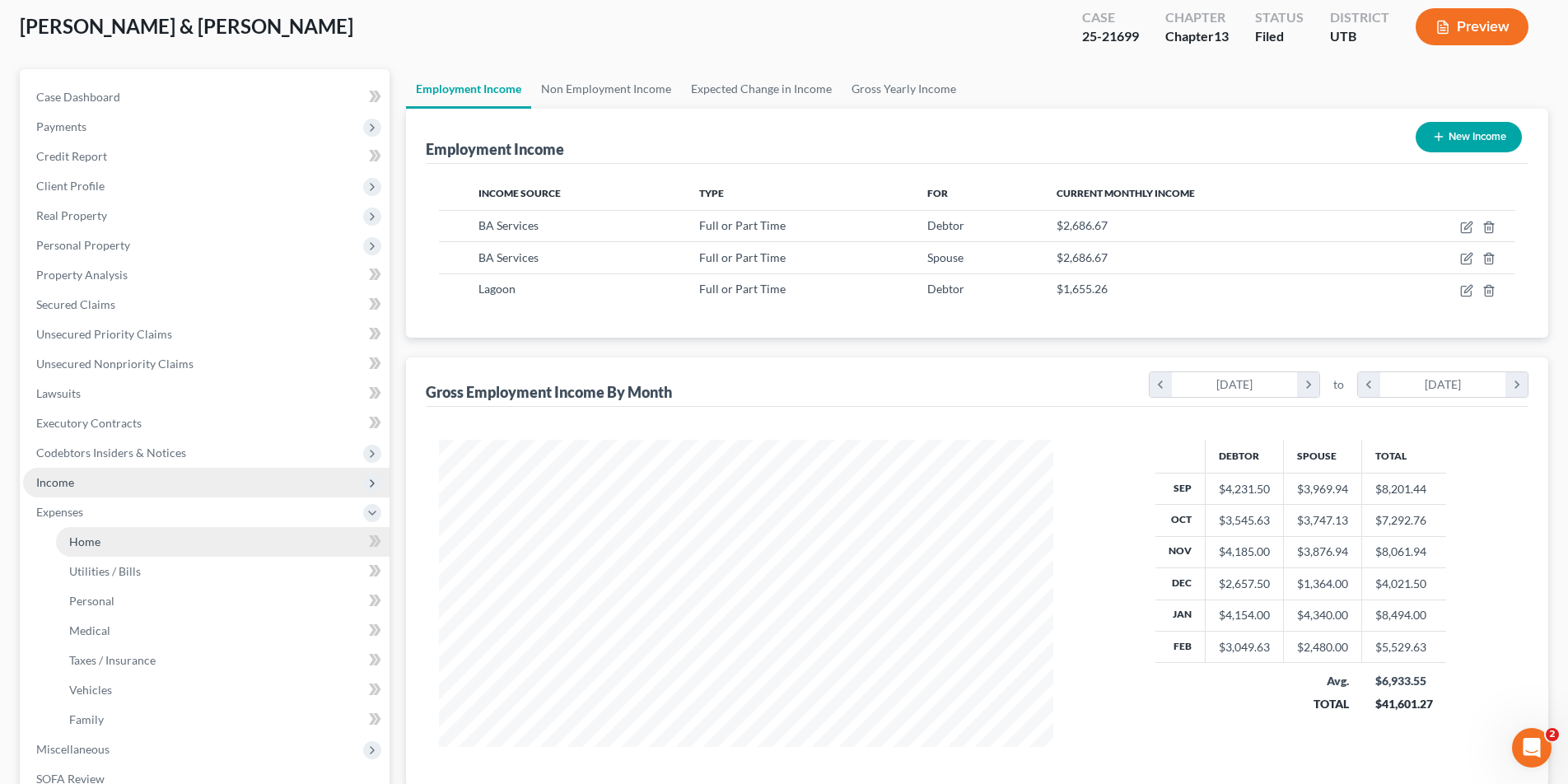
scroll to position [358, 0]
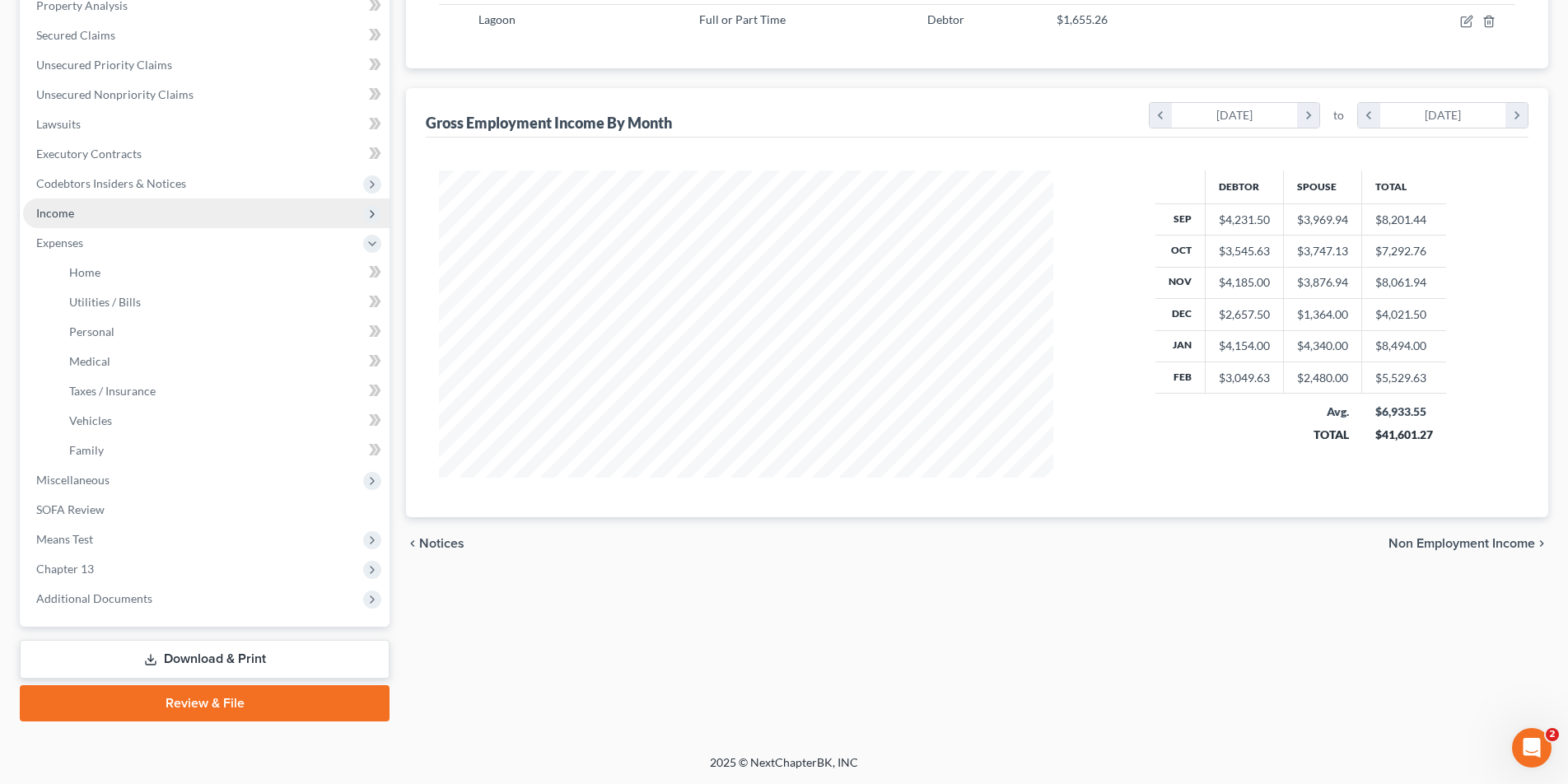
click at [223, 650] on link "Download & Print" at bounding box center [205, 659] width 370 height 38
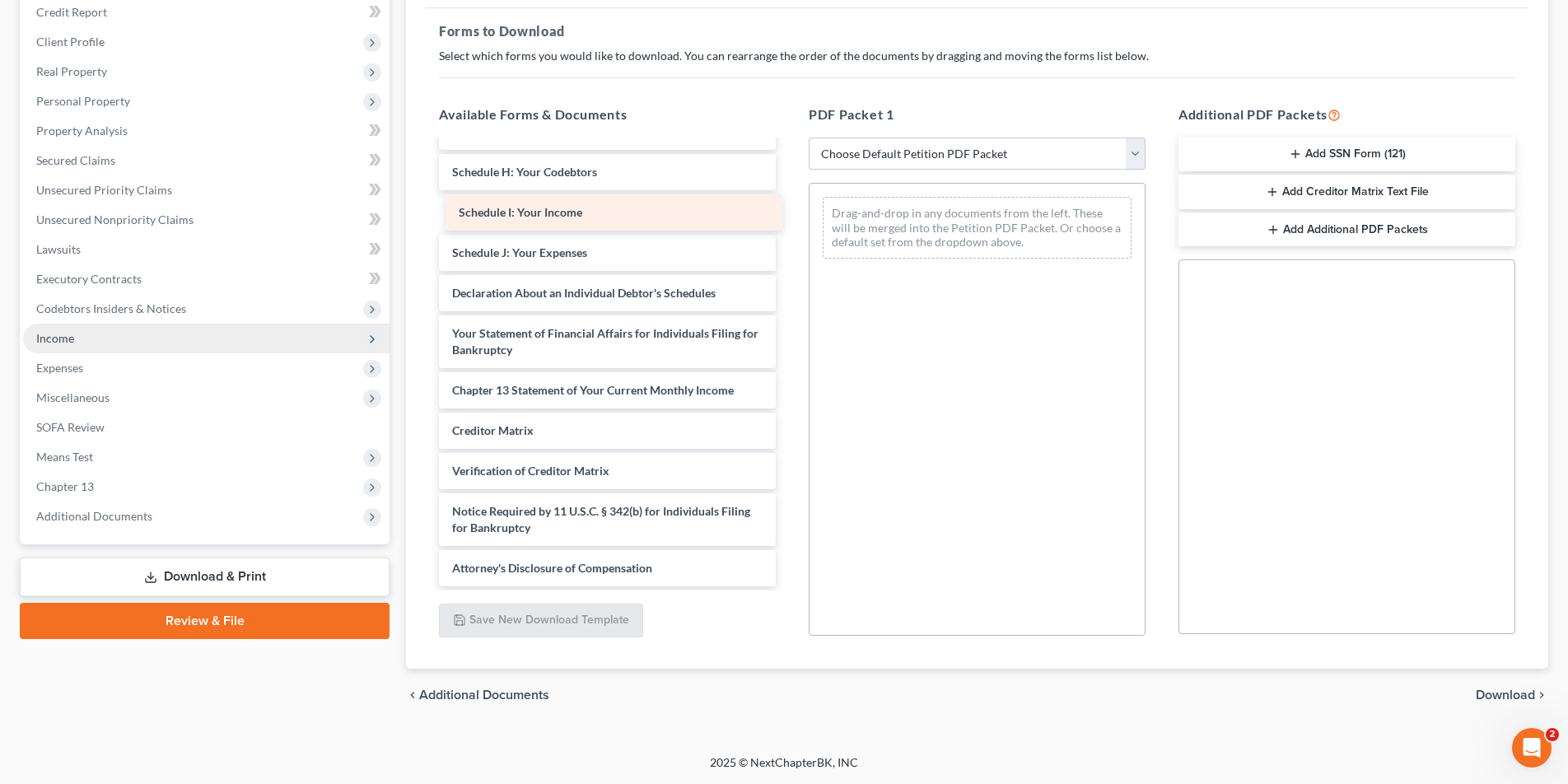
scroll to position [384, 0]
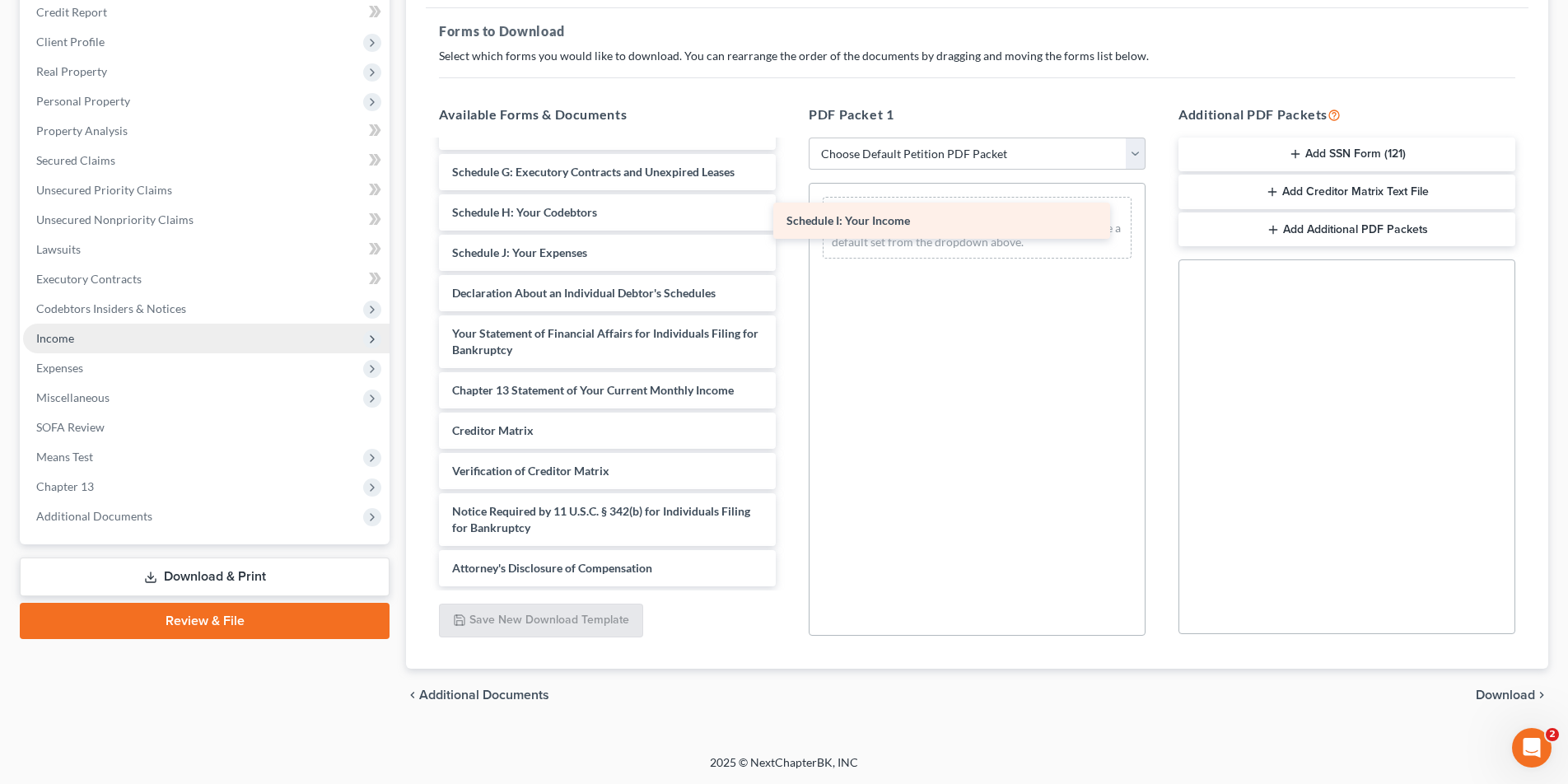
drag, startPoint x: 543, startPoint y: 213, endPoint x: 877, endPoint y: 221, distance: 334.1
click at [788, 221] on div "Schedule I: Your Income Chapter 13 Plan (Chapter 13 Plan - [US_STATE] Bankruptc…" at bounding box center [607, 172] width 363 height 829
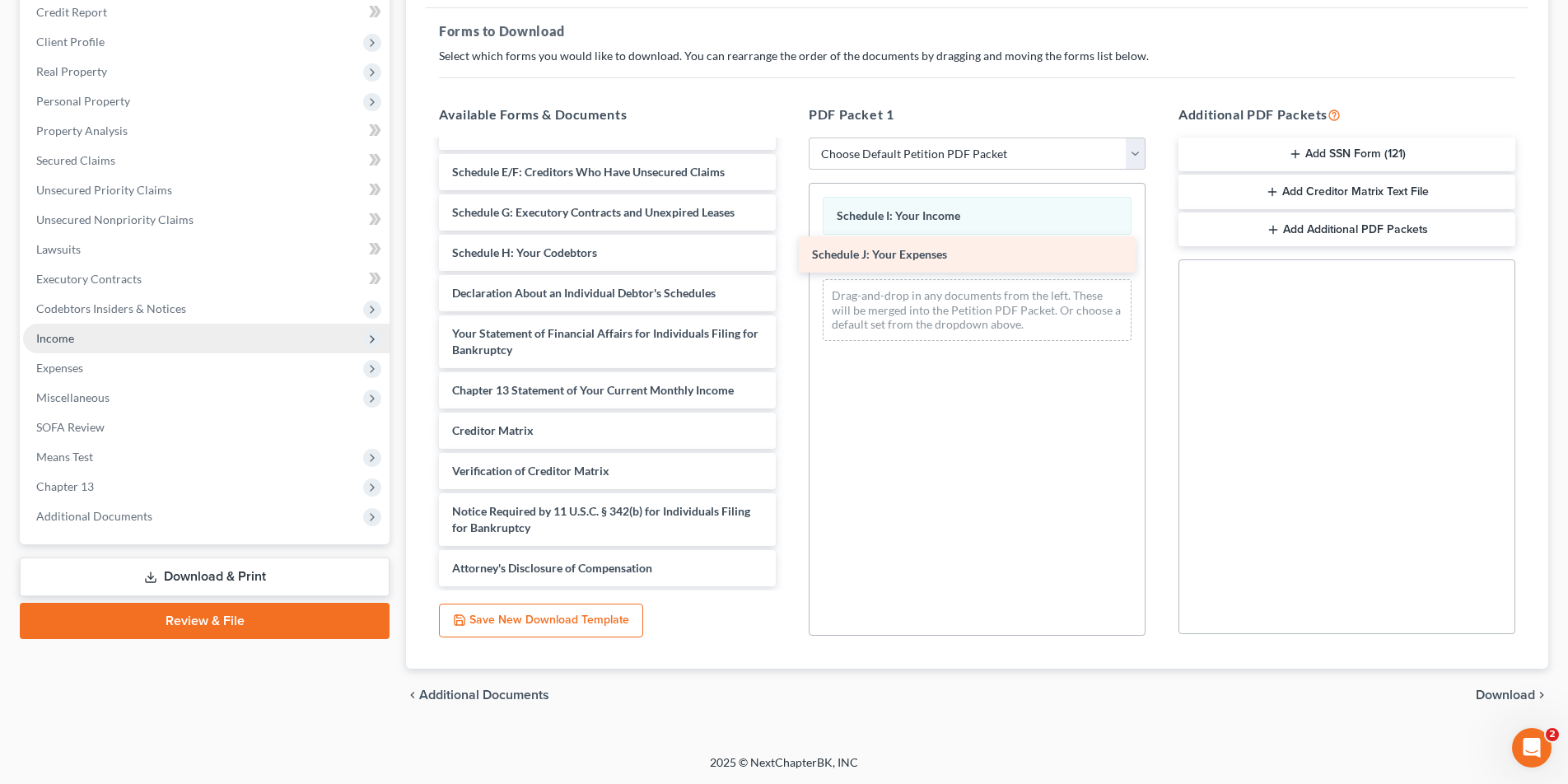
scroll to position [343, 0]
drag, startPoint x: 528, startPoint y: 248, endPoint x: 907, endPoint y: 243, distance: 379.0
click at [788, 243] on div "Schedule J: Your Expenses Chapter 13 Plan (Chapter 13 Plan - [US_STATE] Bankrup…" at bounding box center [607, 191] width 363 height 788
click at [1507, 695] on span "Download" at bounding box center [1505, 695] width 59 height 13
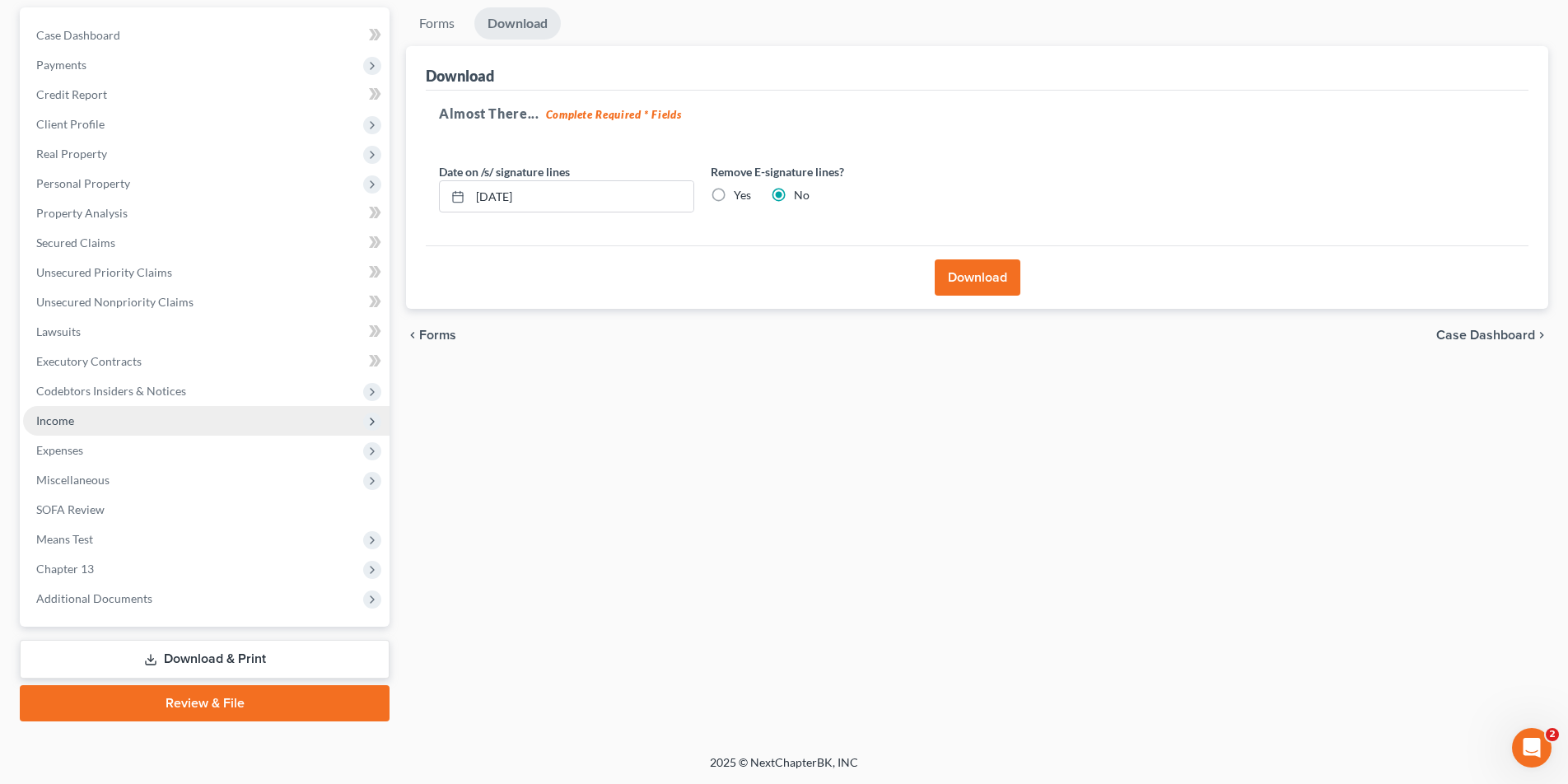
click at [983, 287] on button "Download" at bounding box center [977, 277] width 86 height 37
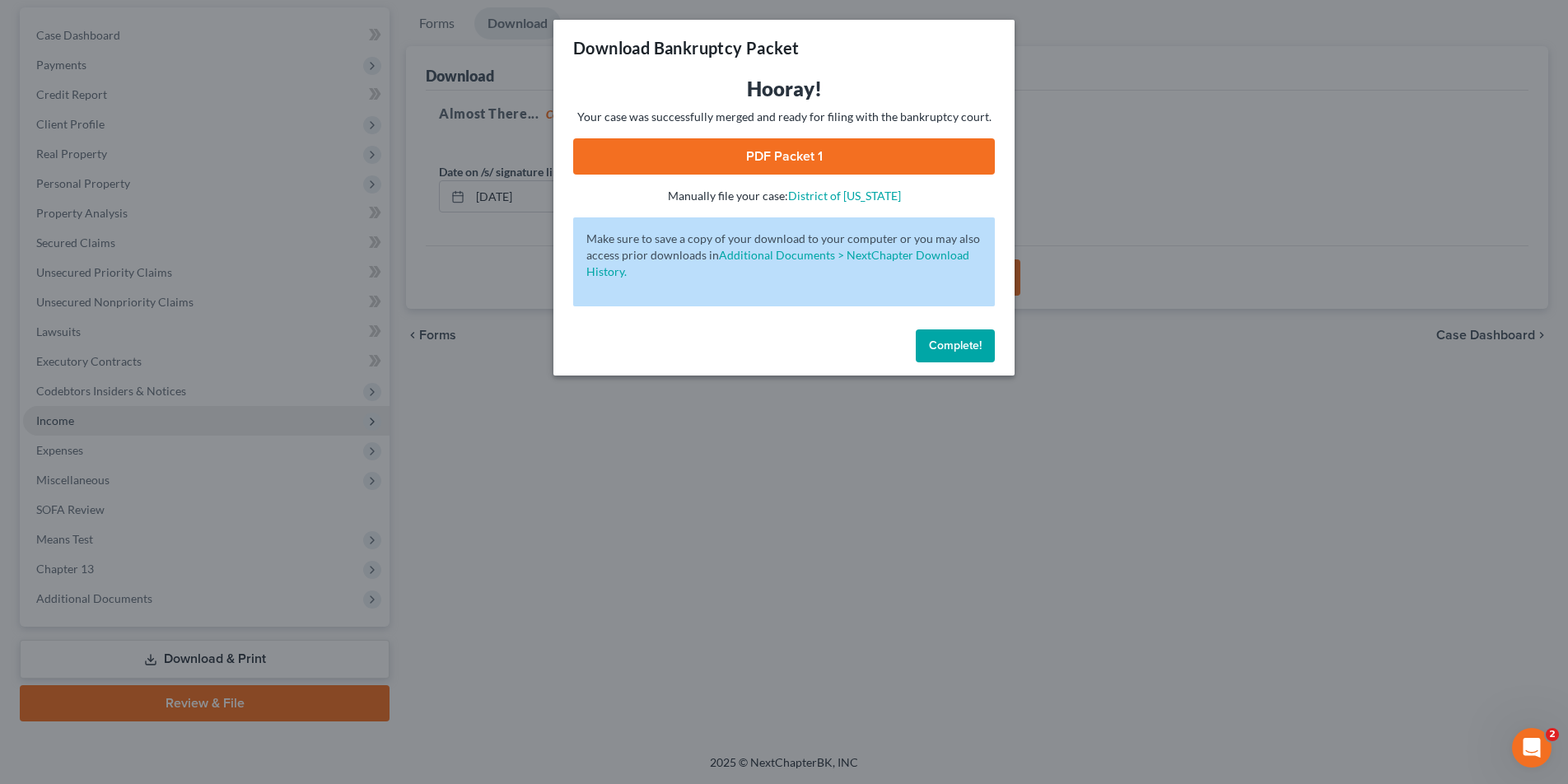
click at [652, 153] on link "PDF Packet 1" at bounding box center [784, 156] width 422 height 37
click at [948, 350] on span "Complete!" at bounding box center [955, 346] width 53 height 14
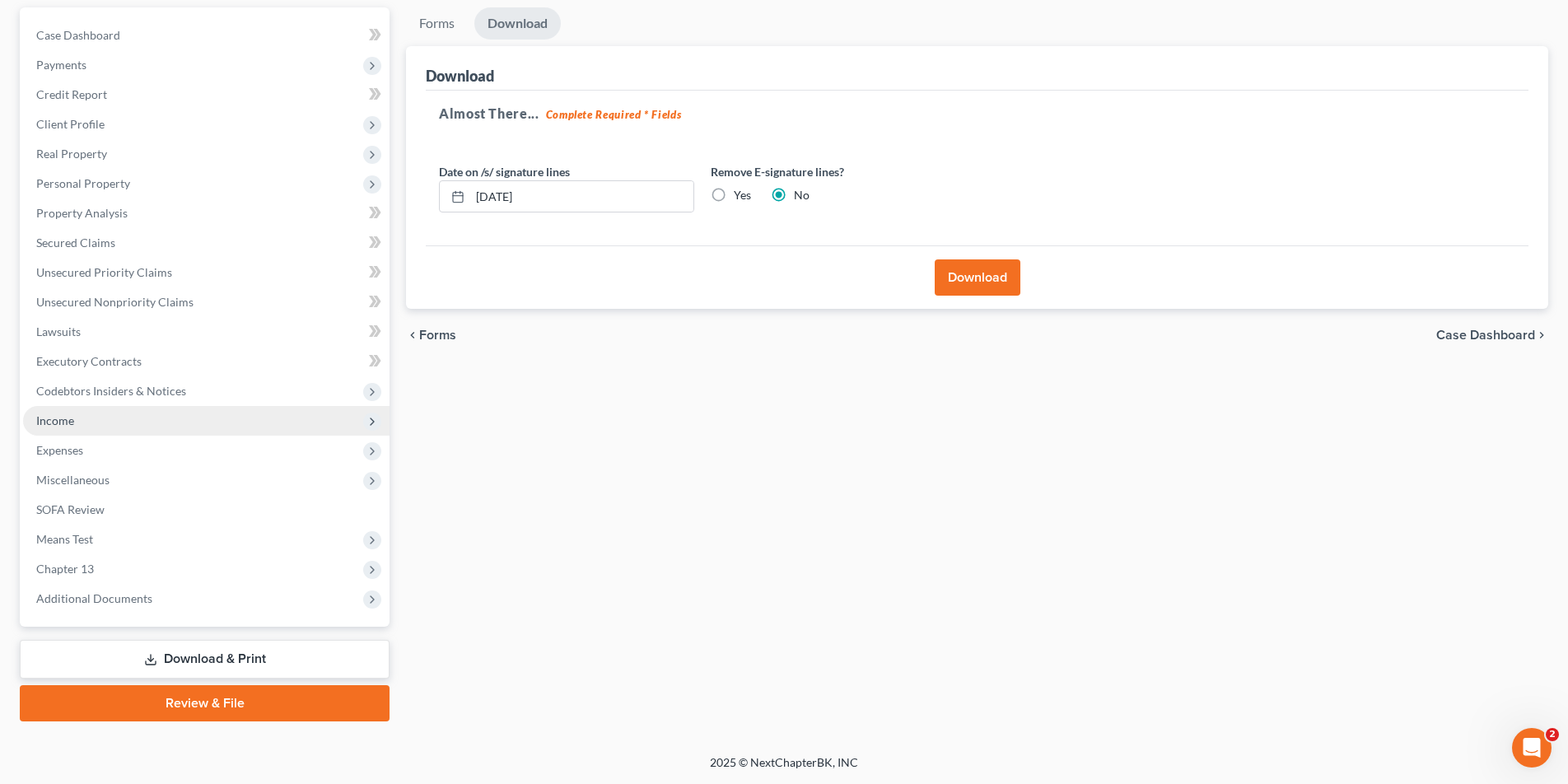
scroll to position [0, 0]
